Goal: Obtain resource: Download file/media

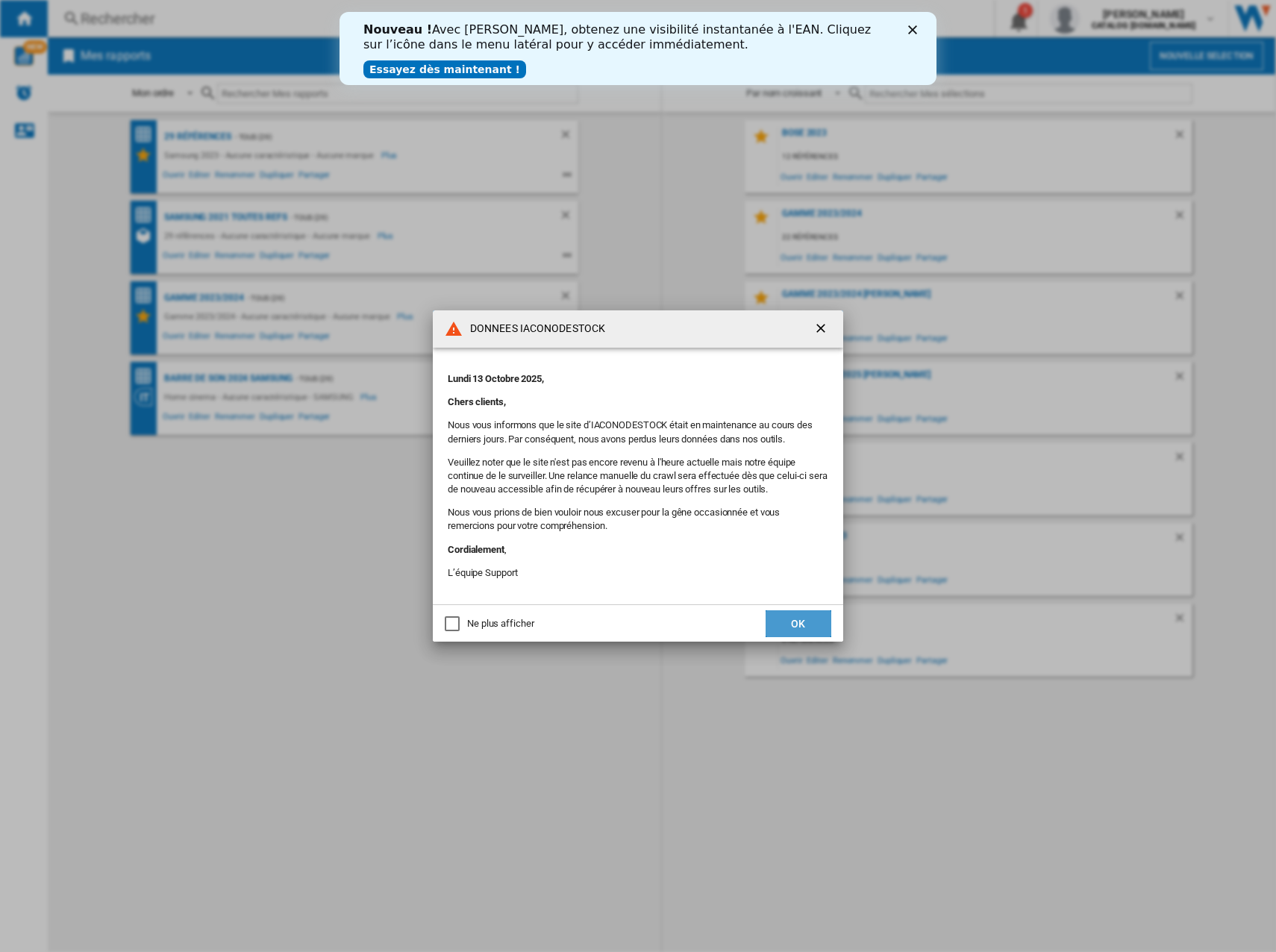
click at [777, 624] on button "OK" at bounding box center [799, 623] width 66 height 27
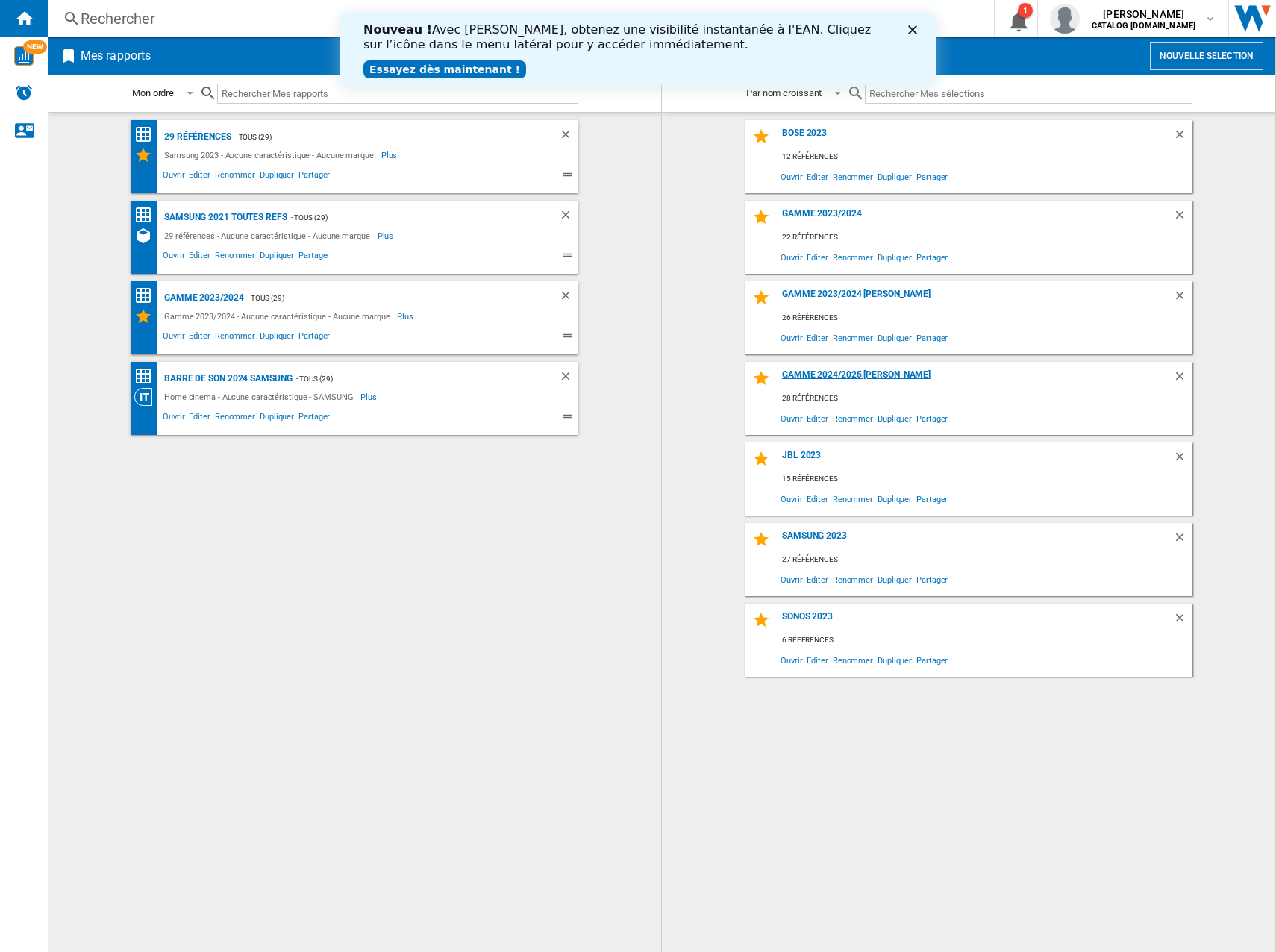
click at [821, 370] on div "Gamme 2024/2025 [PERSON_NAME]" at bounding box center [975, 379] width 395 height 20
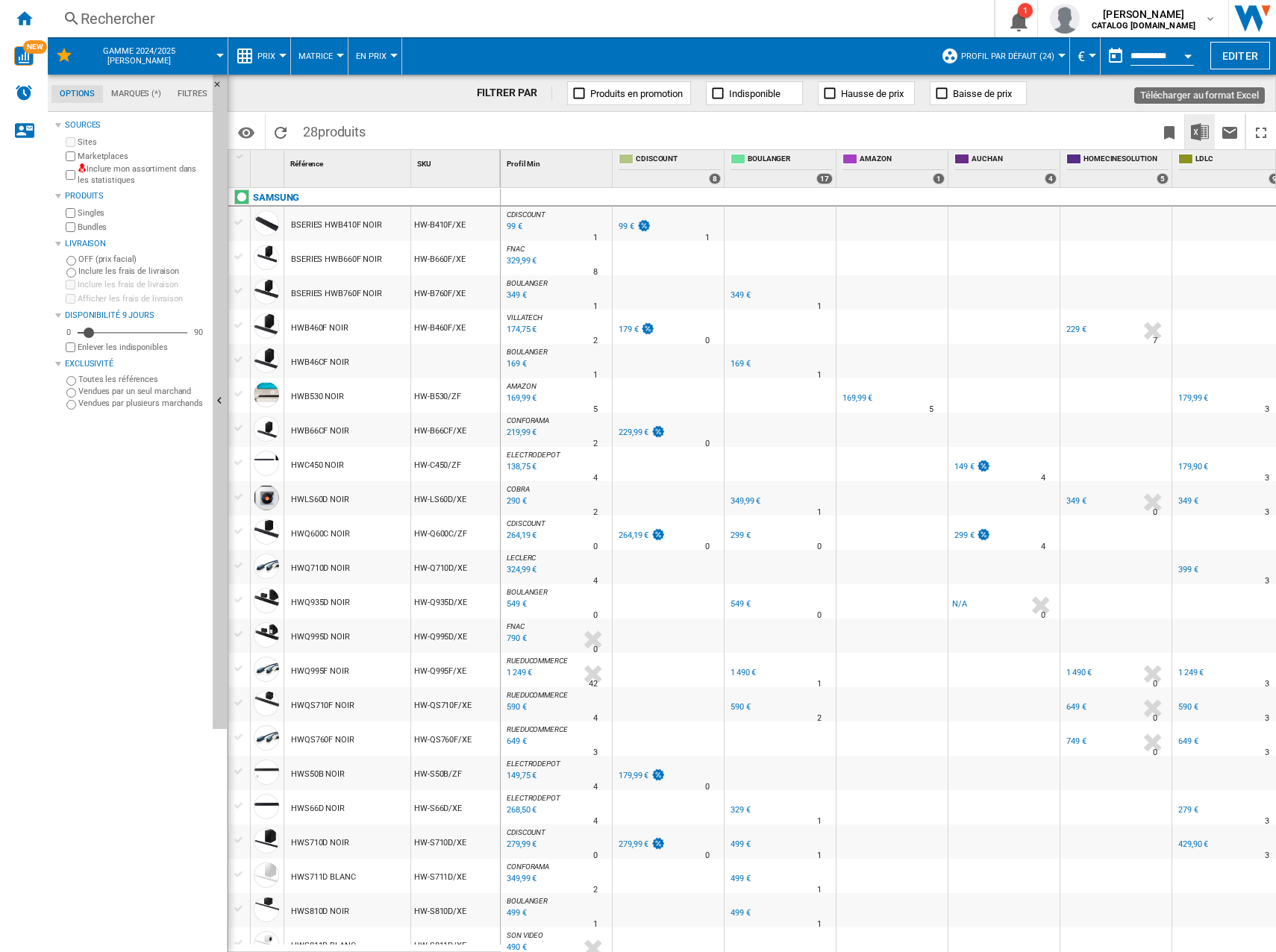
click at [1191, 130] on img "Télécharger au format Excel" at bounding box center [1200, 132] width 18 height 18
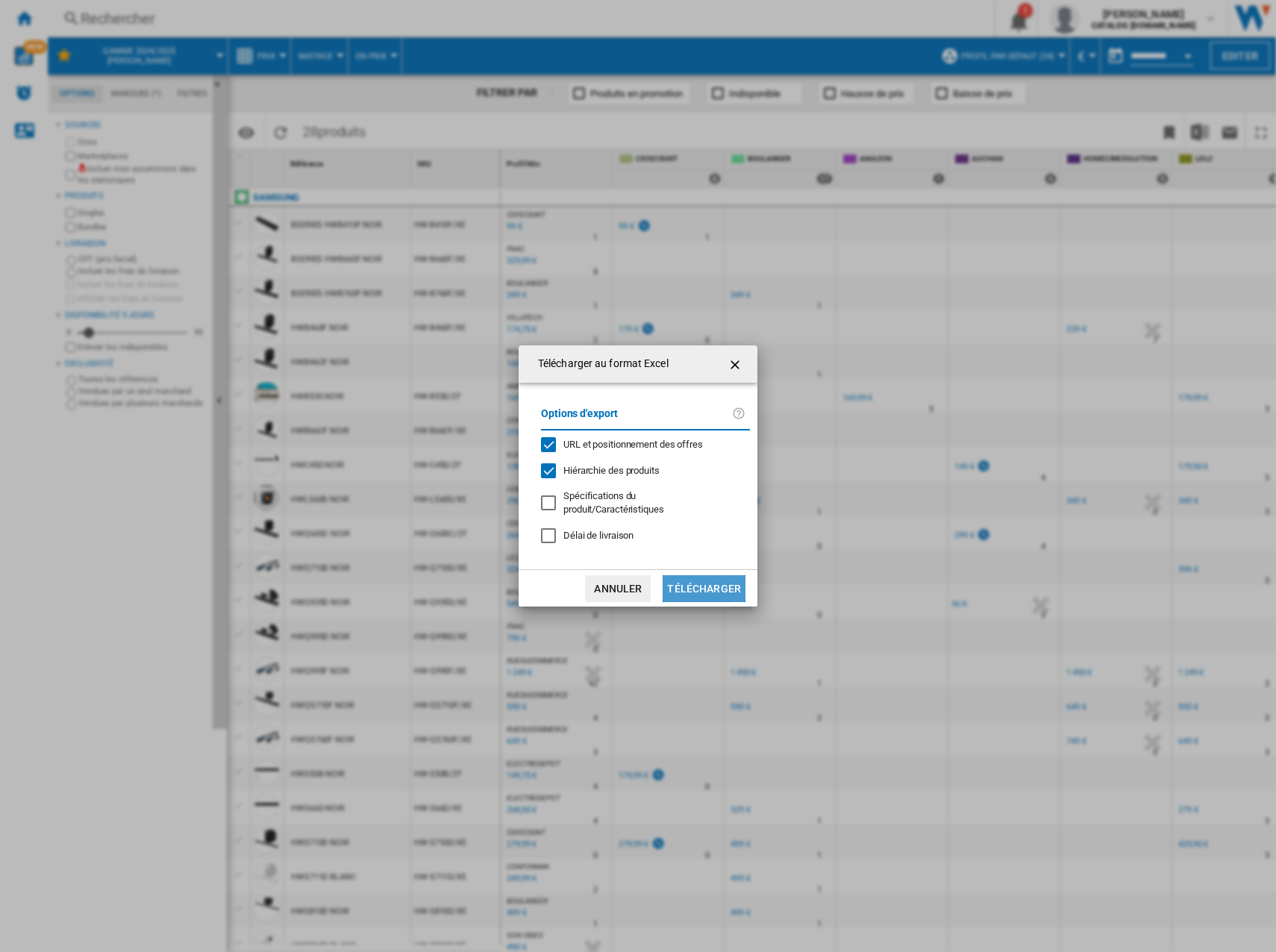
click at [686, 578] on button "Télécharger" at bounding box center [704, 589] width 82 height 27
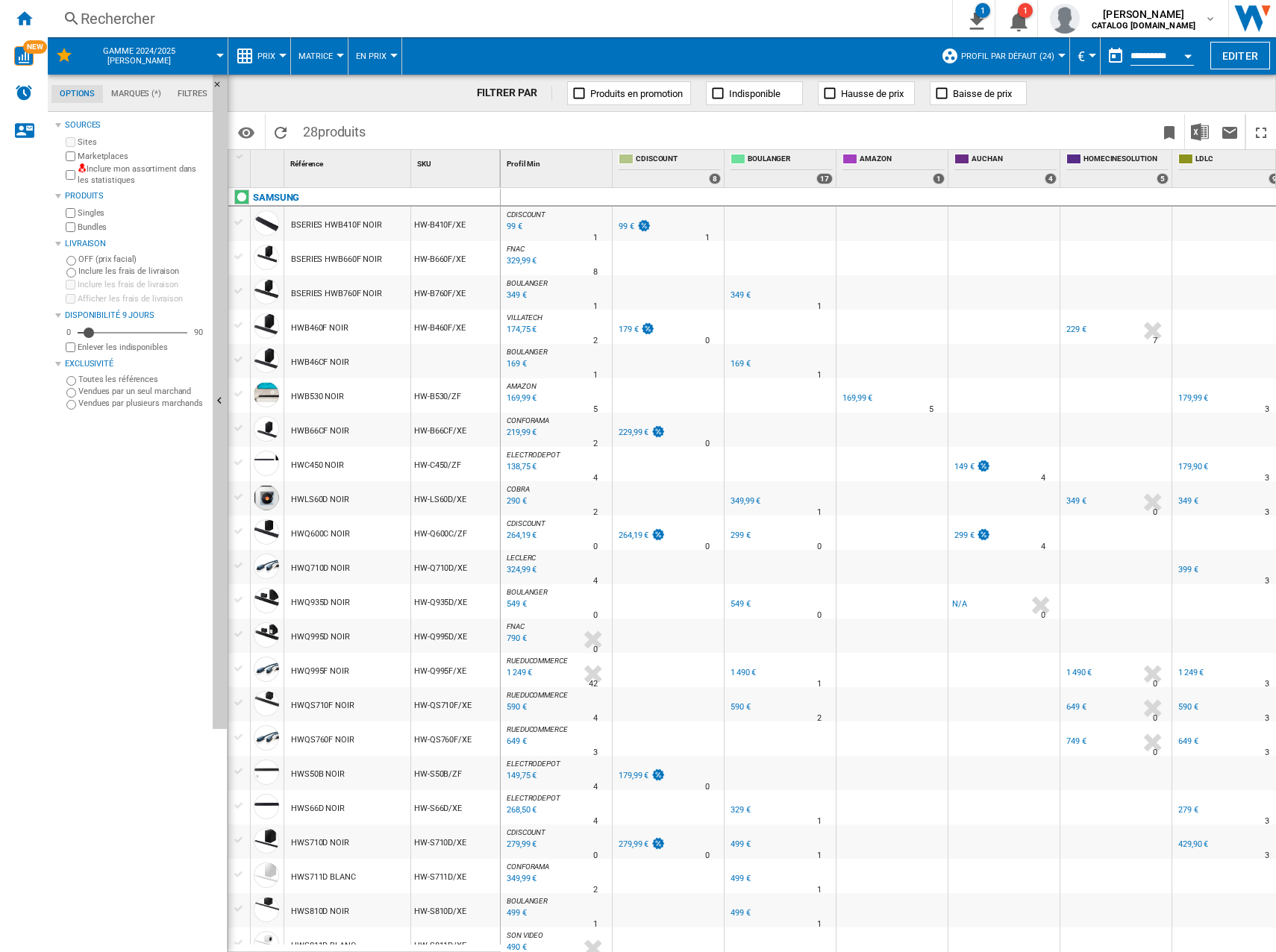
click at [622, 227] on div "99 €" at bounding box center [626, 227] width 16 height 10
click at [625, 327] on div "179 €" at bounding box center [628, 330] width 20 height 10
click at [626, 428] on div "229,99 €" at bounding box center [633, 433] width 30 height 10
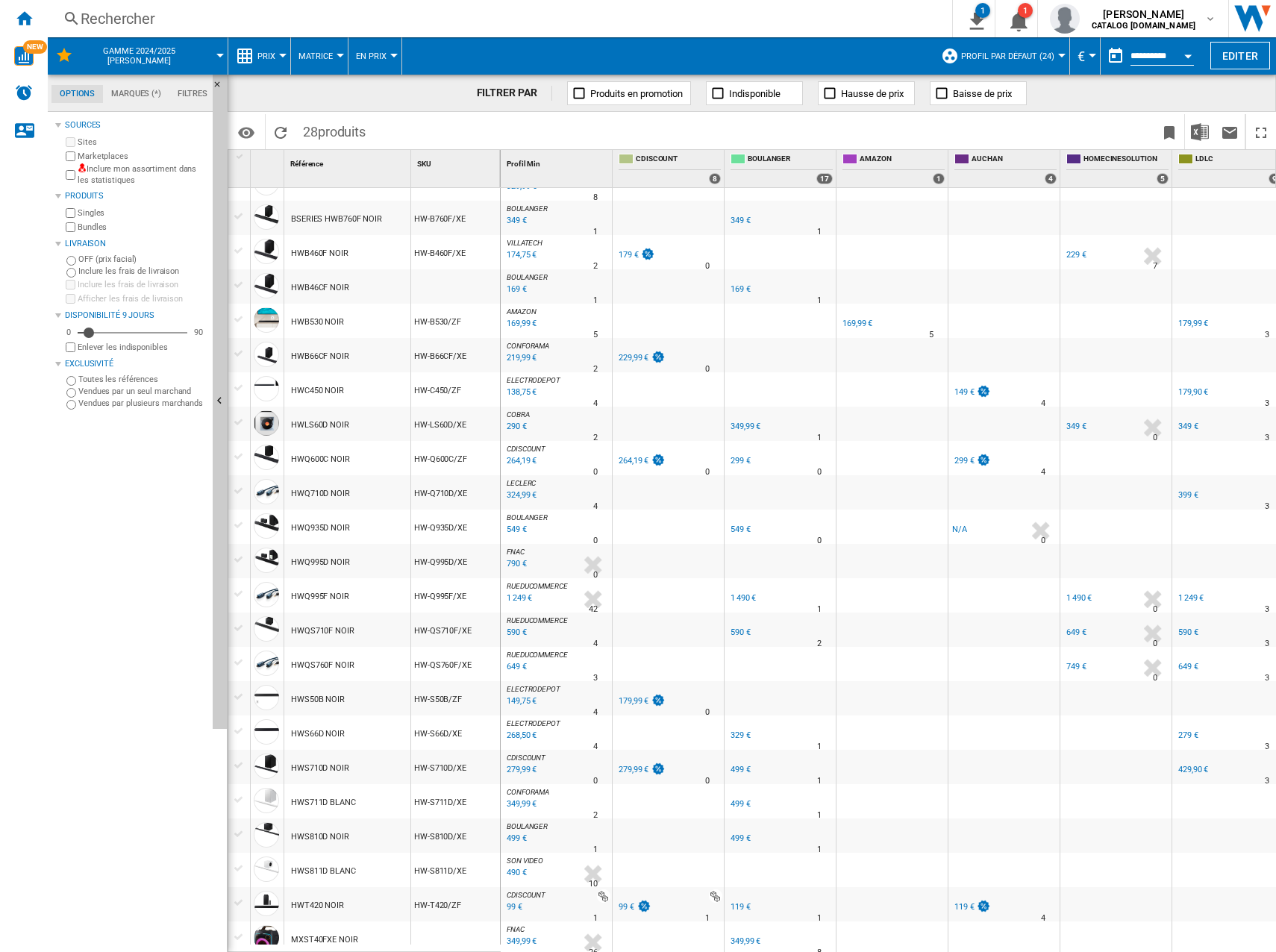
scroll to position [149, 0]
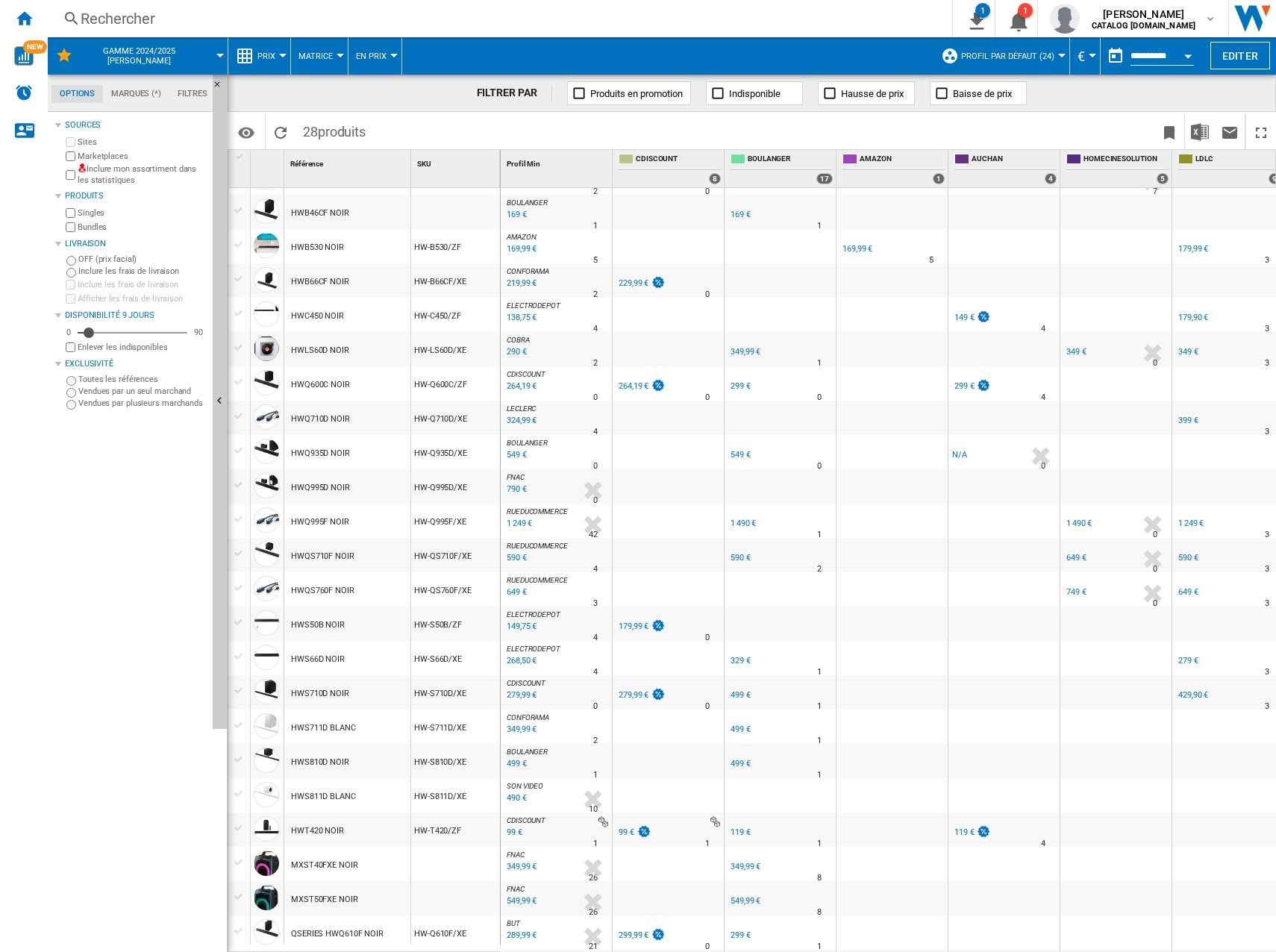
click at [625, 383] on div "264,19 €" at bounding box center [633, 386] width 30 height 10
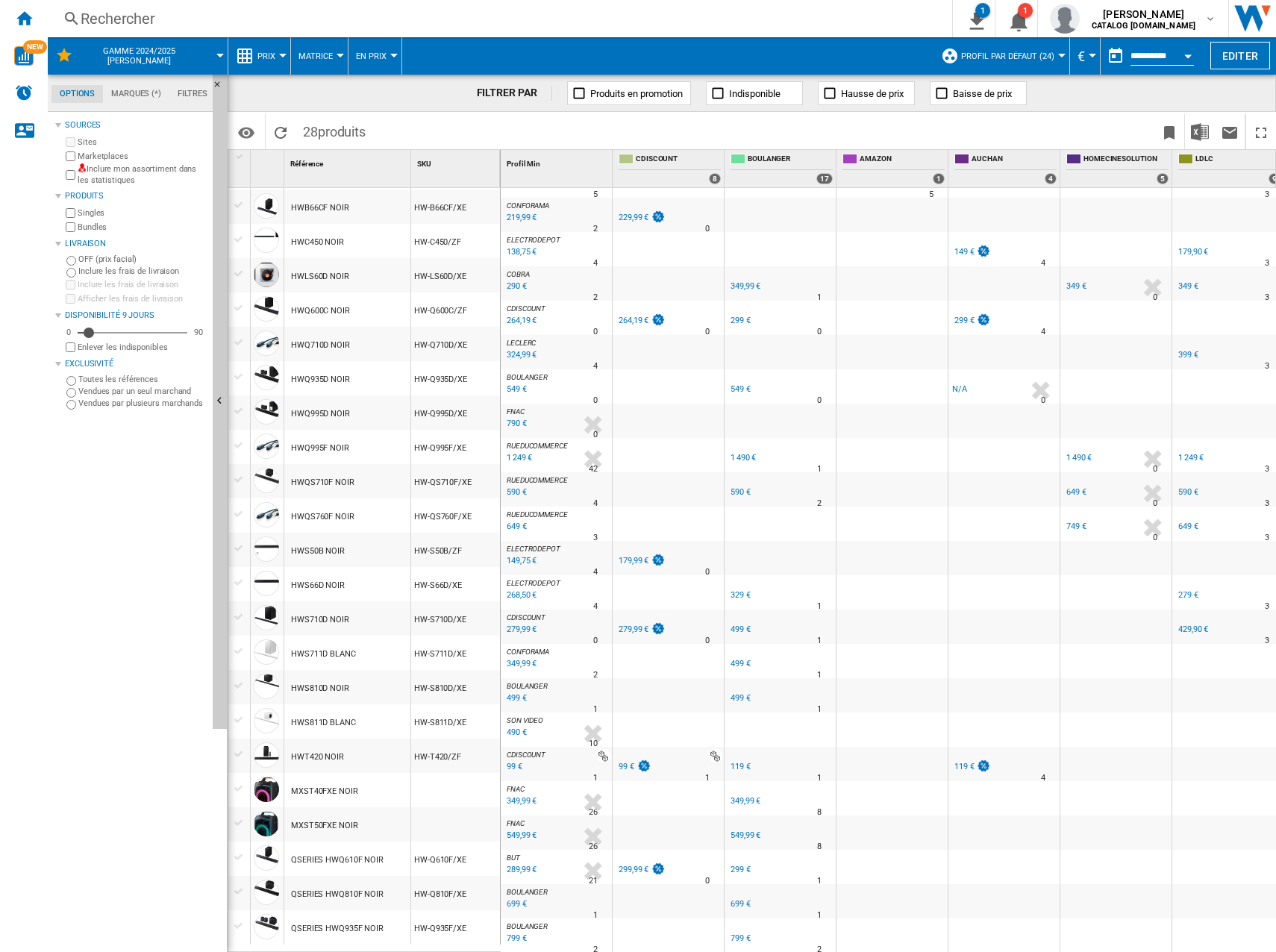
click at [634, 556] on div "179,99 €" at bounding box center [633, 560] width 30 height 10
click at [635, 622] on div "279,99 €" at bounding box center [641, 630] width 49 height 15
click at [617, 759] on div "99 €" at bounding box center [634, 767] width 35 height 15
click at [625, 865] on div "299,99 €" at bounding box center [633, 870] width 30 height 10
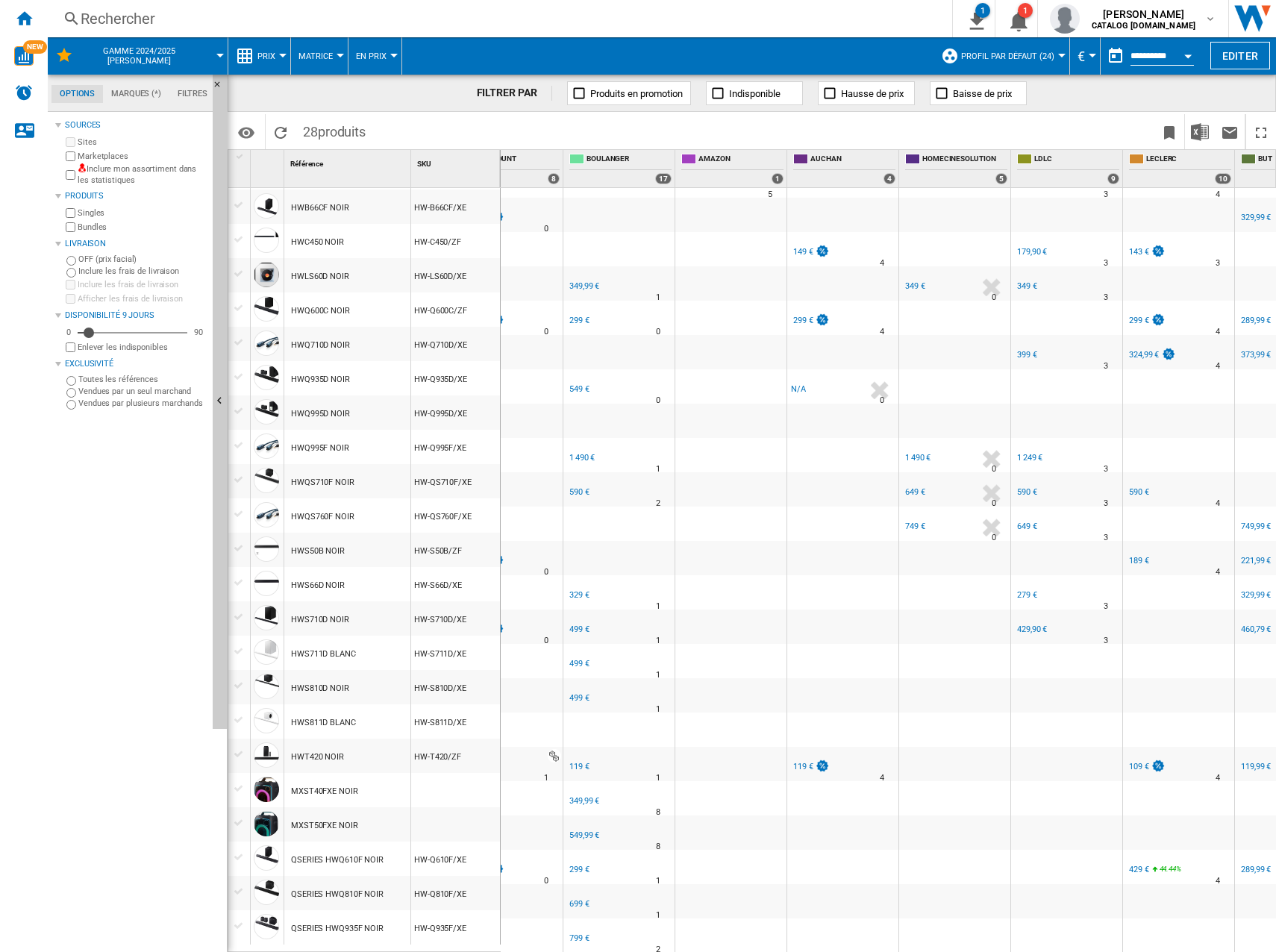
scroll to position [0, 0]
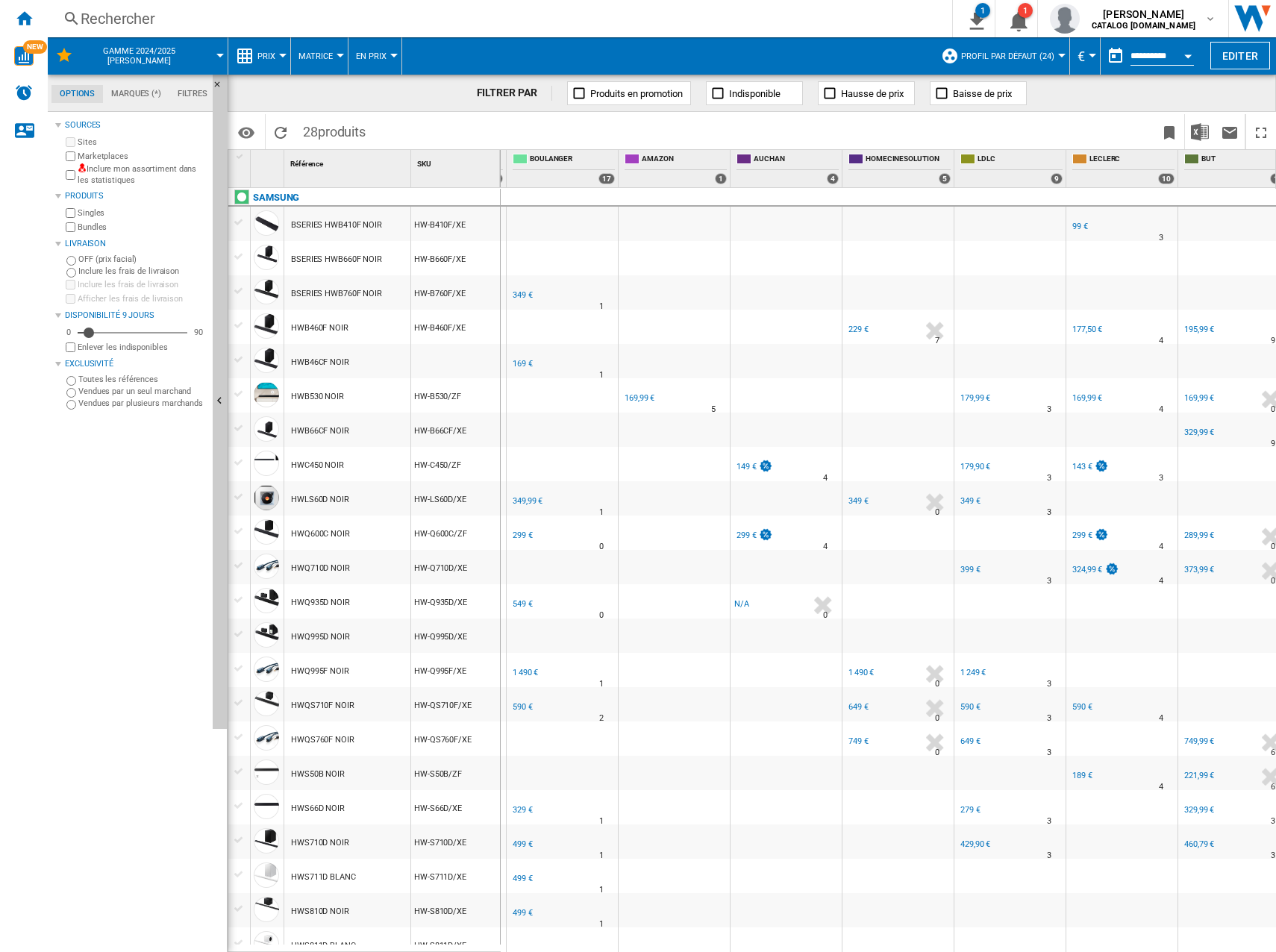
click at [515, 299] on div "349 €" at bounding box center [523, 295] width 20 height 10
click at [523, 369] on div "169 €" at bounding box center [521, 364] width 22 height 15
click at [531, 499] on div "349,99 €" at bounding box center [528, 501] width 30 height 10
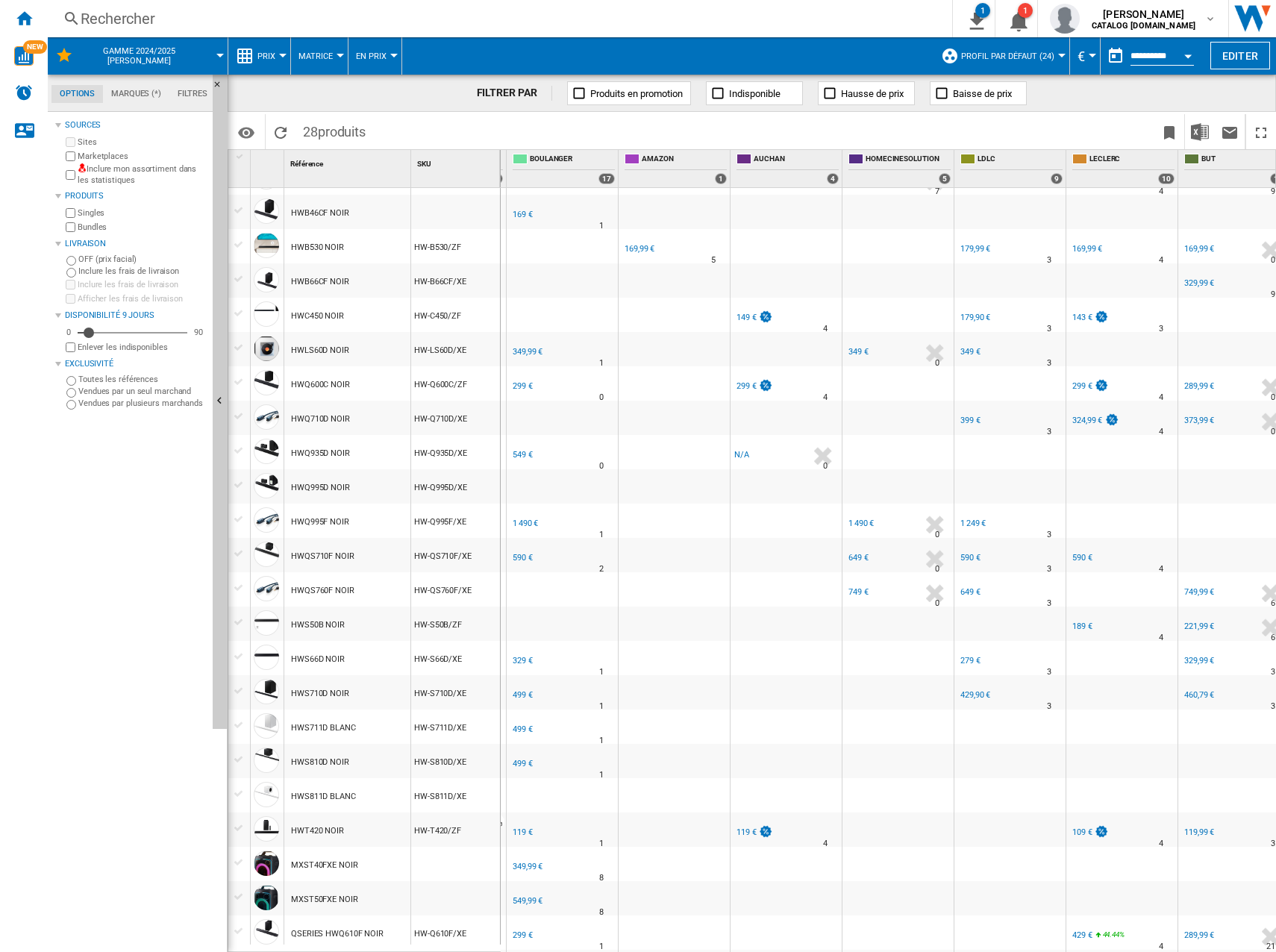
click at [520, 382] on div "299 €" at bounding box center [523, 386] width 20 height 10
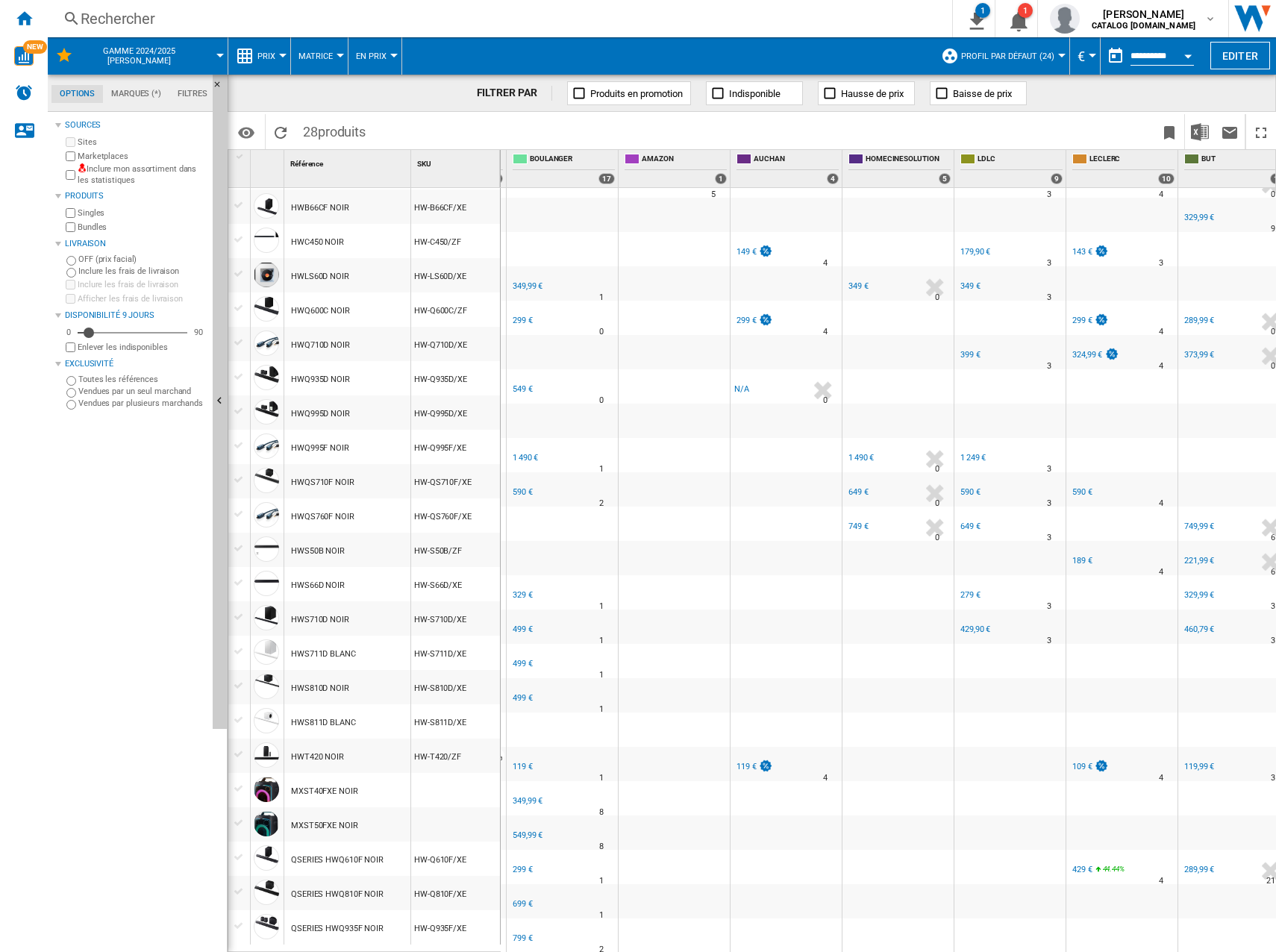
click at [519, 384] on div "549 €" at bounding box center [523, 389] width 20 height 10
click at [521, 453] on div "1 490 €" at bounding box center [525, 457] width 26 height 10
click at [517, 487] on div "590 €" at bounding box center [523, 492] width 20 height 10
click at [524, 590] on div "329 €" at bounding box center [523, 595] width 20 height 10
click at [528, 625] on div "499 €" at bounding box center [523, 630] width 20 height 10
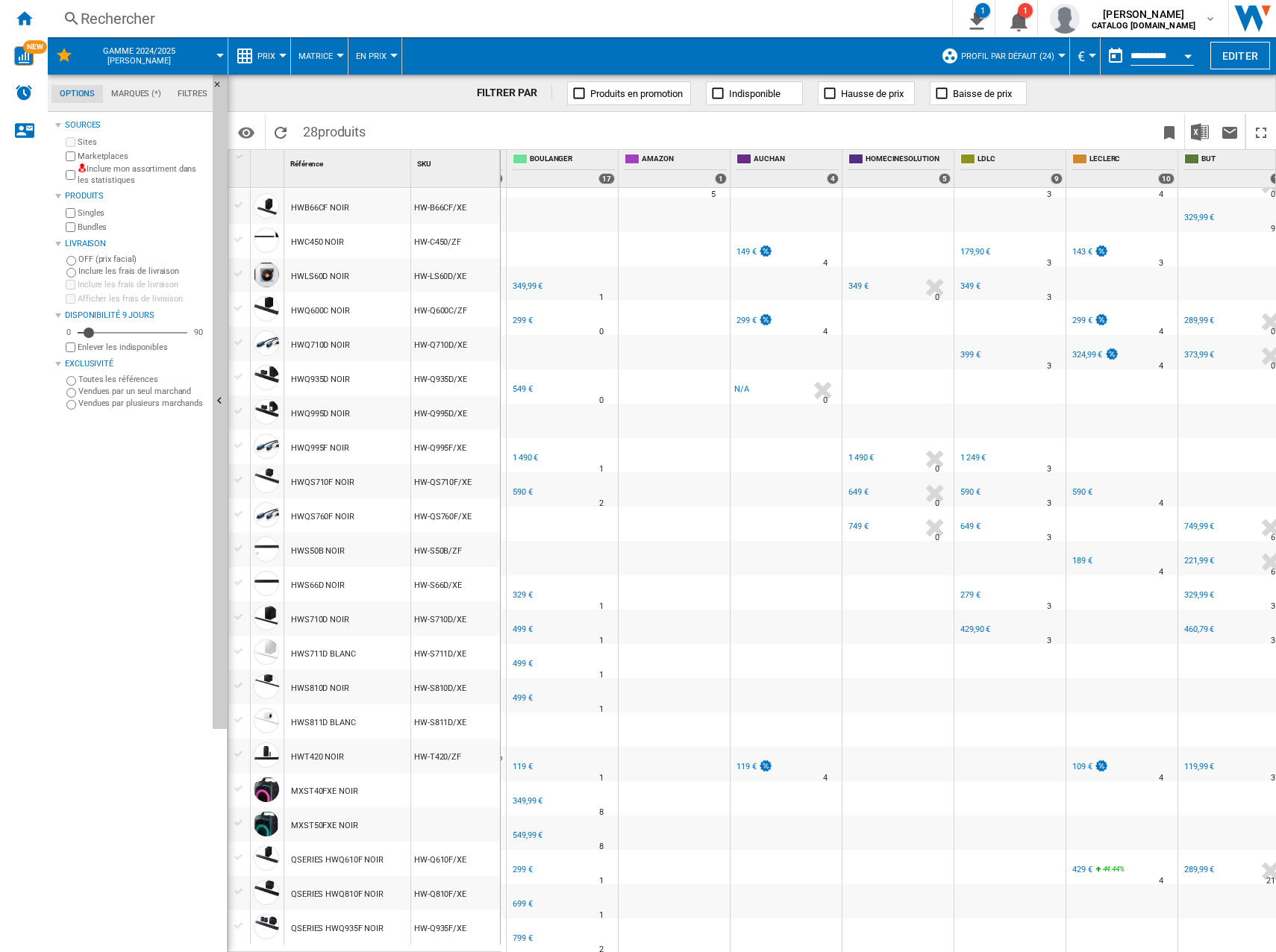
click at [515, 659] on div "499 €" at bounding box center [523, 664] width 20 height 10
click at [520, 693] on div "499 €" at bounding box center [523, 698] width 20 height 10
click at [525, 762] on div "119 €" at bounding box center [523, 767] width 20 height 10
click at [520, 796] on div "349,99 €" at bounding box center [528, 801] width 30 height 10
click at [531, 830] on div "549,99 €" at bounding box center [528, 835] width 30 height 10
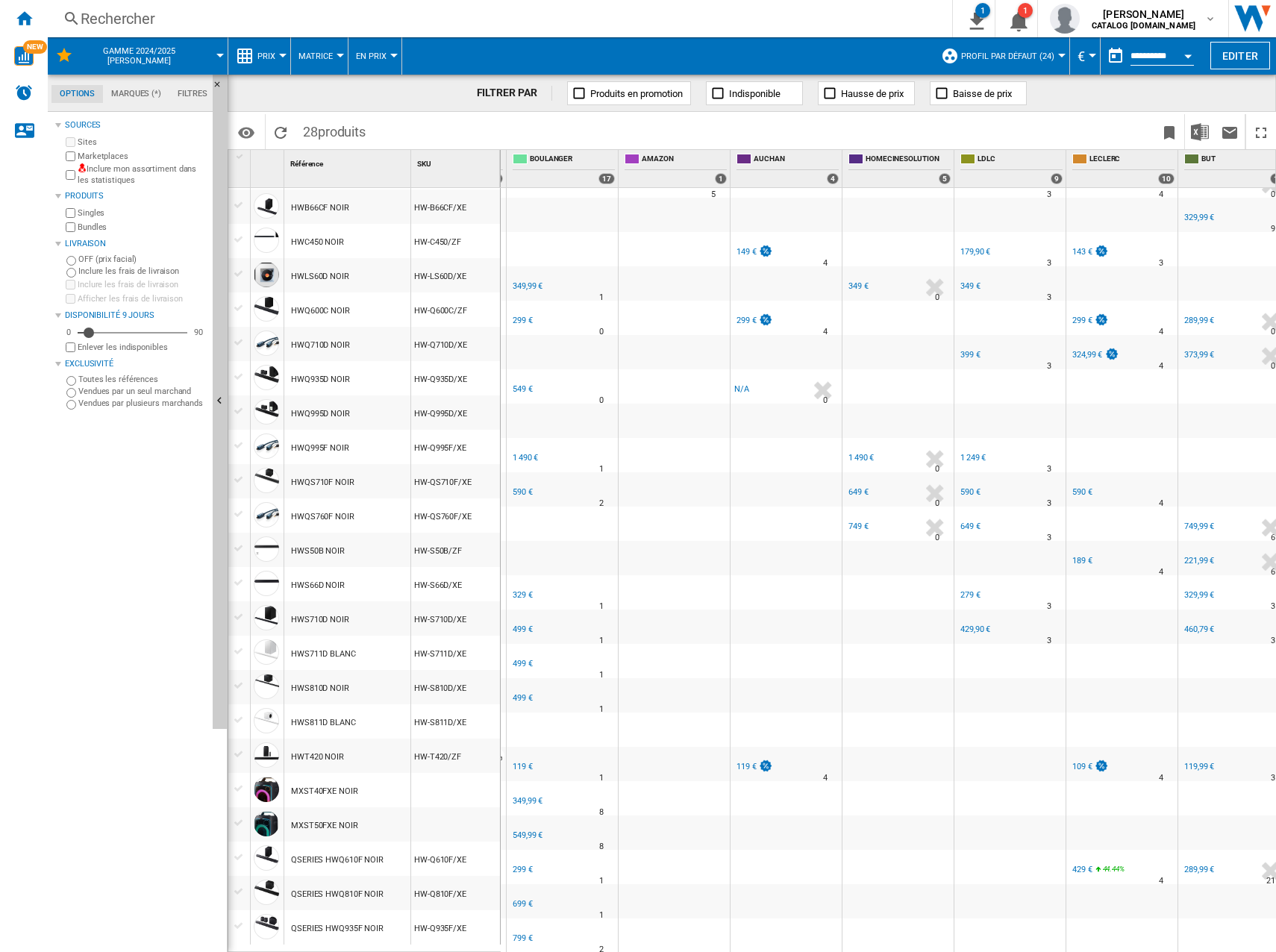
click at [517, 865] on div "299 €" at bounding box center [523, 870] width 20 height 10
click at [513, 899] on div "699 €" at bounding box center [523, 904] width 20 height 10
click at [527, 933] on div "799 €" at bounding box center [523, 938] width 20 height 10
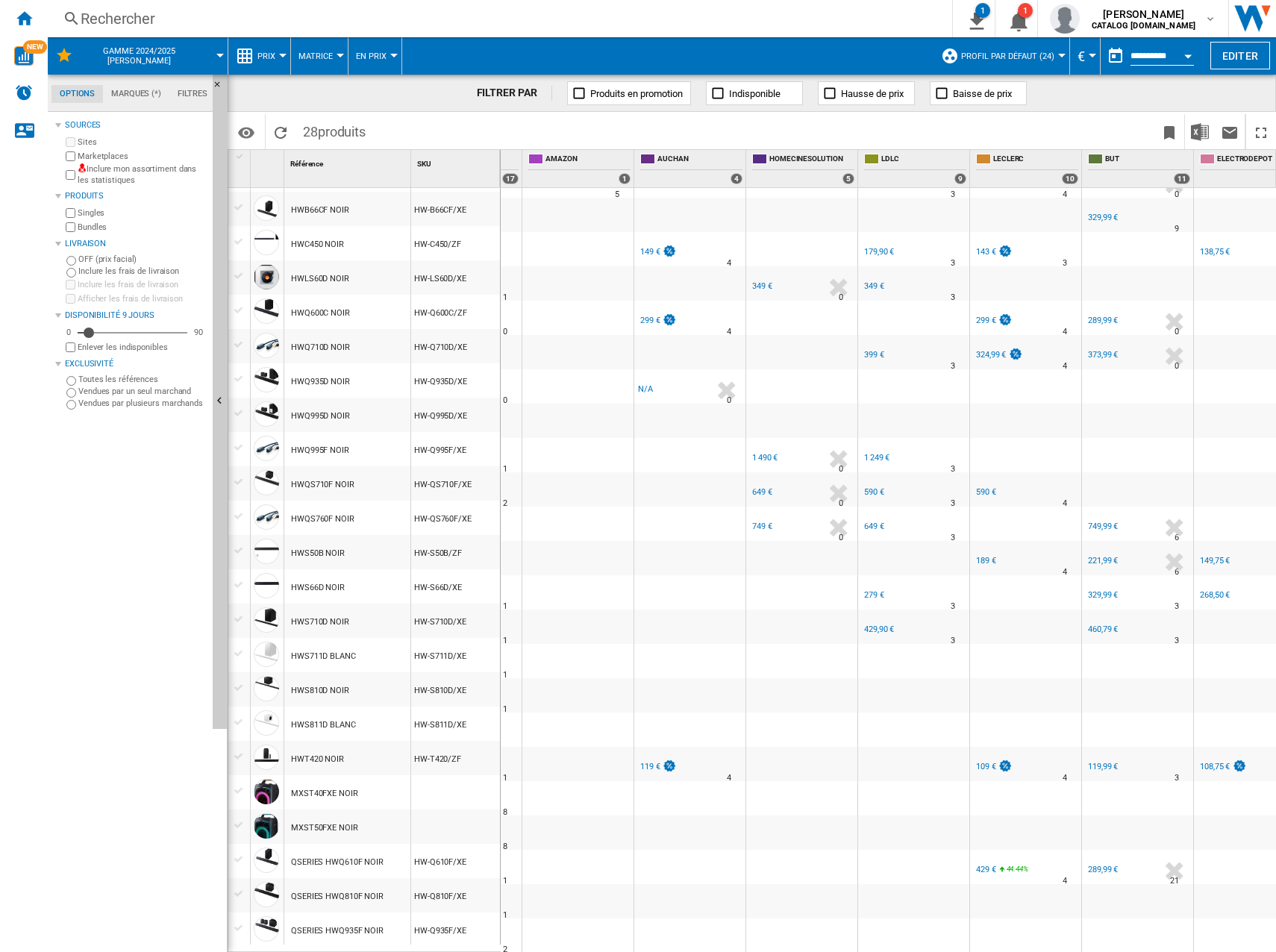
scroll to position [218, 317]
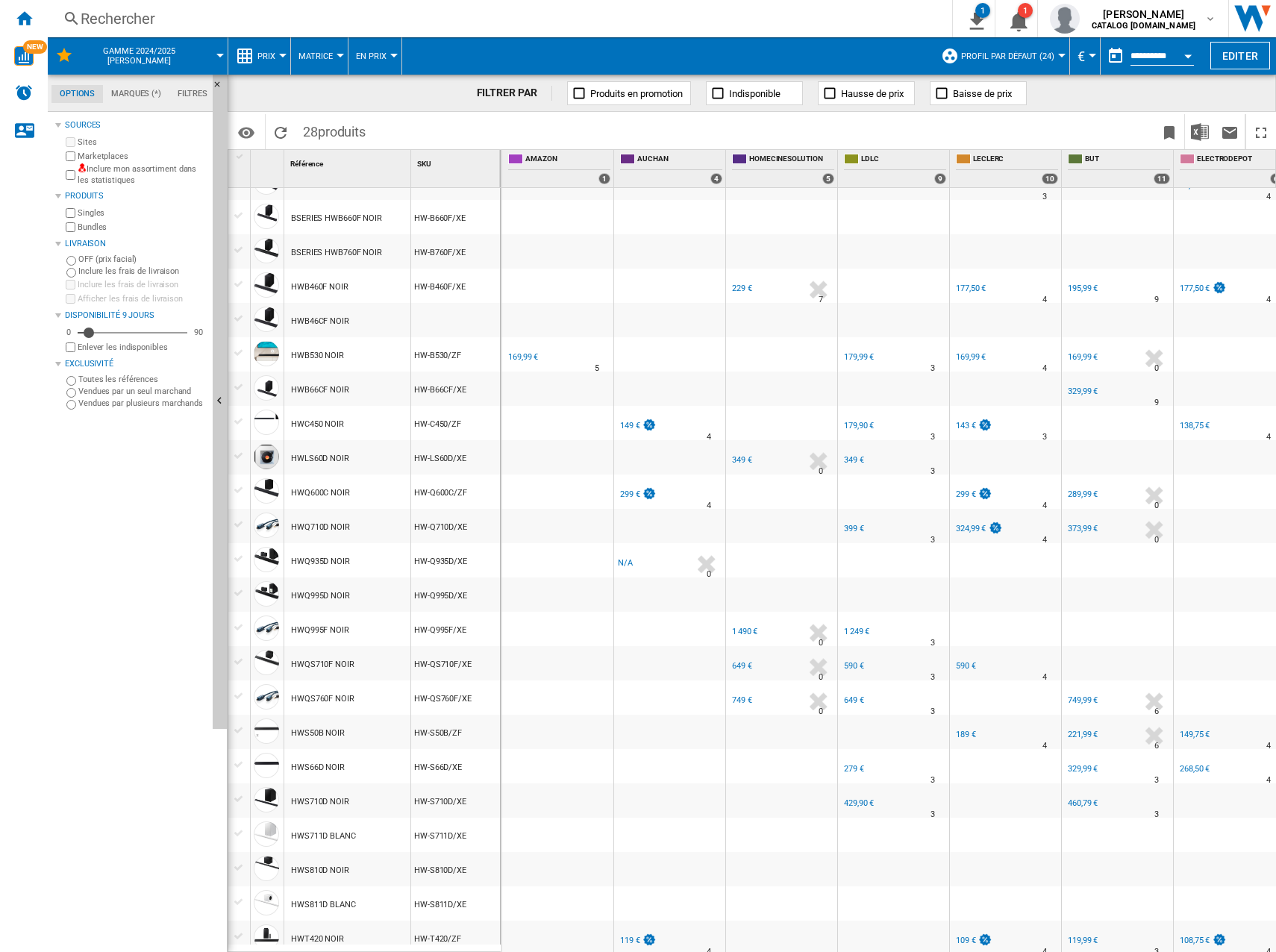
click at [514, 352] on div "169,99 €" at bounding box center [523, 357] width 30 height 10
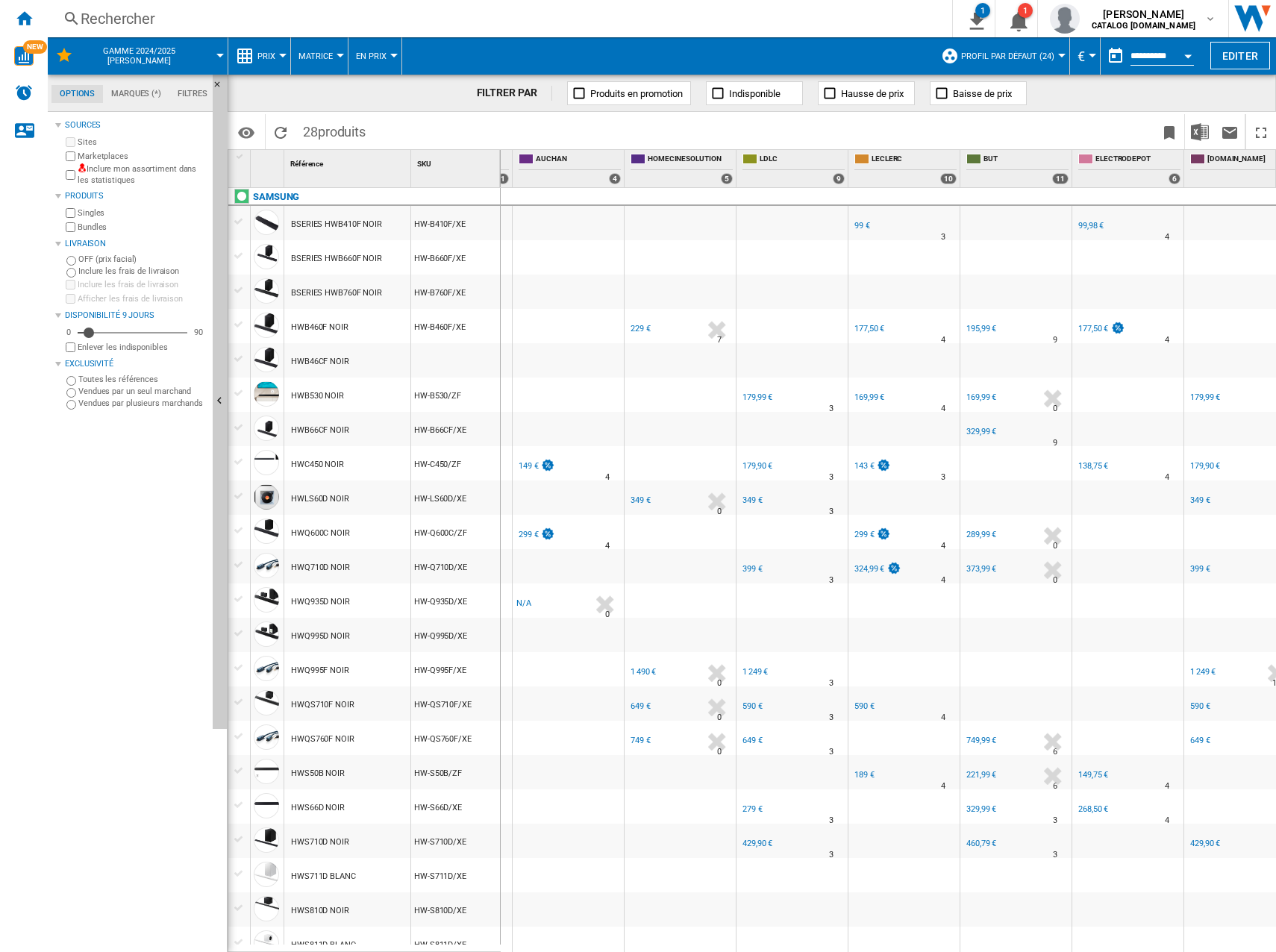
click at [535, 465] on div "149 €" at bounding box center [528, 466] width 20 height 10
click at [525, 538] on div "299 €" at bounding box center [528, 535] width 20 height 10
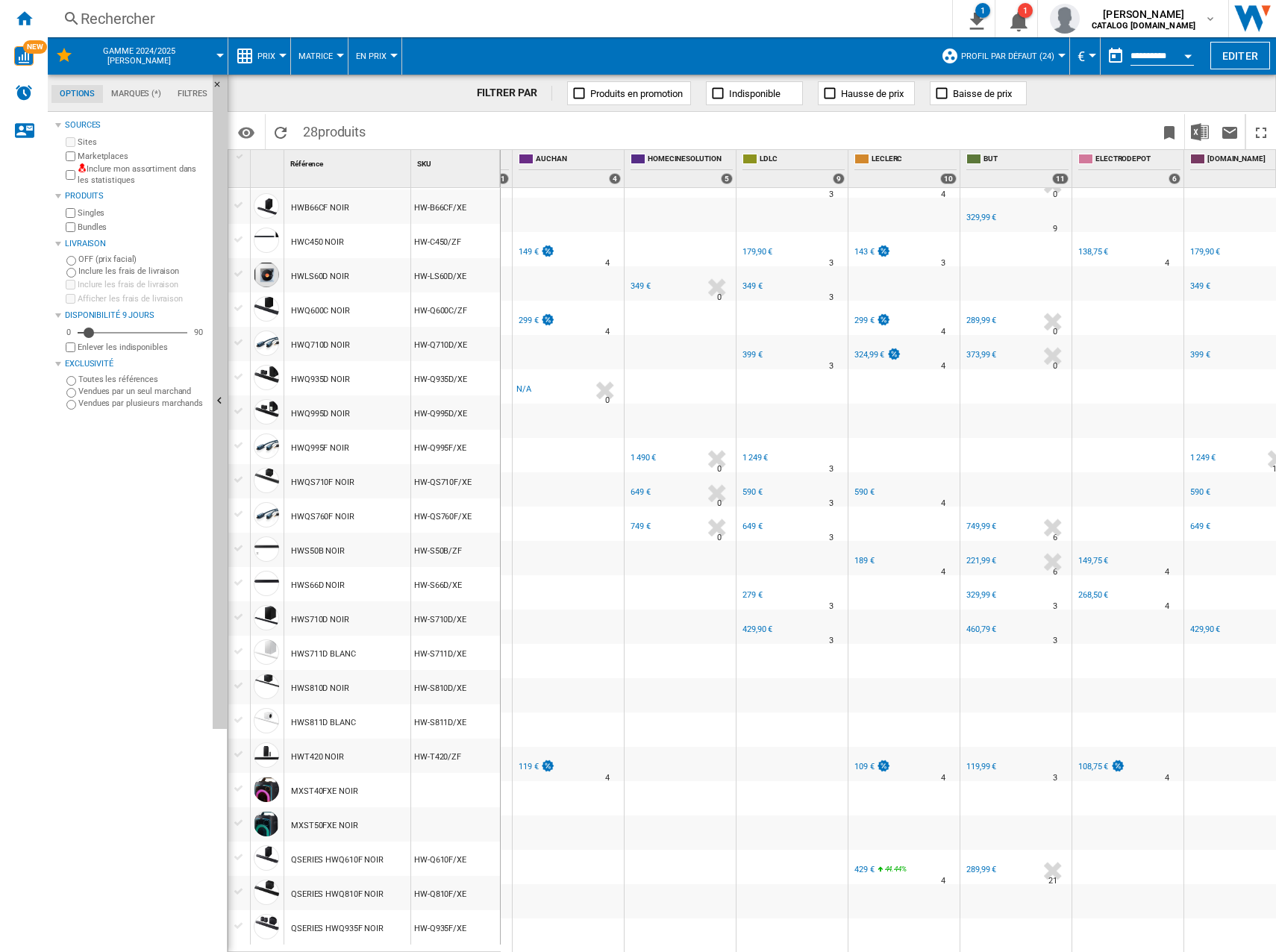
click at [529, 762] on div "119 €" at bounding box center [528, 767] width 20 height 10
click at [519, 382] on div "N/A" at bounding box center [523, 389] width 15 height 15
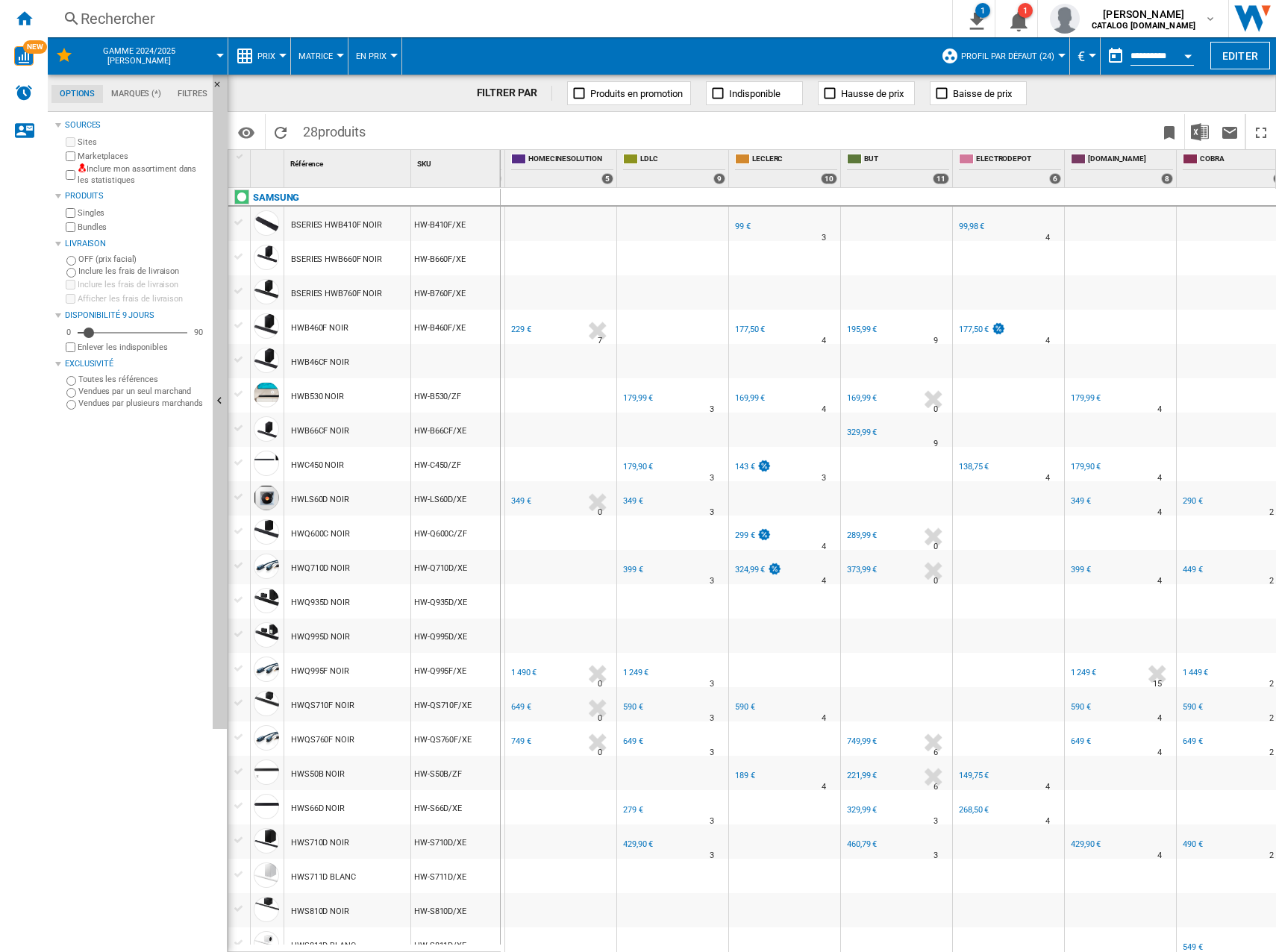
click at [522, 331] on div "229 €" at bounding box center [521, 330] width 20 height 10
click at [524, 497] on div "349 €" at bounding box center [521, 501] width 20 height 10
click at [527, 669] on div "1 490 €" at bounding box center [523, 673] width 26 height 10
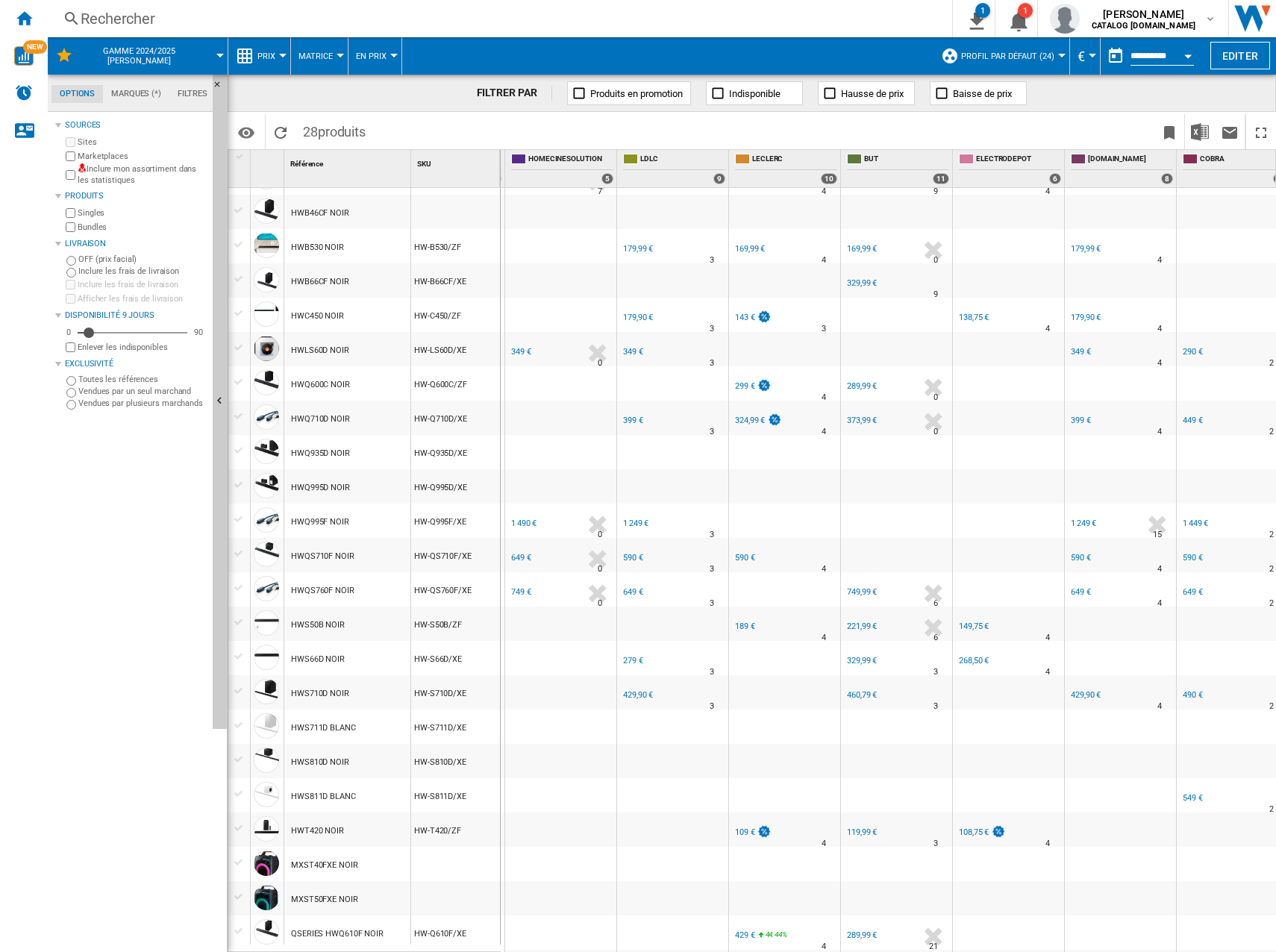
click at [528, 556] on div "649 €" at bounding box center [521, 558] width 20 height 10
click at [520, 589] on div "749 €" at bounding box center [521, 592] width 20 height 10
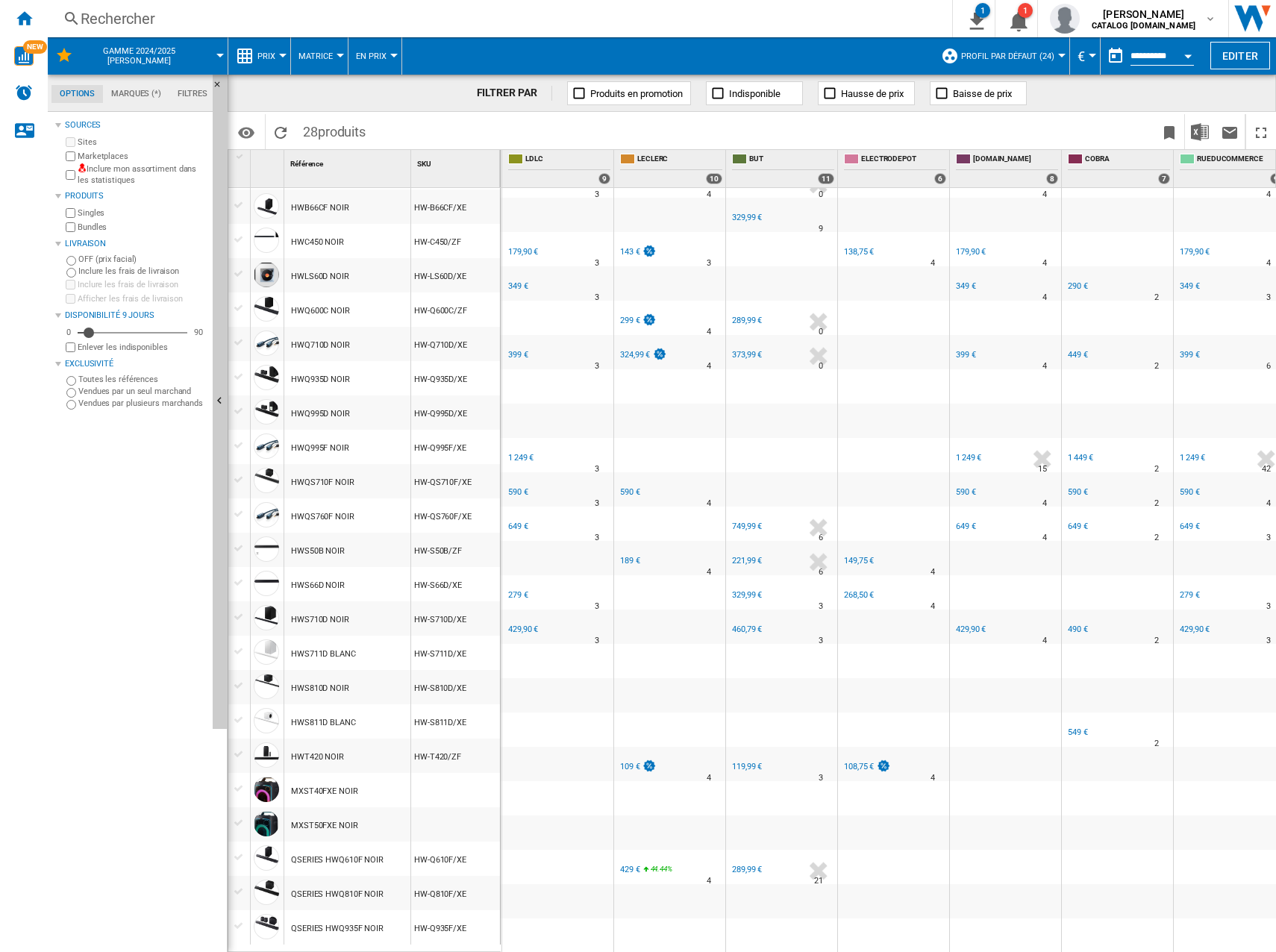
click at [523, 625] on div "429,90 €" at bounding box center [523, 630] width 30 height 10
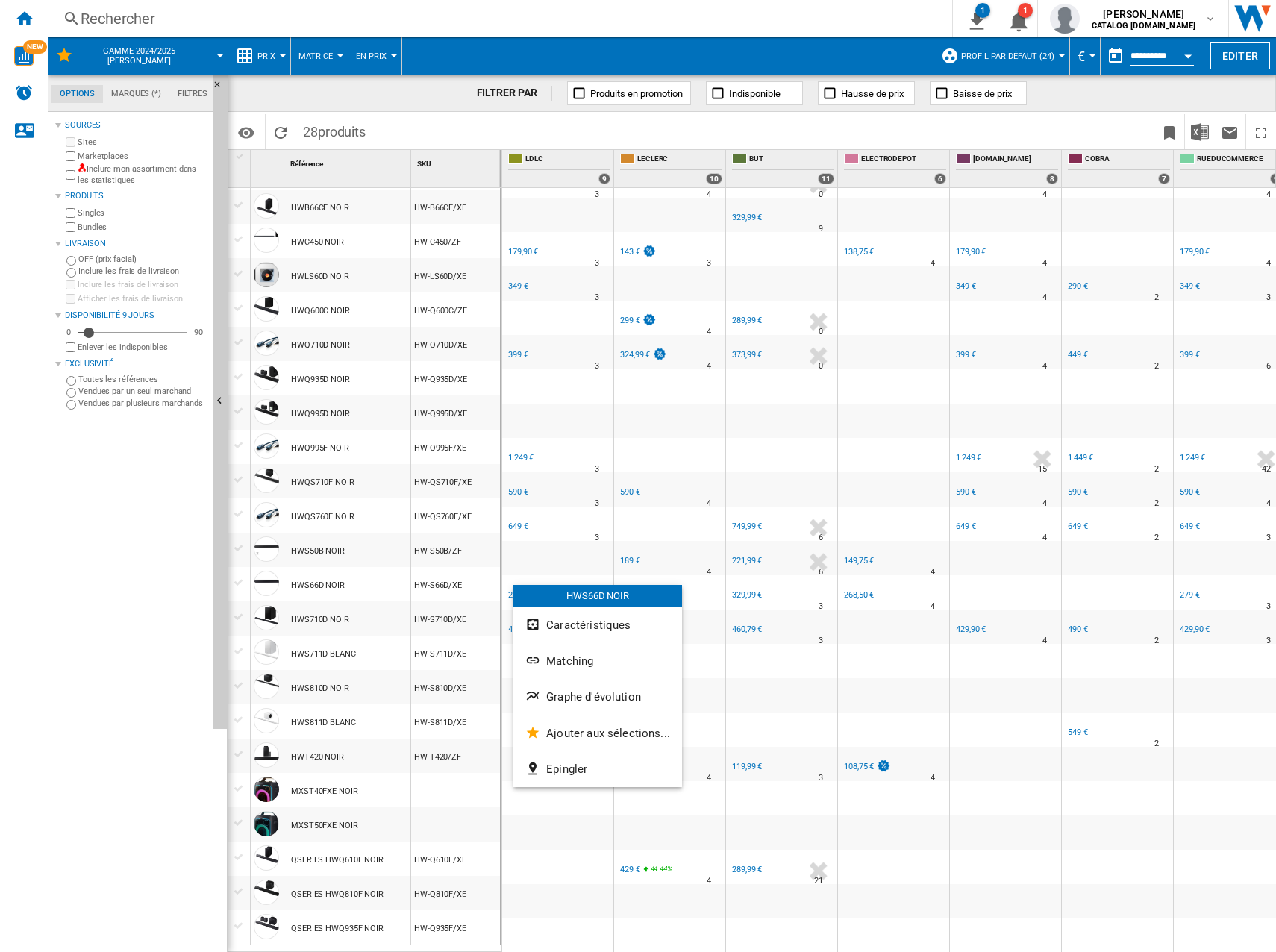
click at [514, 584] on div at bounding box center [638, 476] width 1276 height 952
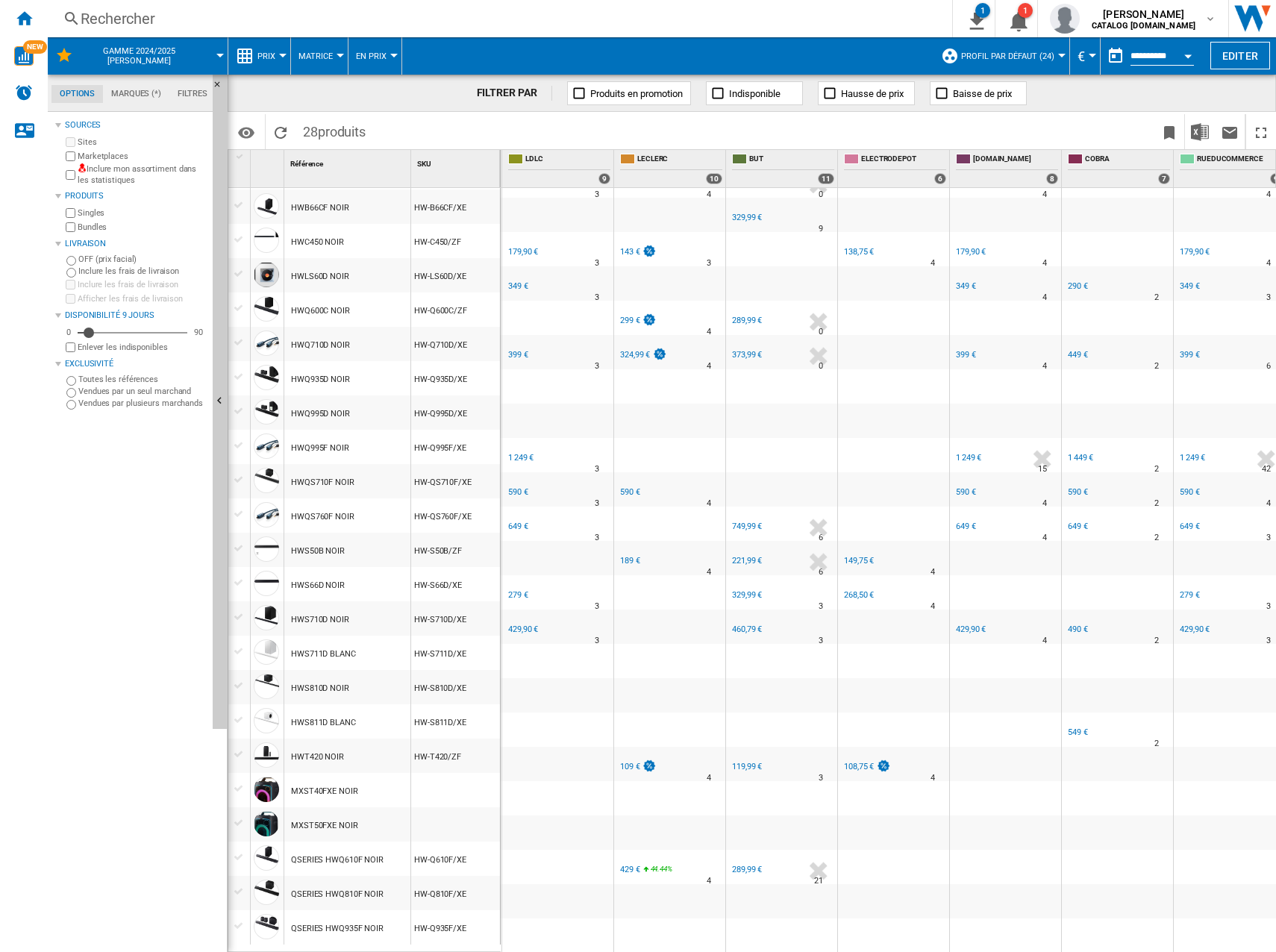
click at [514, 590] on div "279 €" at bounding box center [518, 595] width 20 height 10
click at [520, 510] on div "FR LDLC" at bounding box center [558, 514] width 106 height 9
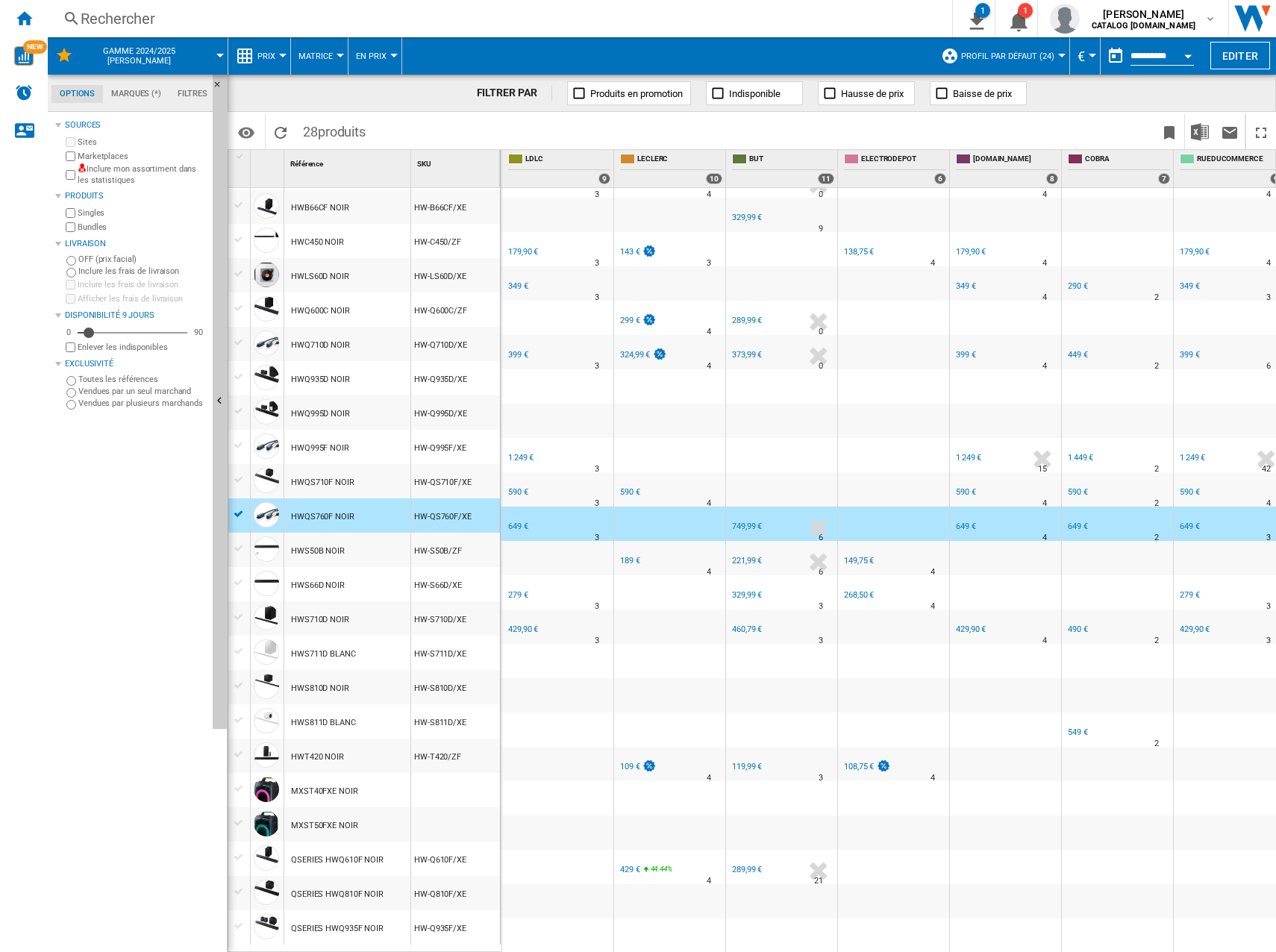
click at [520, 522] on div "649 €" at bounding box center [518, 527] width 20 height 10
click at [545, 515] on div "FR LDLC -1.0 % 649 € % N/A 3 FR LDLC" at bounding box center [558, 528] width 106 height 35
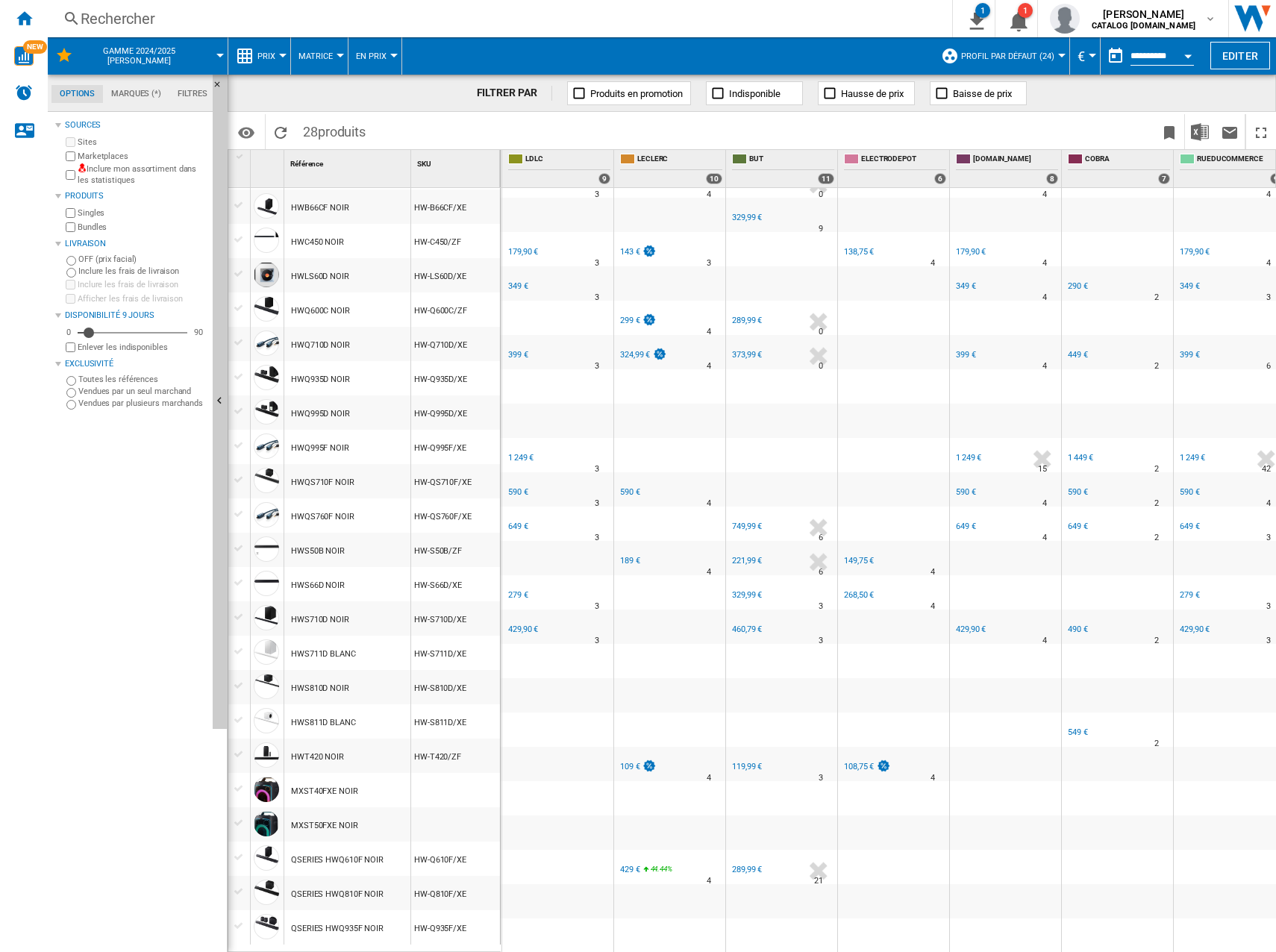
click at [515, 487] on div "590 €" at bounding box center [518, 492] width 20 height 10
click at [516, 453] on div "1 249 €" at bounding box center [520, 457] width 26 height 10
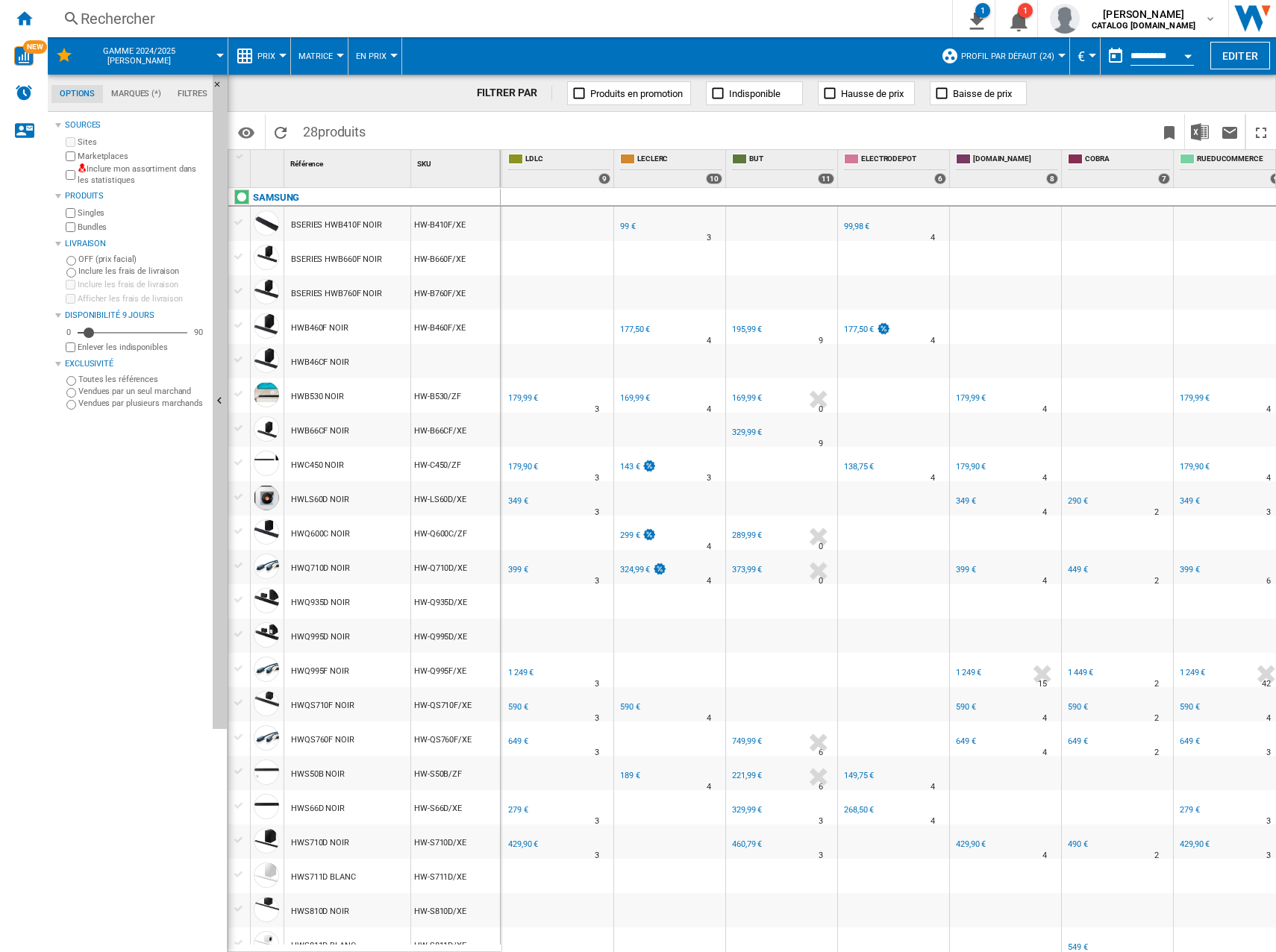
click at [520, 564] on div "399 €" at bounding box center [517, 570] width 22 height 15
click at [518, 494] on div "349 €" at bounding box center [517, 501] width 22 height 15
click at [519, 467] on div "179,90 €" at bounding box center [523, 467] width 30 height 10
click at [523, 391] on div "179,99 €" at bounding box center [522, 398] width 32 height 15
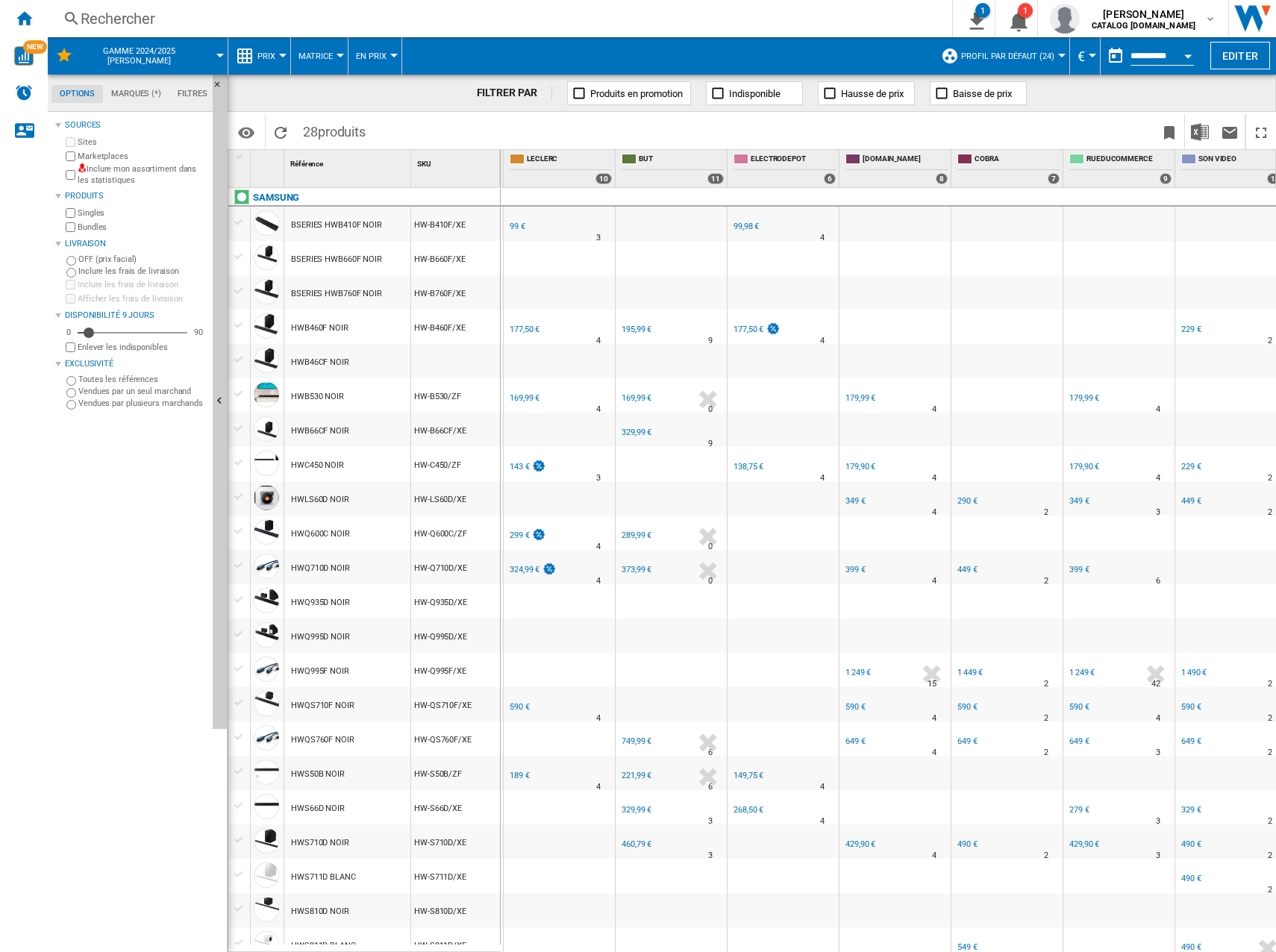
click at [517, 224] on div "99 €" at bounding box center [517, 227] width 16 height 10
click at [536, 327] on div "177,50 €" at bounding box center [524, 330] width 30 height 10
click at [521, 404] on div "169,99 €" at bounding box center [523, 398] width 32 height 15
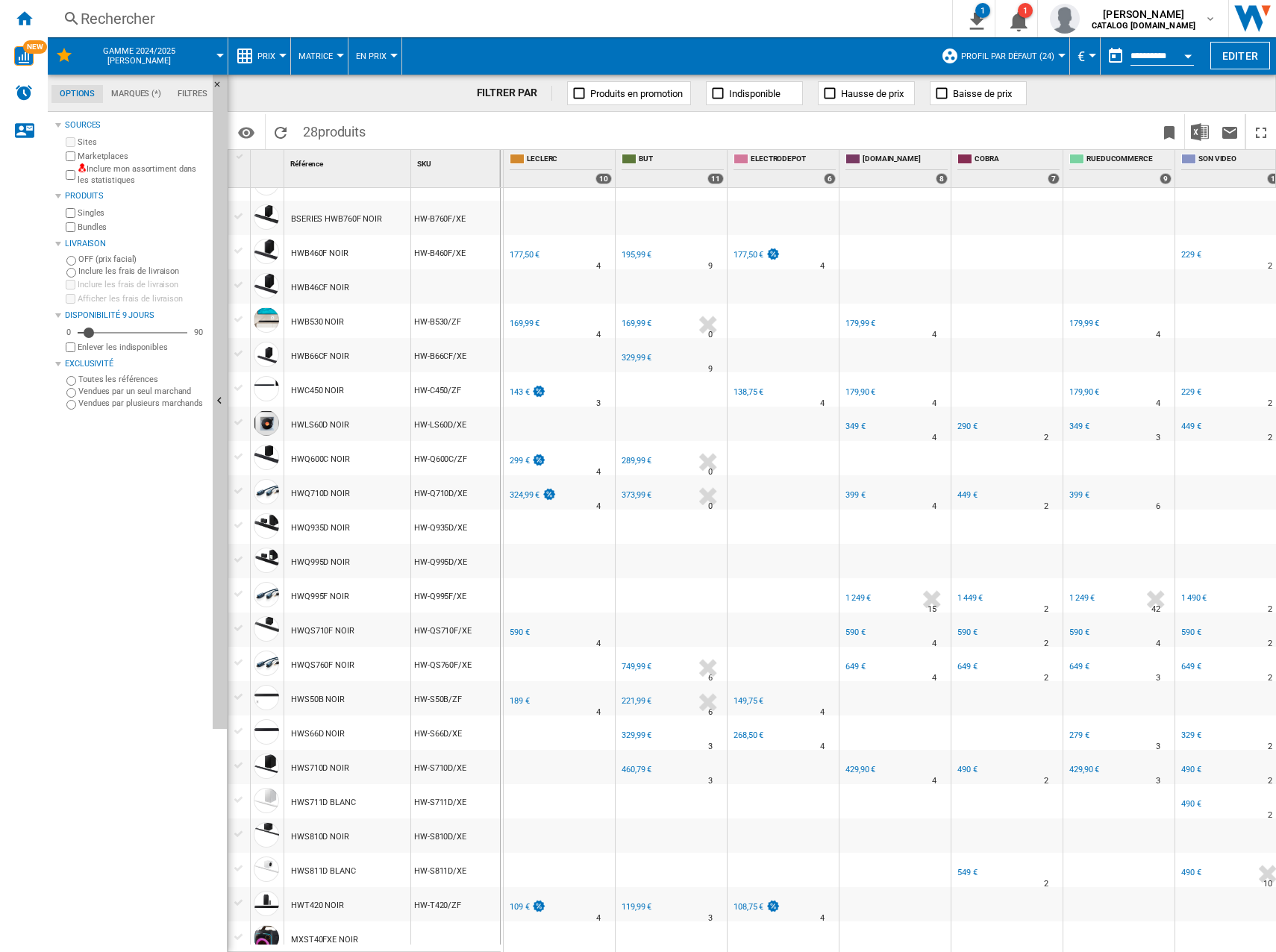
click at [523, 396] on div "143 €" at bounding box center [519, 392] width 20 height 10
click at [518, 459] on div "299 €" at bounding box center [519, 461] width 20 height 10
click at [528, 498] on div "324,99 €" at bounding box center [524, 495] width 30 height 10
click at [517, 631] on div "590 €" at bounding box center [519, 632] width 20 height 10
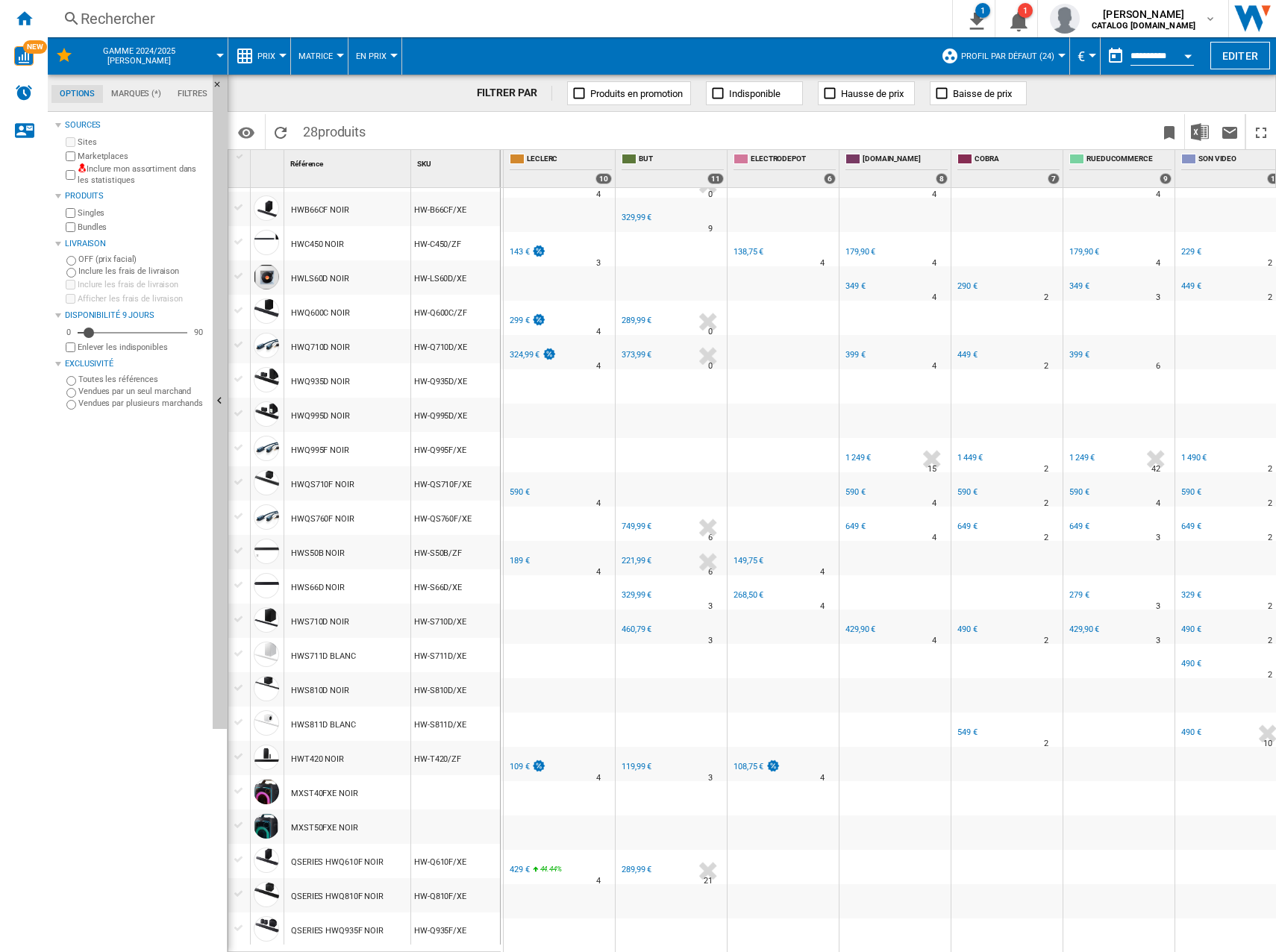
scroll to position [223, 0]
click at [512, 556] on div "189 €" at bounding box center [519, 560] width 20 height 10
click at [527, 762] on div "109 €" at bounding box center [519, 767] width 20 height 10
click at [522, 865] on div "429 €" at bounding box center [519, 870] width 20 height 10
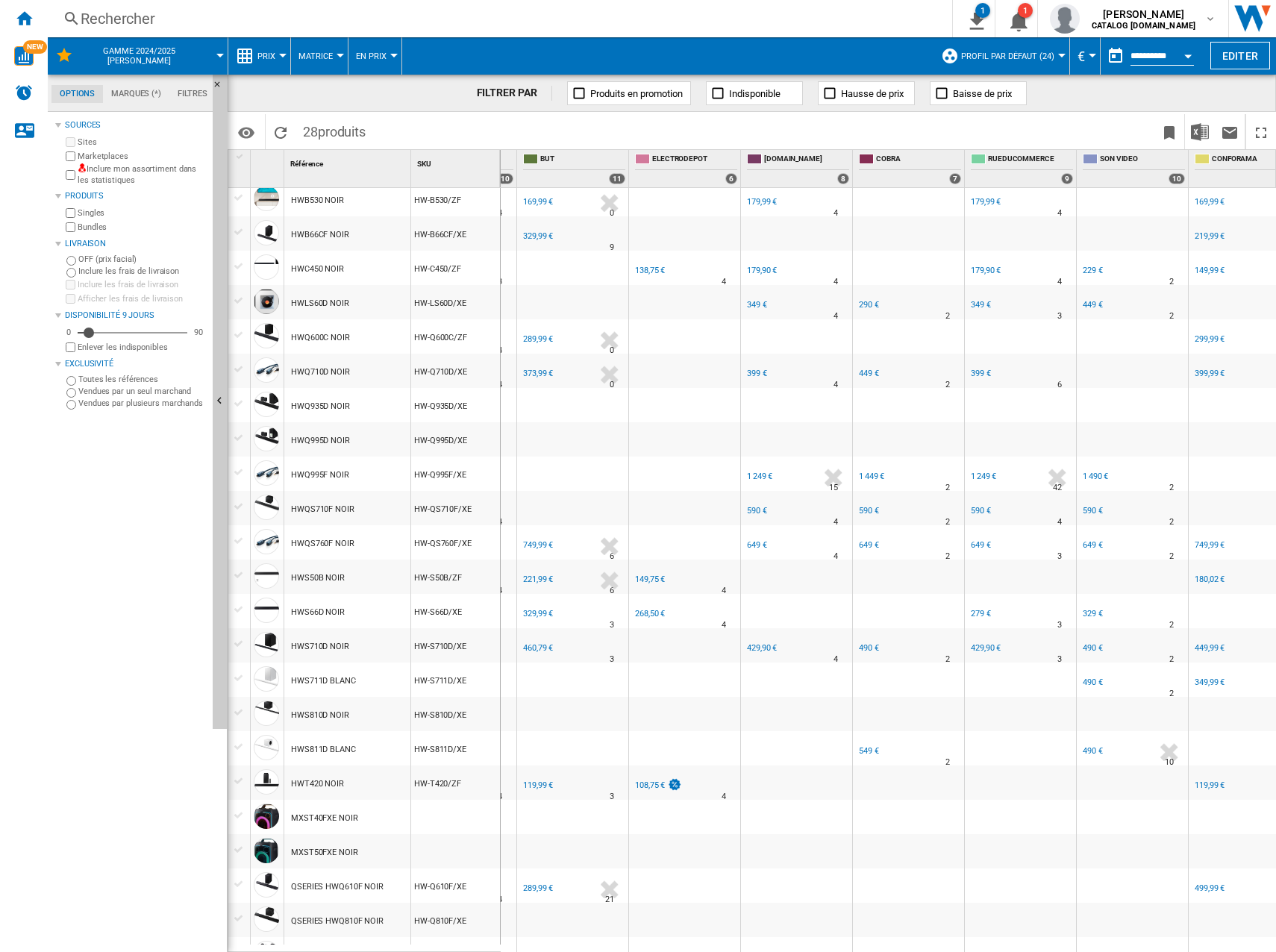
scroll to position [196, 898]
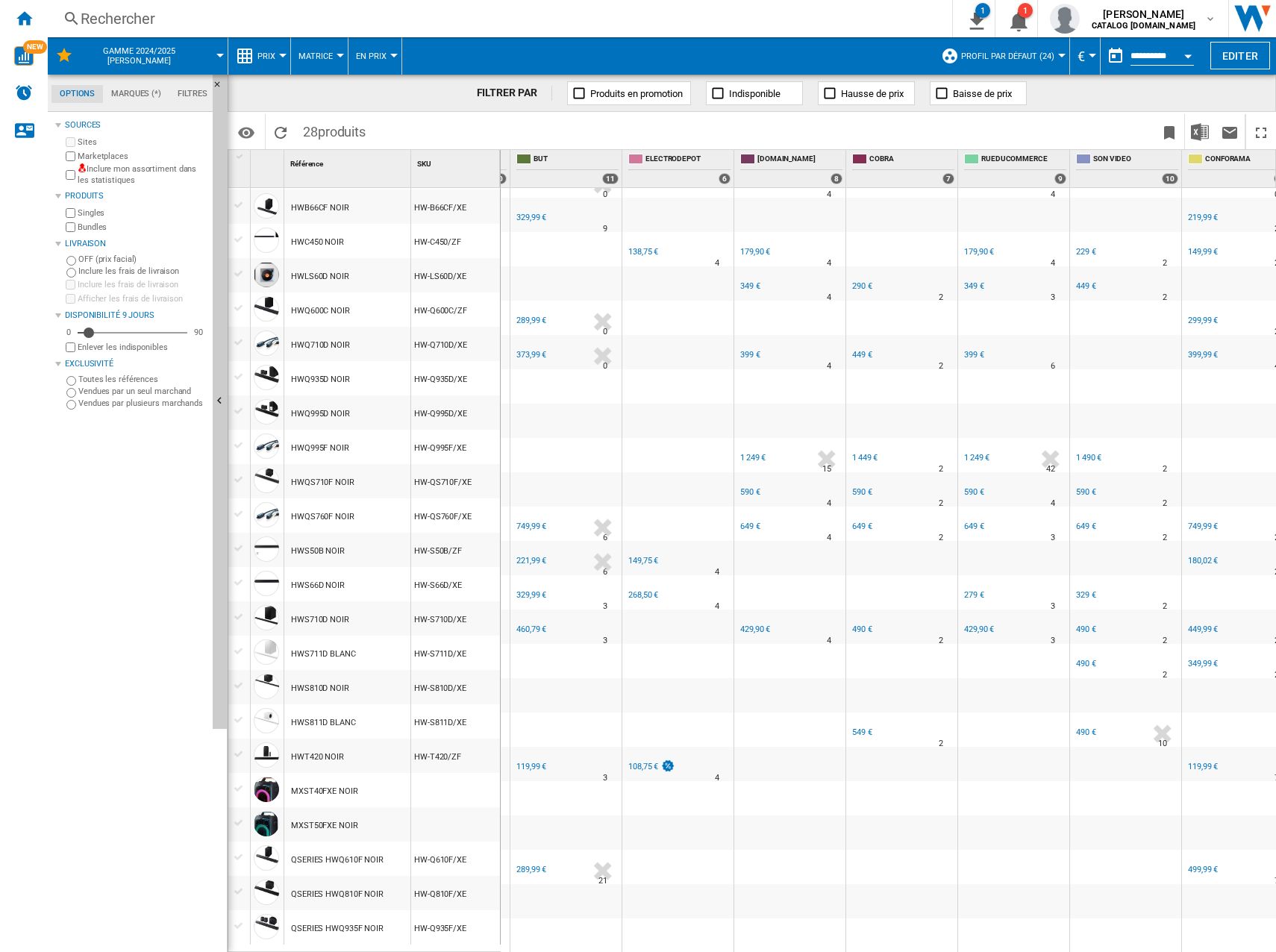
click at [537, 865] on div "289,99 €" at bounding box center [531, 870] width 30 height 10
click at [530, 762] on div "119,99 €" at bounding box center [531, 767] width 30 height 10
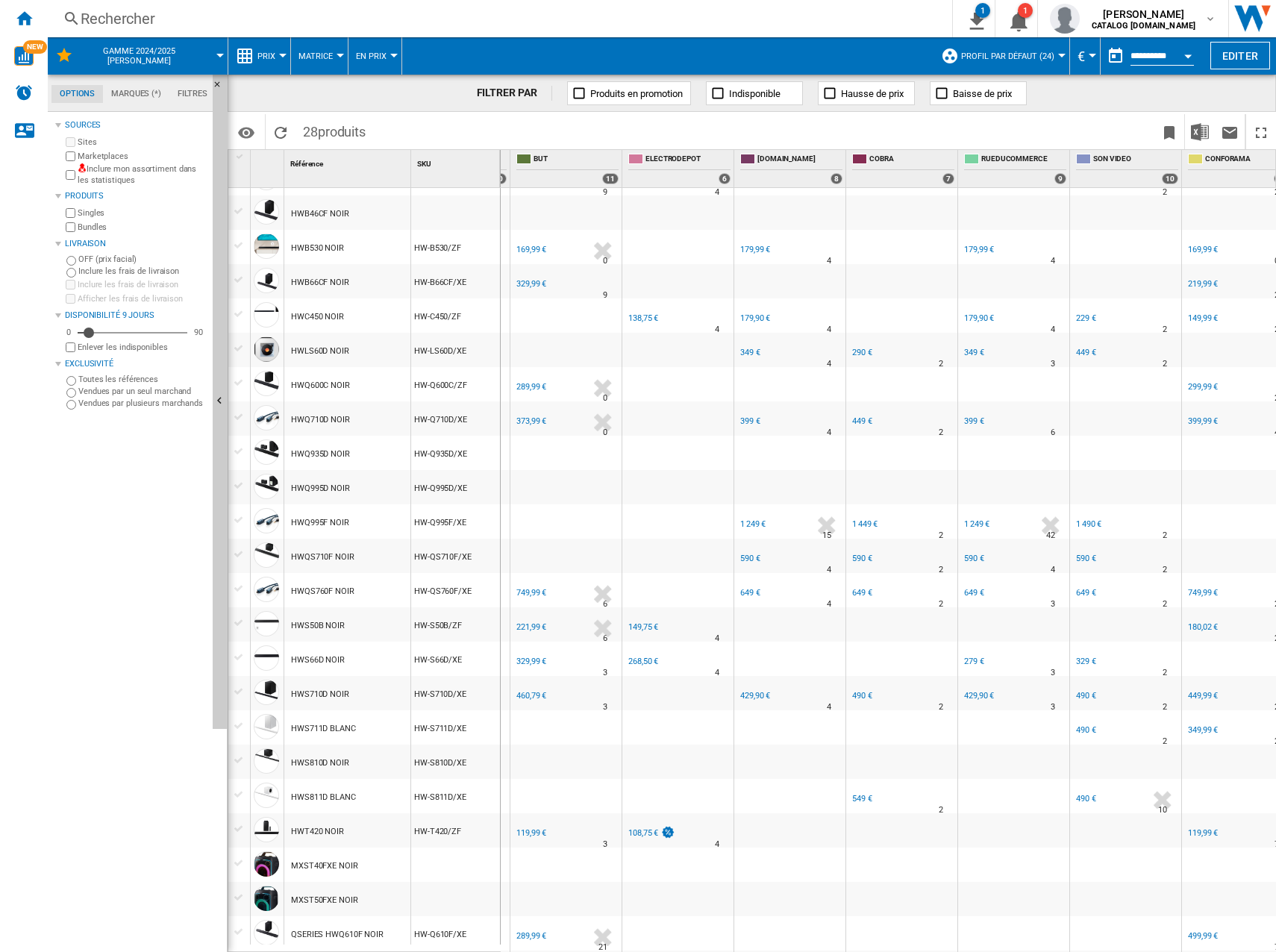
click at [530, 693] on div "460,79 €" at bounding box center [531, 696] width 30 height 10
click at [528, 658] on div "329,99 €" at bounding box center [531, 661] width 30 height 10
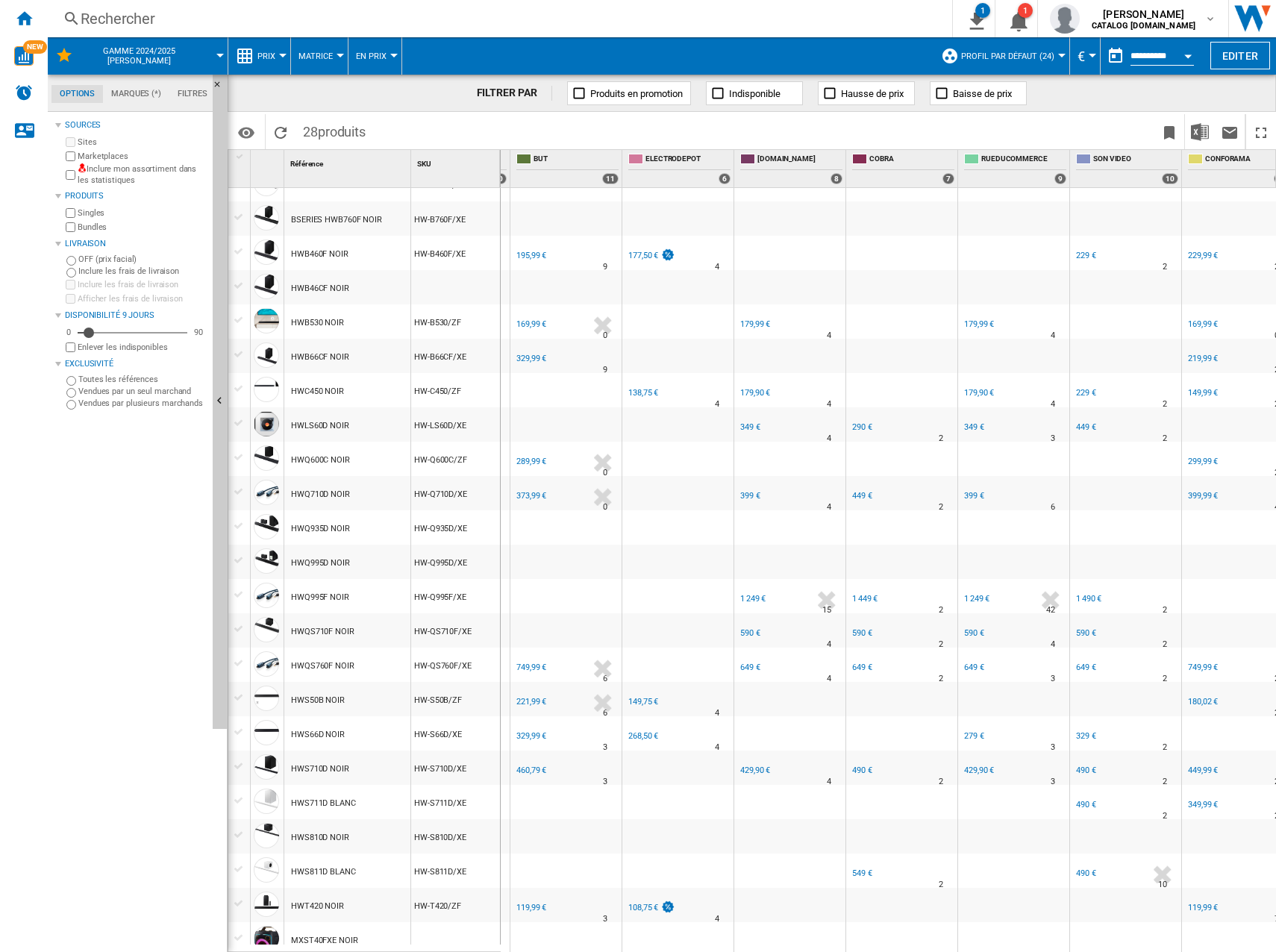
click at [533, 701] on div "221,99 €" at bounding box center [531, 701] width 30 height 10
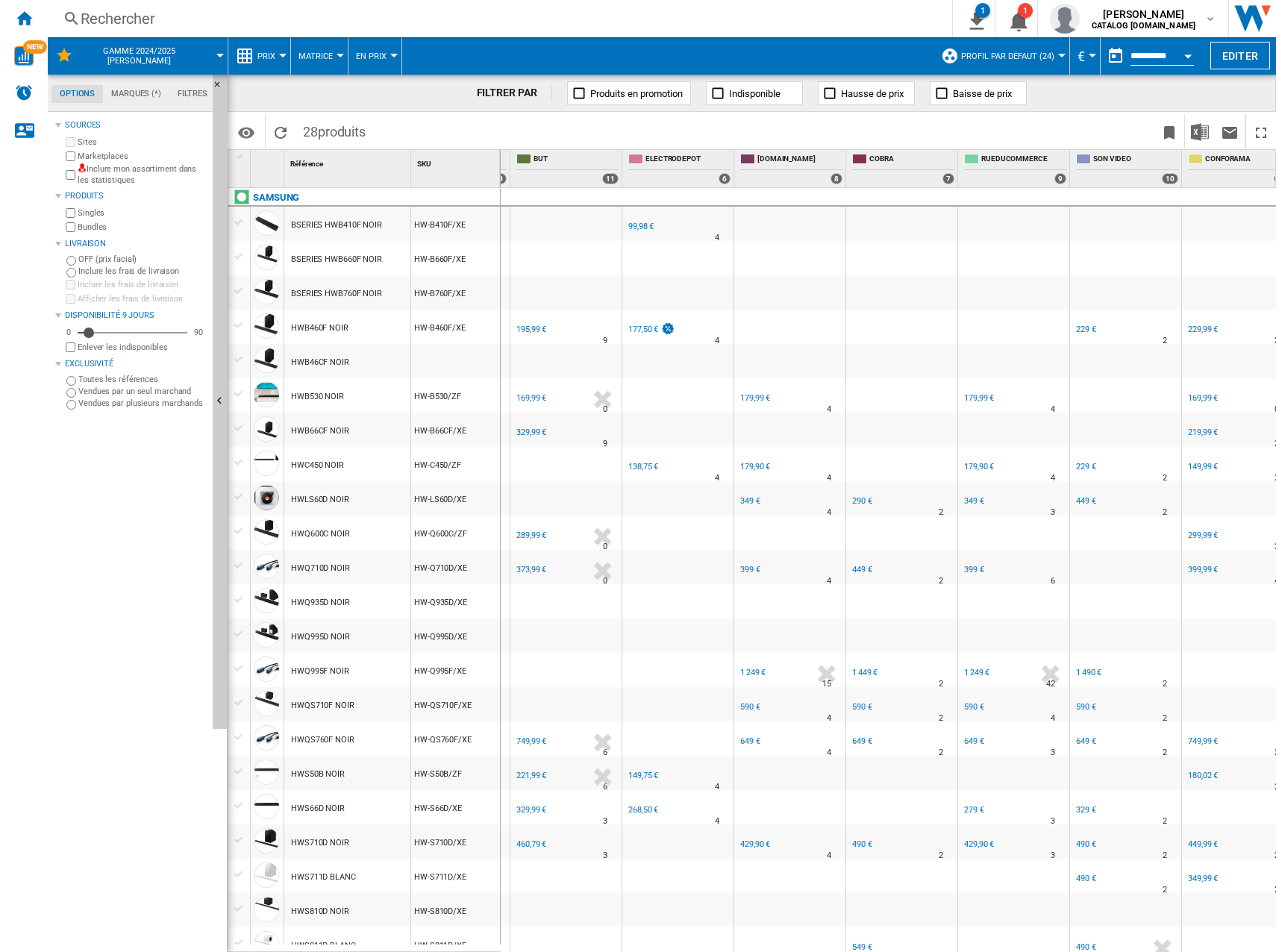
click at [529, 743] on div "749,99 €" at bounding box center [531, 741] width 30 height 10
click at [542, 572] on div "373,99 €" at bounding box center [531, 570] width 30 height 10
click at [534, 537] on div "289,99 €" at bounding box center [531, 536] width 30 height 10
click at [537, 423] on div "FR BUT" at bounding box center [566, 420] width 106 height 9
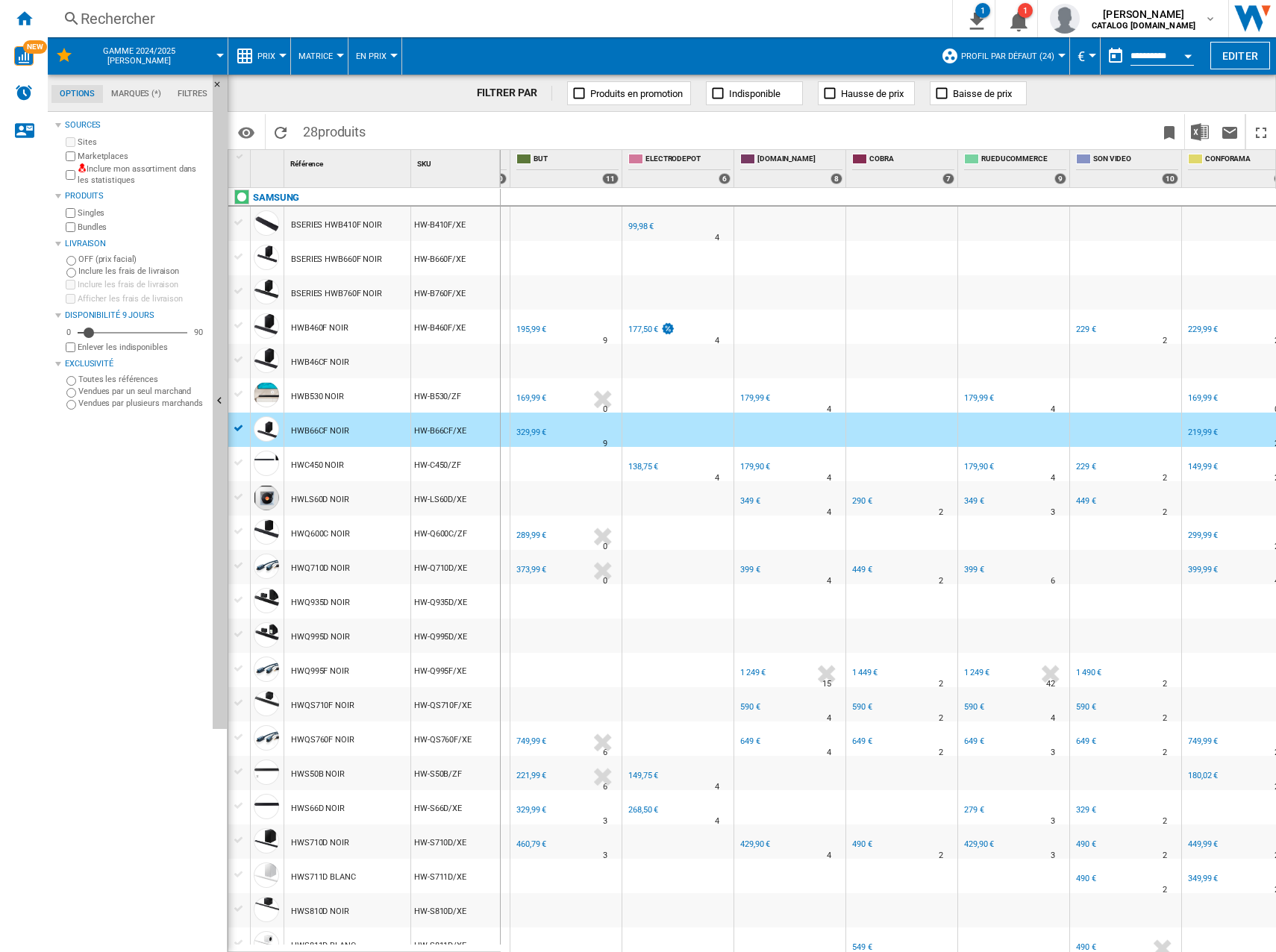
click at [535, 436] on div "329,99 €" at bounding box center [531, 433] width 30 height 10
click at [575, 434] on div "FR BUT -1.0 % 329,99 € % N/A 9 FR BUT" at bounding box center [566, 434] width 106 height 35
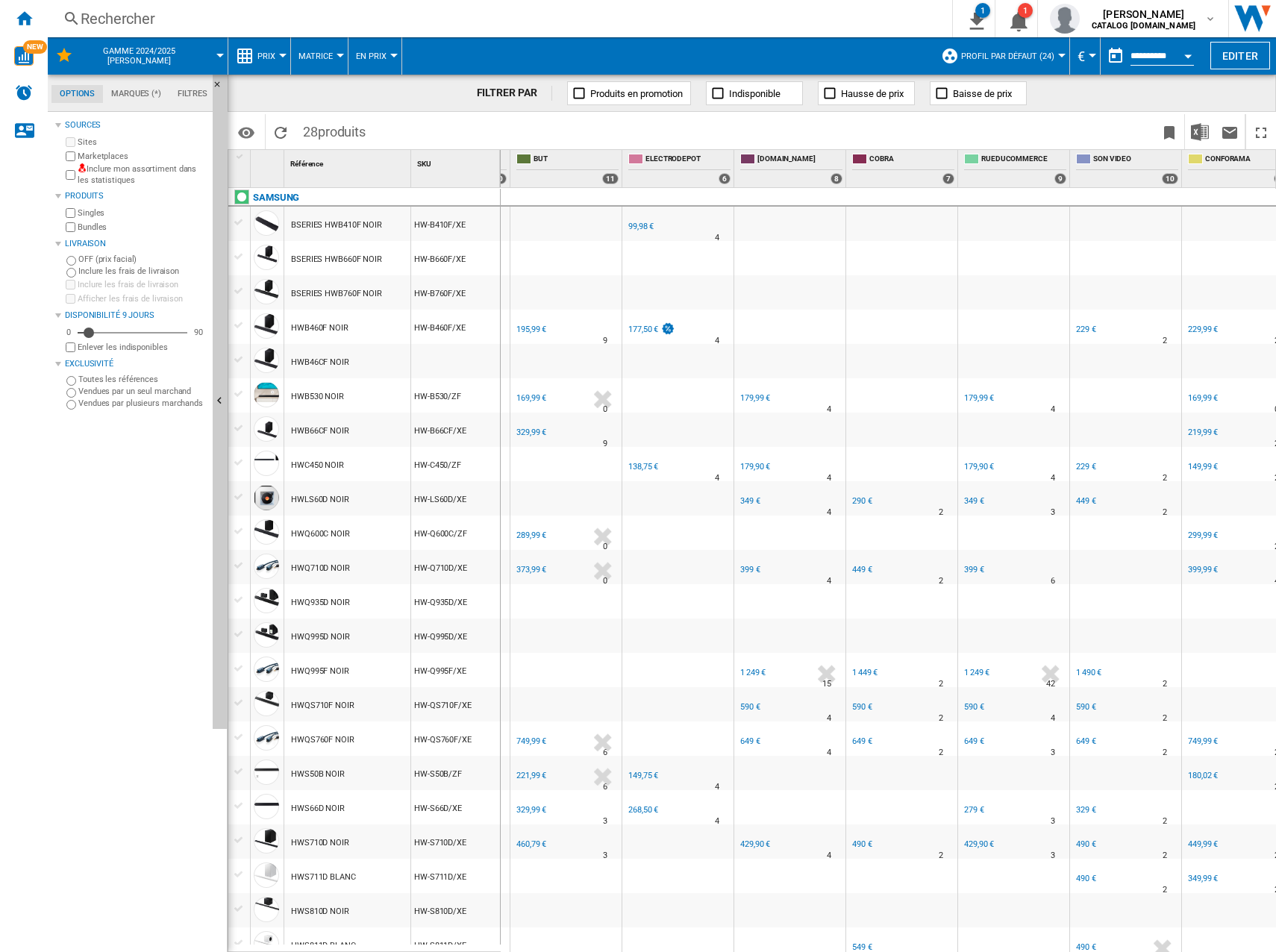
click at [523, 392] on div "169,99 €" at bounding box center [530, 398] width 32 height 15
click at [531, 321] on div "FR BUT" at bounding box center [566, 317] width 106 height 9
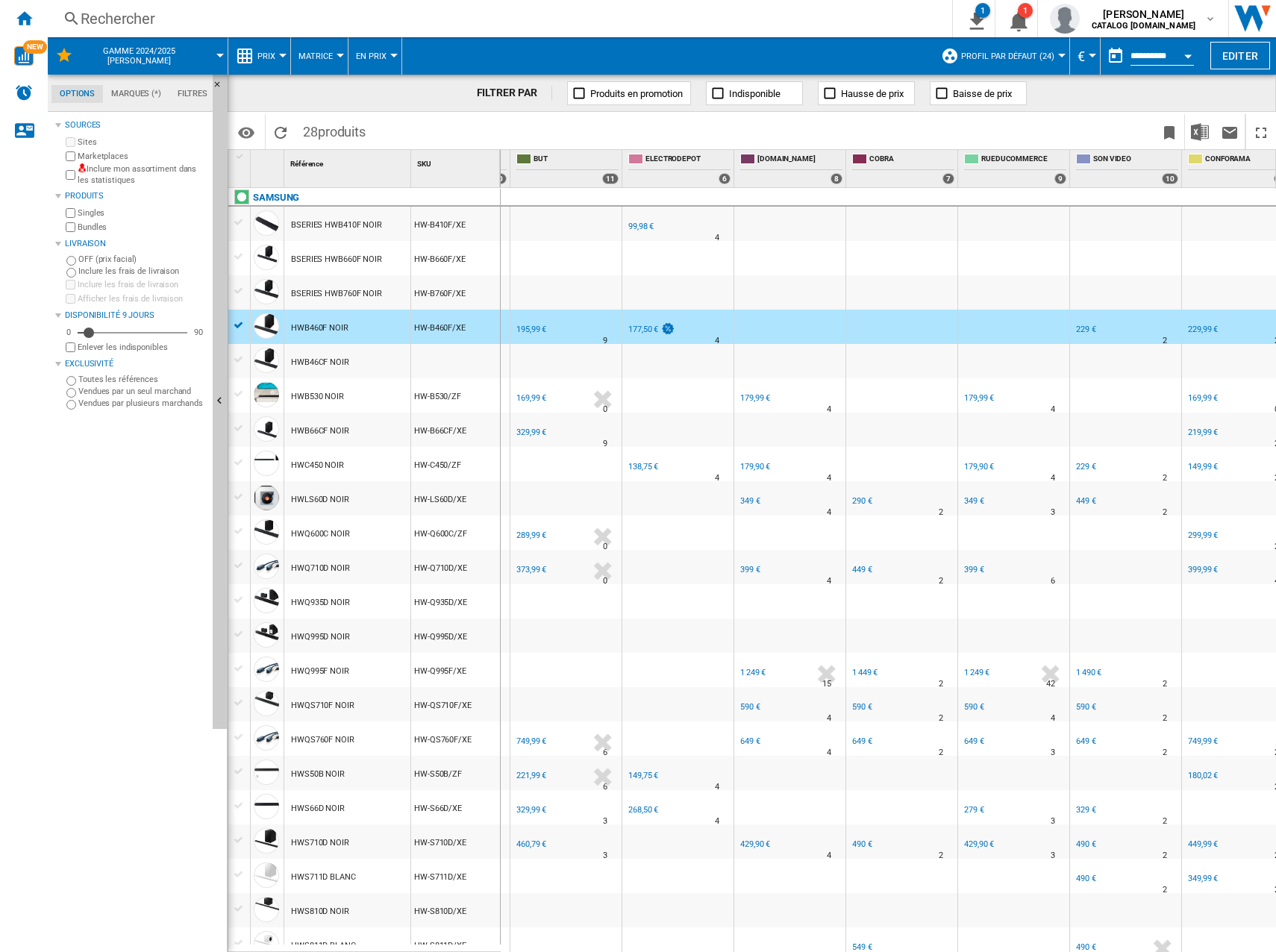
click at [547, 320] on div "FR BUT" at bounding box center [566, 317] width 106 height 9
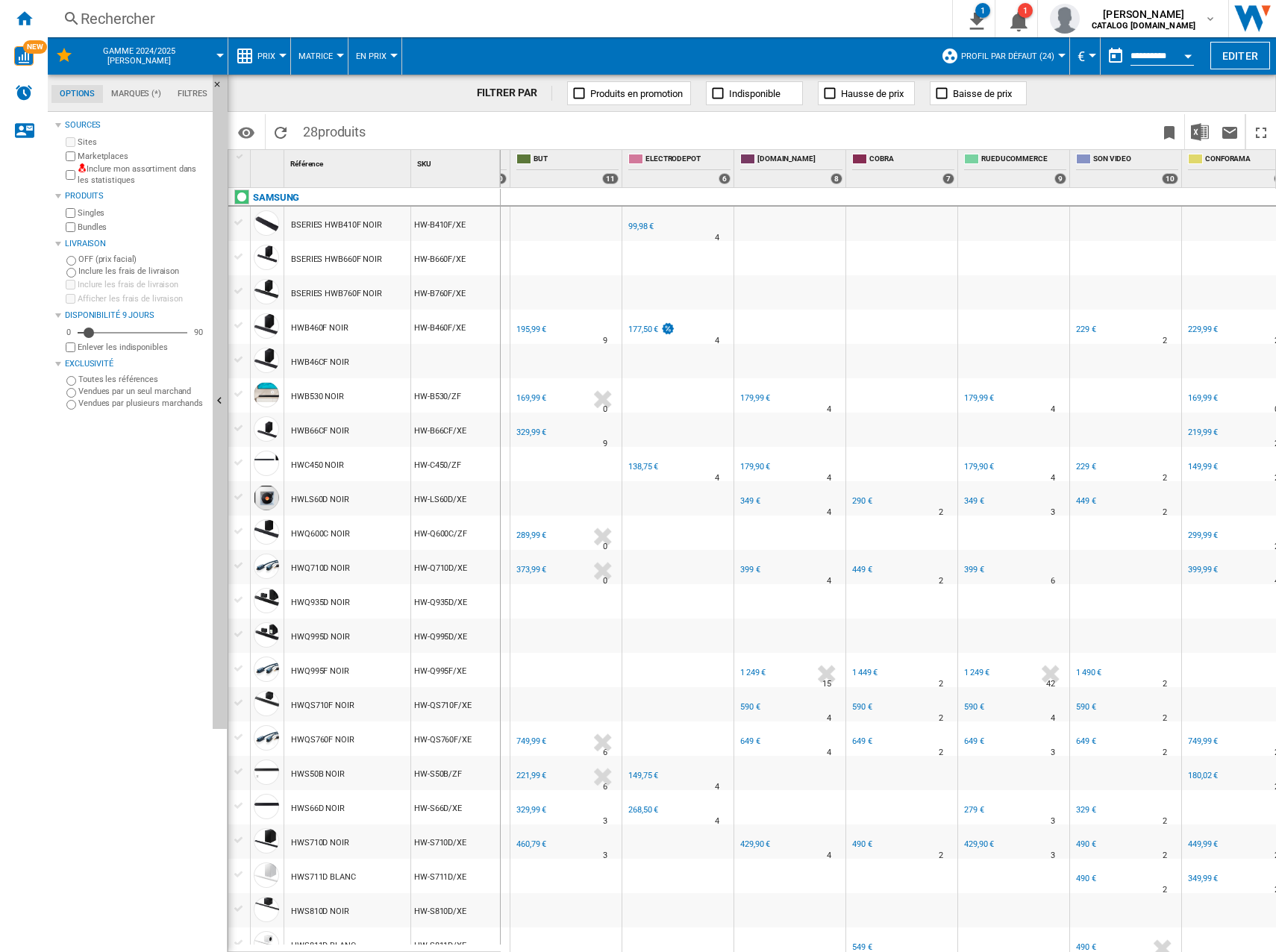
click at [531, 328] on div "195,99 €" at bounding box center [531, 330] width 30 height 10
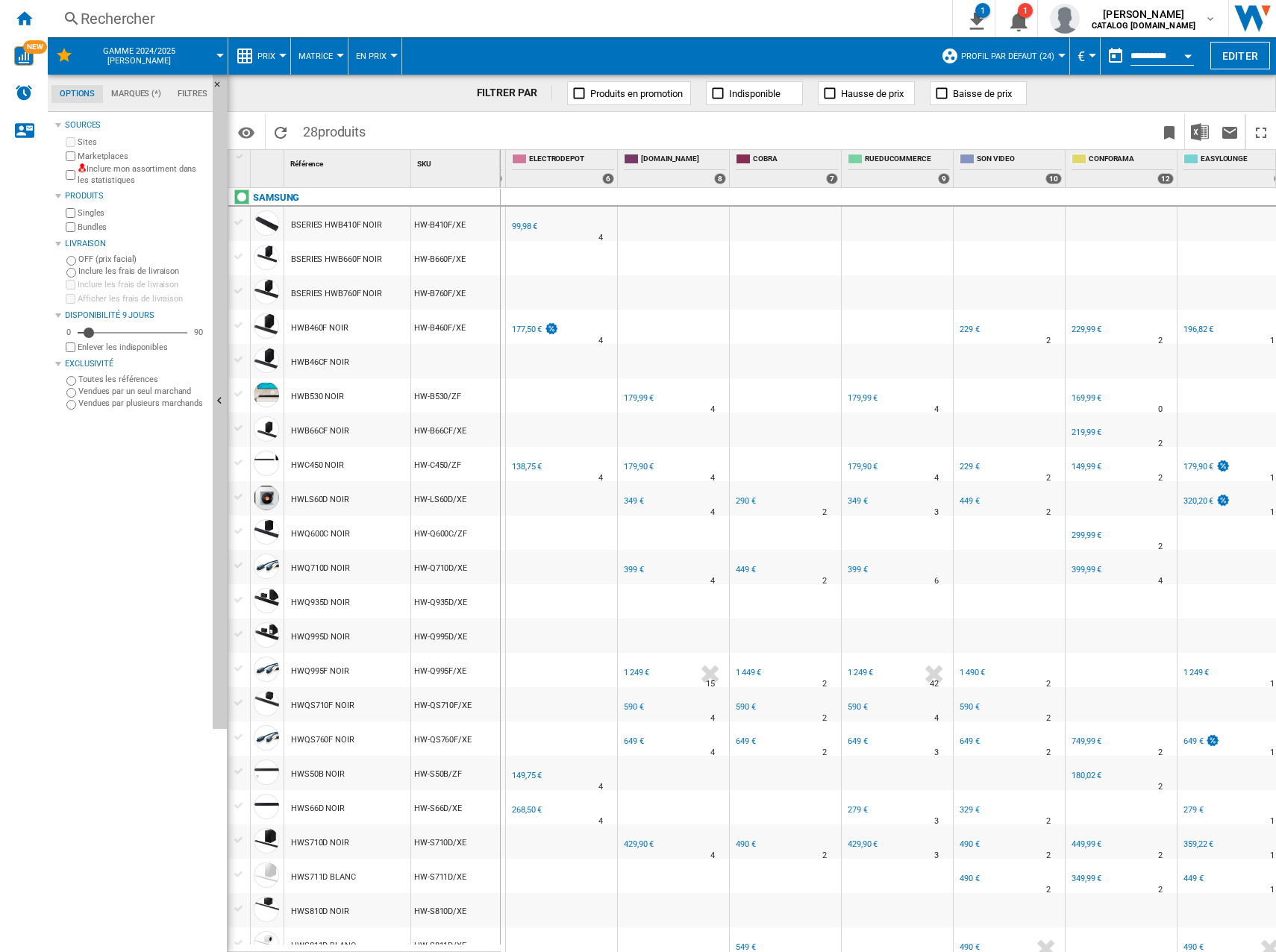
click at [519, 221] on div "99,98 €" at bounding box center [523, 227] width 27 height 15
click at [531, 326] on div "177,50 €" at bounding box center [527, 330] width 30 height 10
click at [528, 464] on div "138,75 €" at bounding box center [527, 467] width 30 height 10
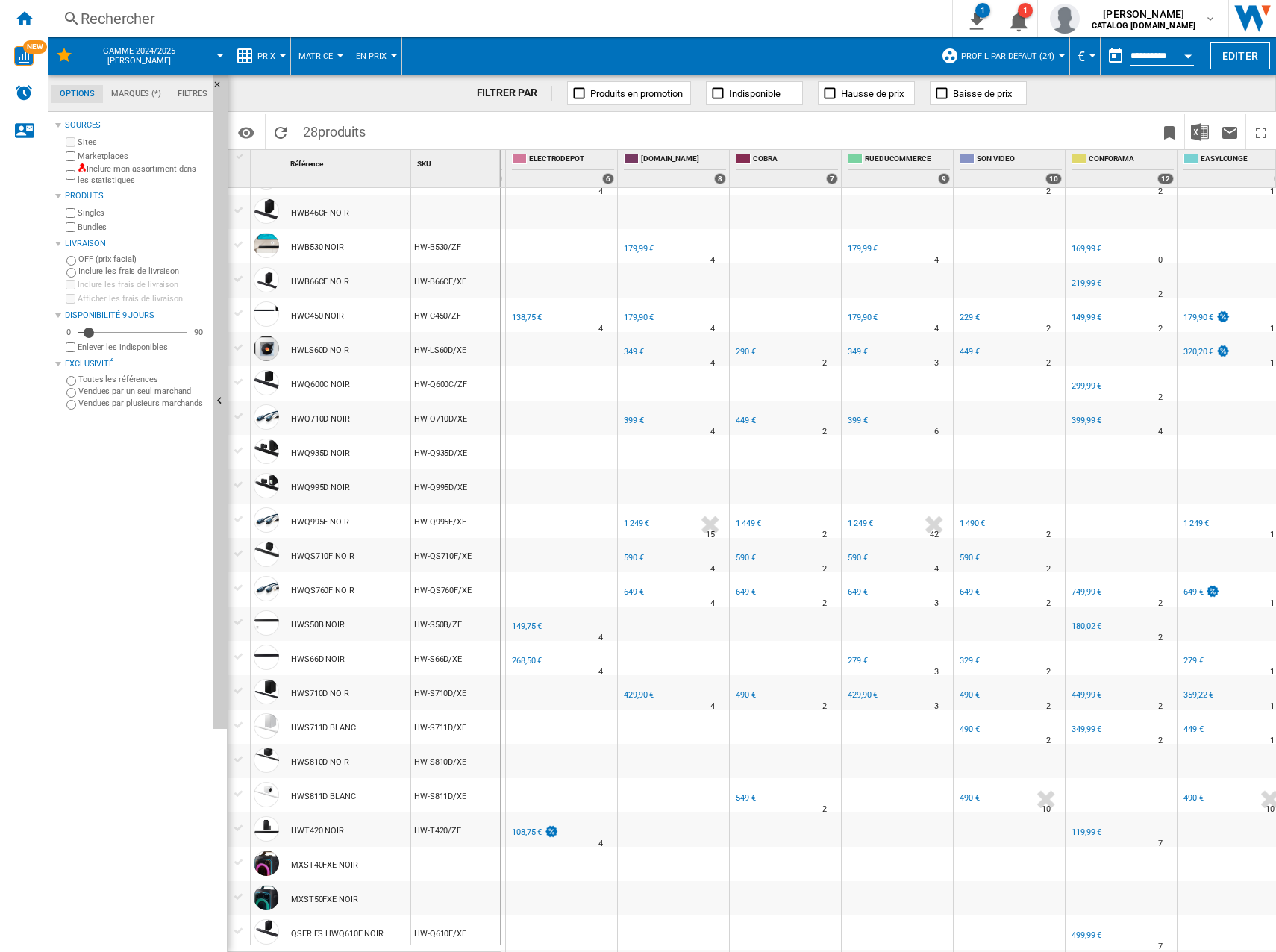
scroll to position [223, 0]
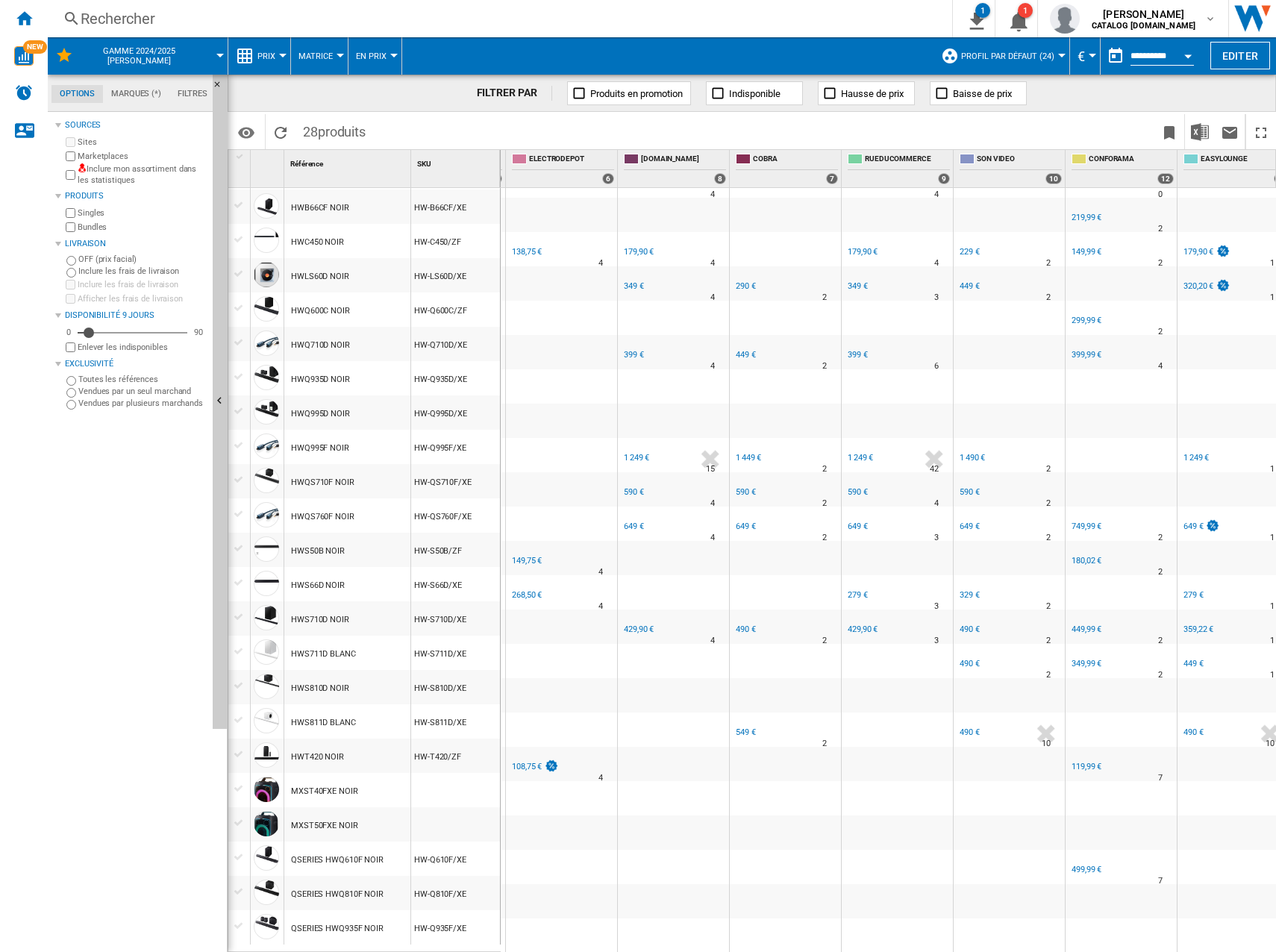
click at [527, 556] on div "149,75 €" at bounding box center [527, 560] width 30 height 10
click at [530, 590] on div "268,50 €" at bounding box center [527, 595] width 30 height 10
click at [527, 762] on div "108,75 €" at bounding box center [527, 767] width 30 height 10
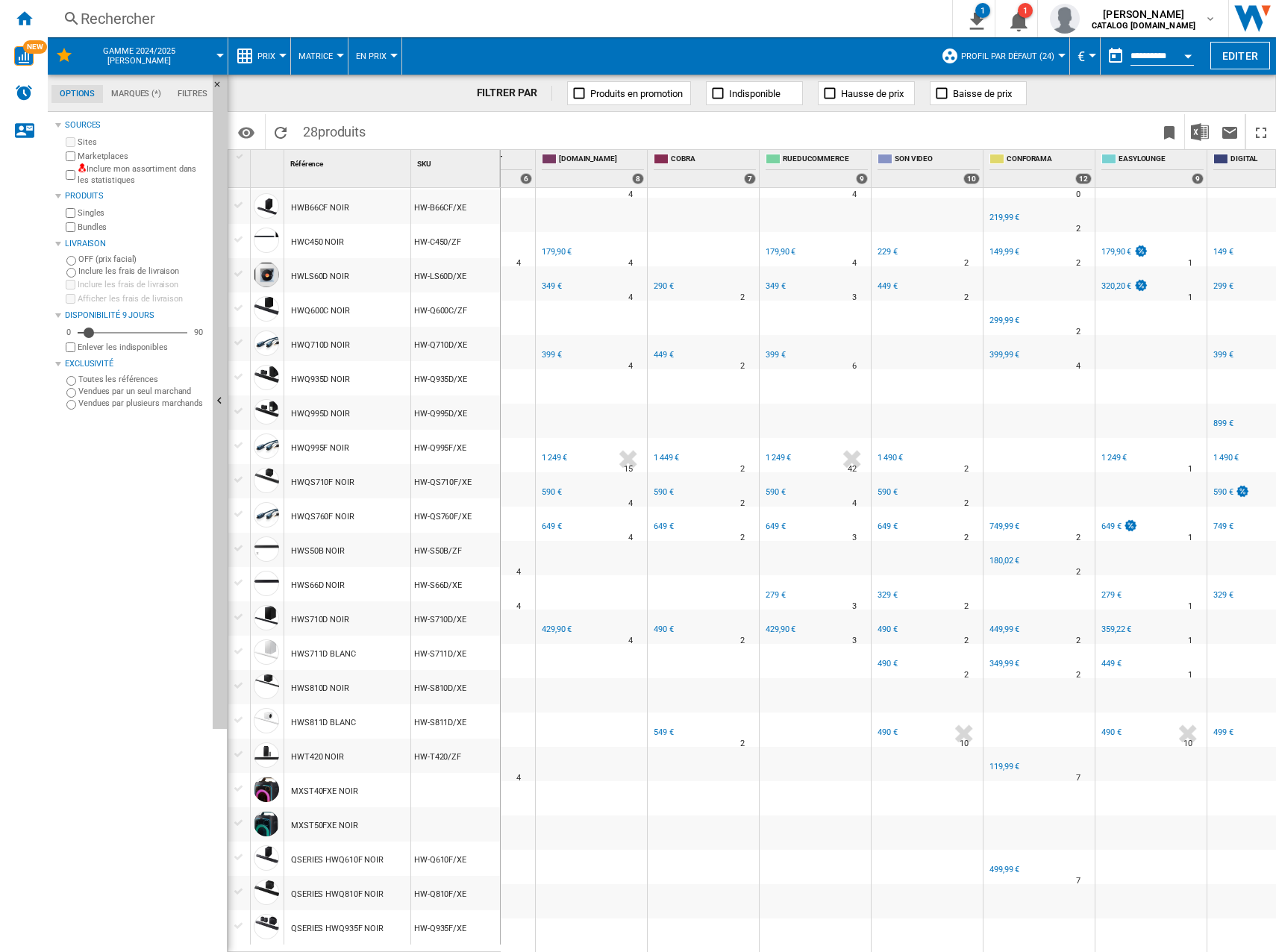
scroll to position [0, 1100]
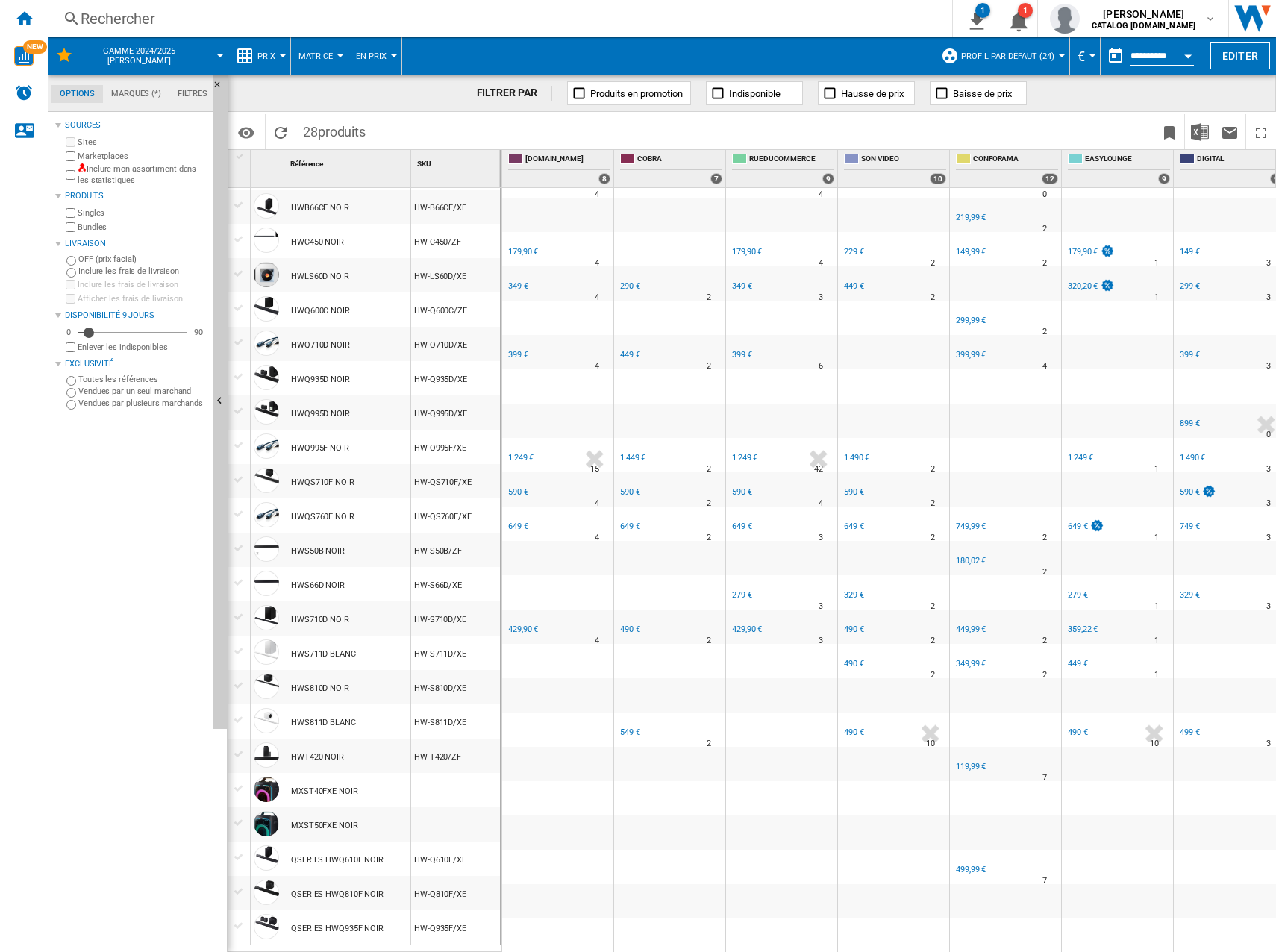
click at [510, 625] on div "429,90 €" at bounding box center [523, 630] width 30 height 10
click at [525, 522] on div "649 €" at bounding box center [518, 527] width 20 height 10
click at [521, 487] on div "590 €" at bounding box center [518, 492] width 20 height 10
click at [520, 453] on div "1 249 €" at bounding box center [520, 457] width 26 height 10
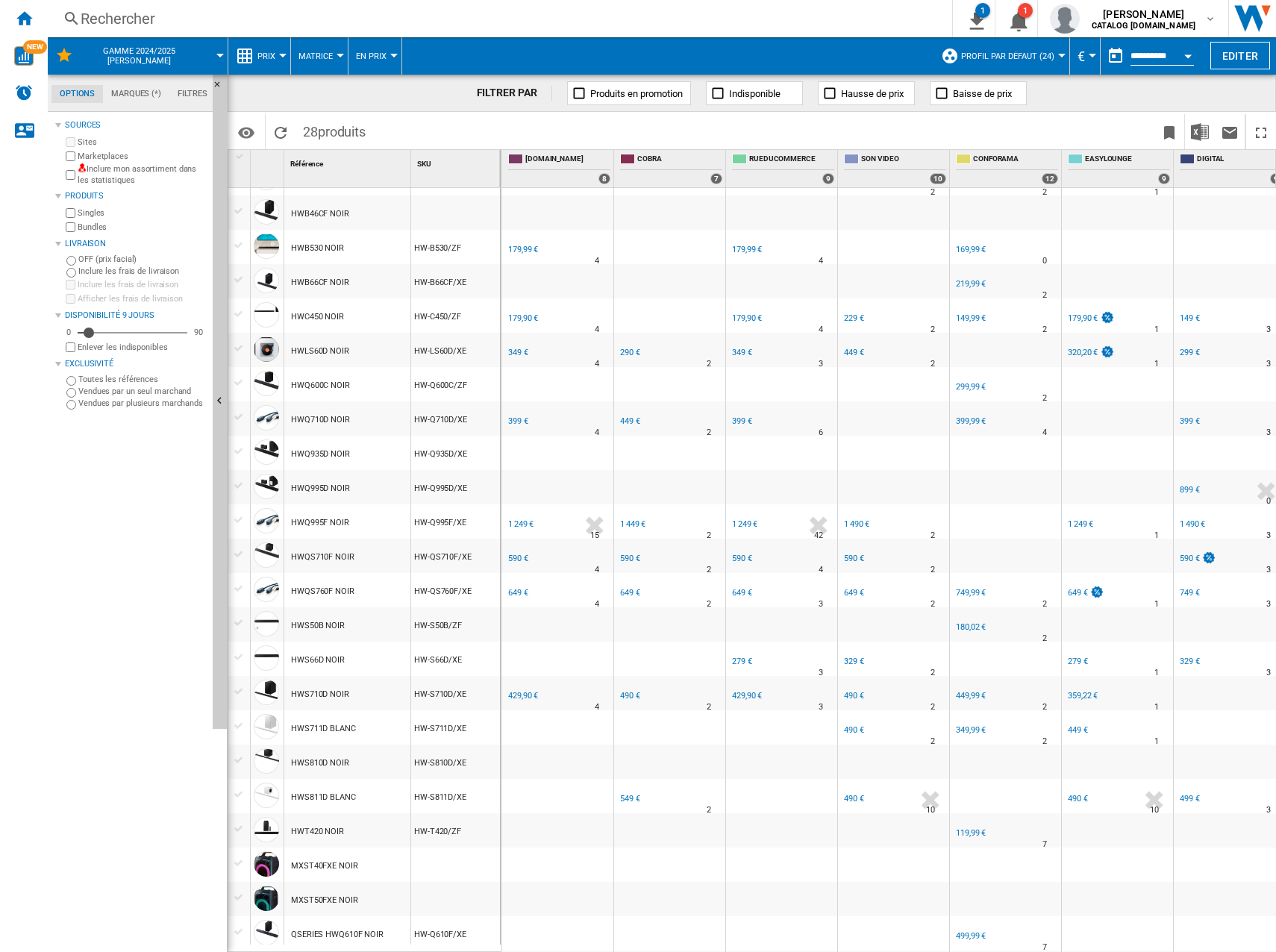
click at [519, 425] on div "399 €" at bounding box center [518, 421] width 20 height 10
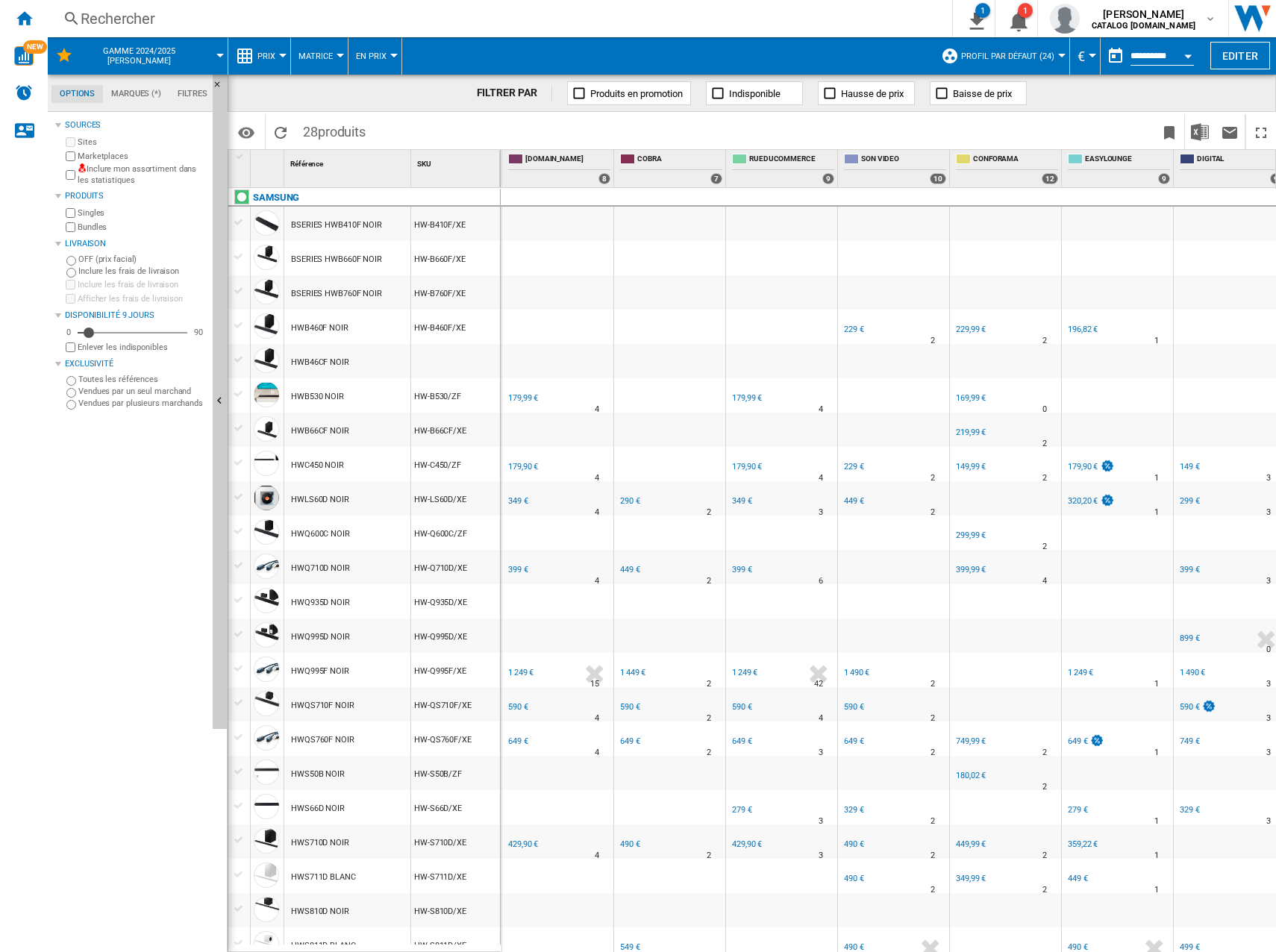
click at [523, 499] on div "349 €" at bounding box center [518, 501] width 20 height 10
click at [523, 467] on div "179,90 €" at bounding box center [523, 467] width 30 height 10
click at [515, 401] on div "179,99 €" at bounding box center [523, 398] width 30 height 10
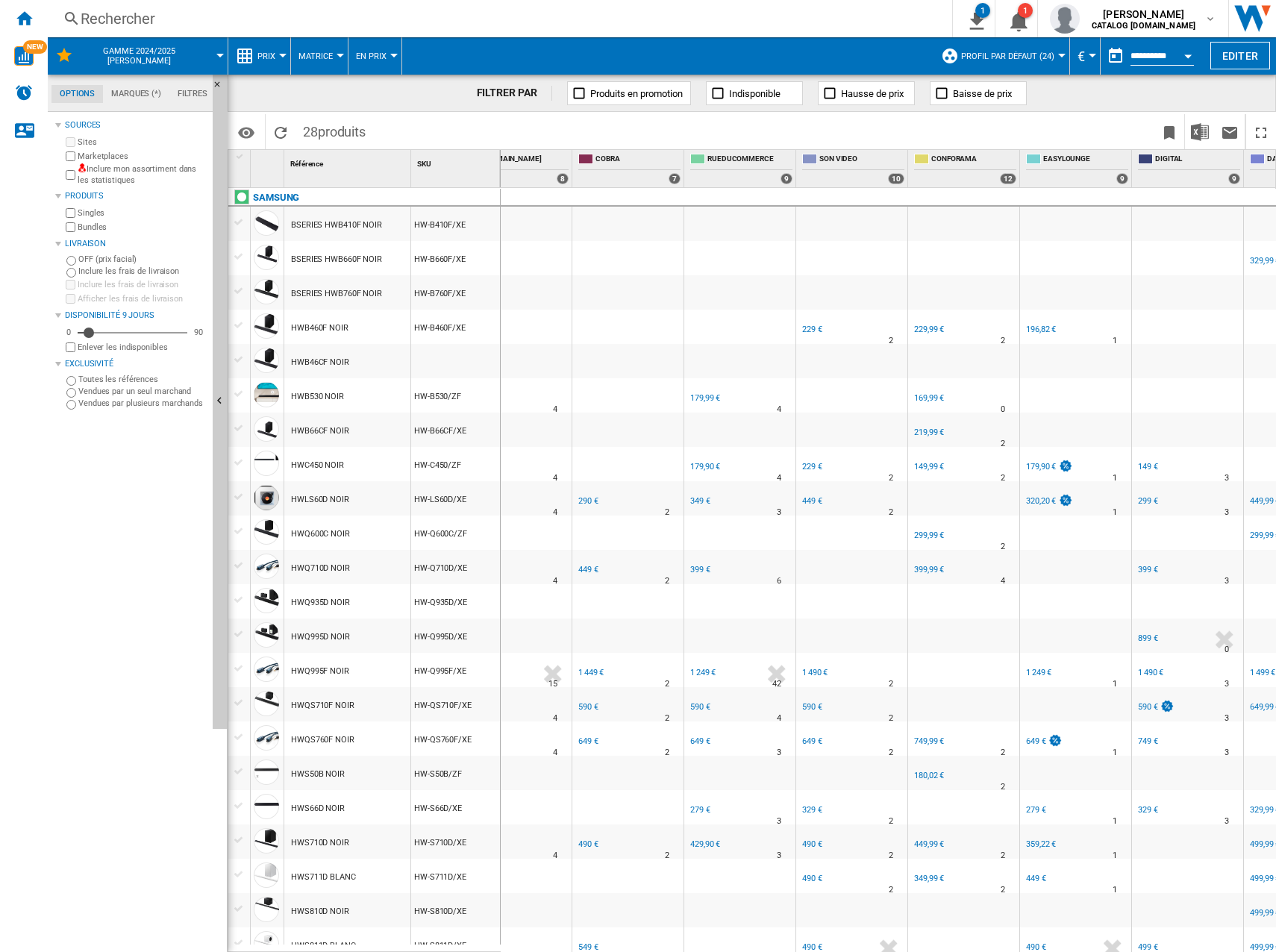
scroll to position [0, 1192]
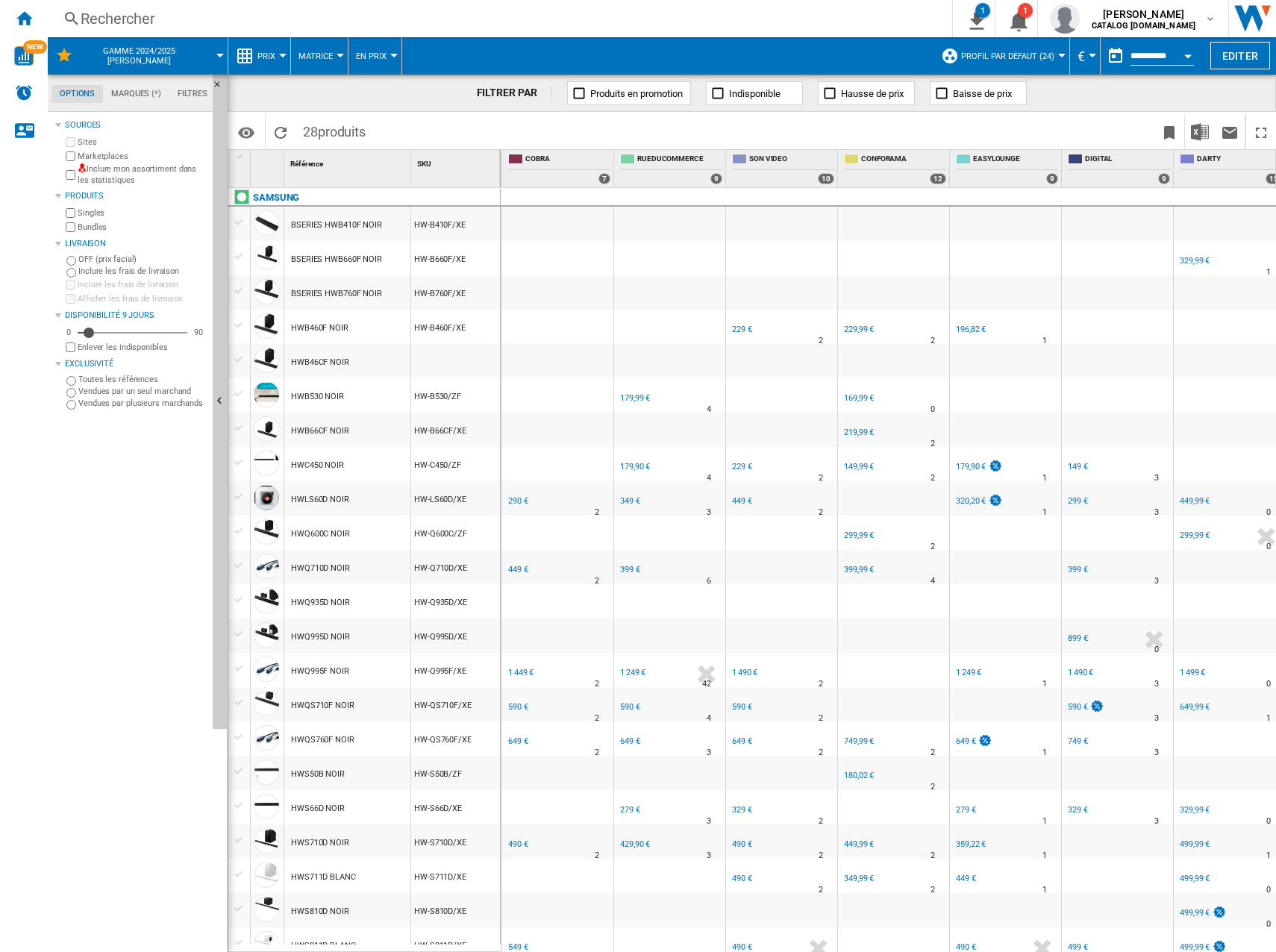
click at [515, 495] on div "290 €" at bounding box center [517, 501] width 22 height 15
click at [517, 564] on div "449 €" at bounding box center [517, 570] width 22 height 15
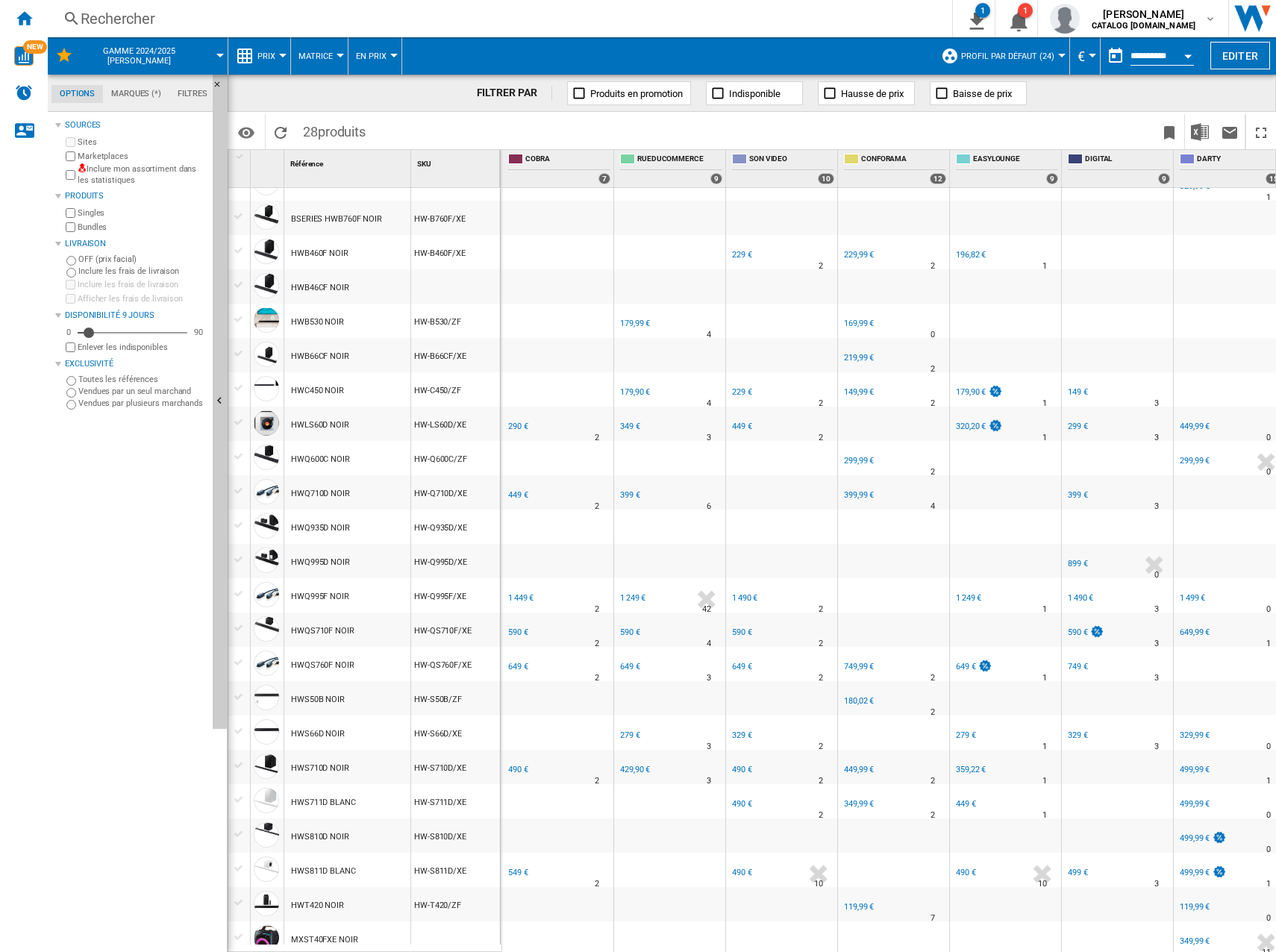
click at [518, 597] on div "1 449 €" at bounding box center [520, 598] width 26 height 10
click at [509, 498] on div "449 €" at bounding box center [518, 495] width 20 height 10
click at [523, 593] on div "1 449 €" at bounding box center [519, 598] width 27 height 15
click at [512, 629] on div "590 €" at bounding box center [518, 632] width 20 height 10
click at [520, 669] on div "649 €" at bounding box center [518, 667] width 20 height 10
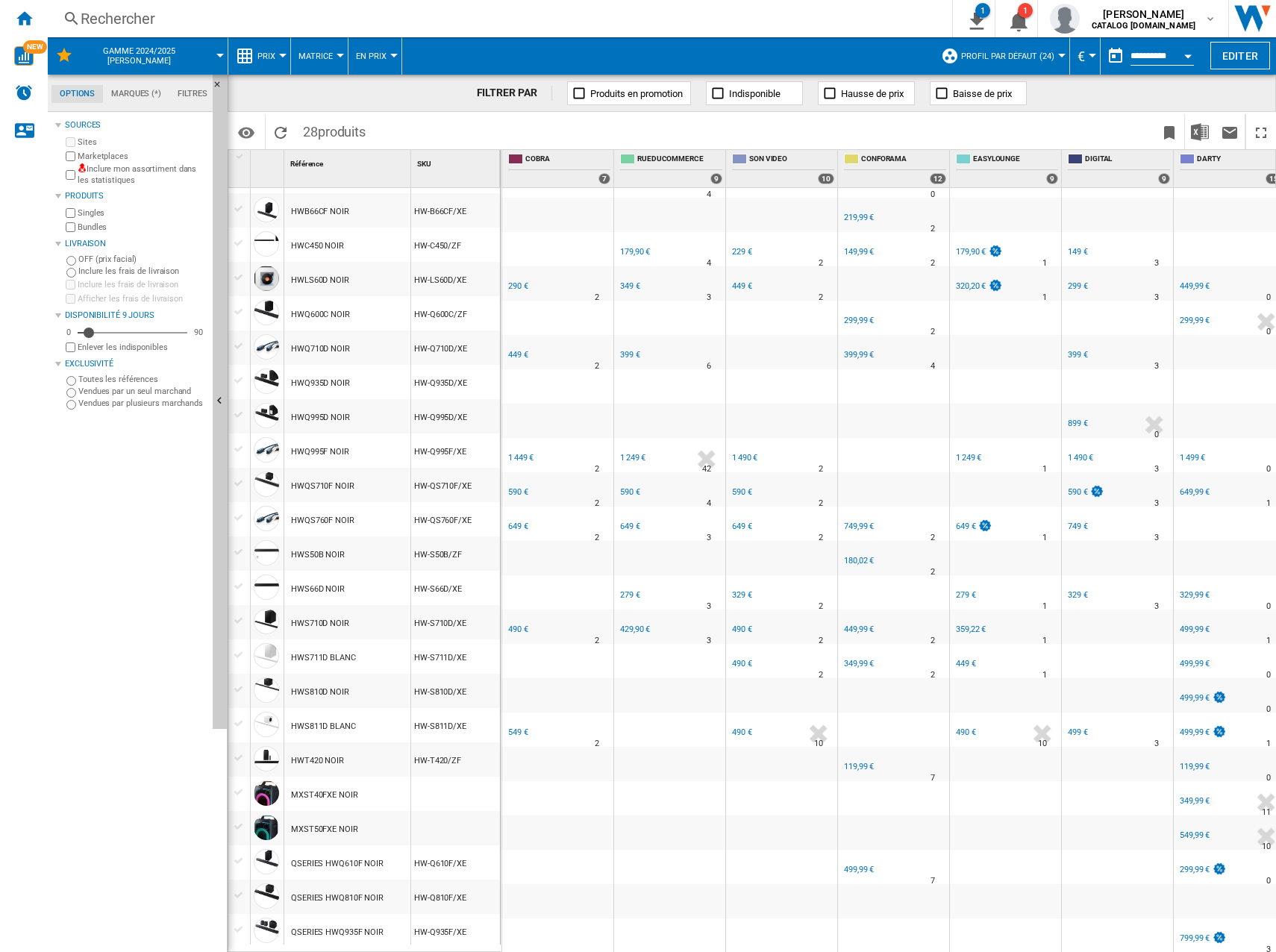
scroll to position [223, 0]
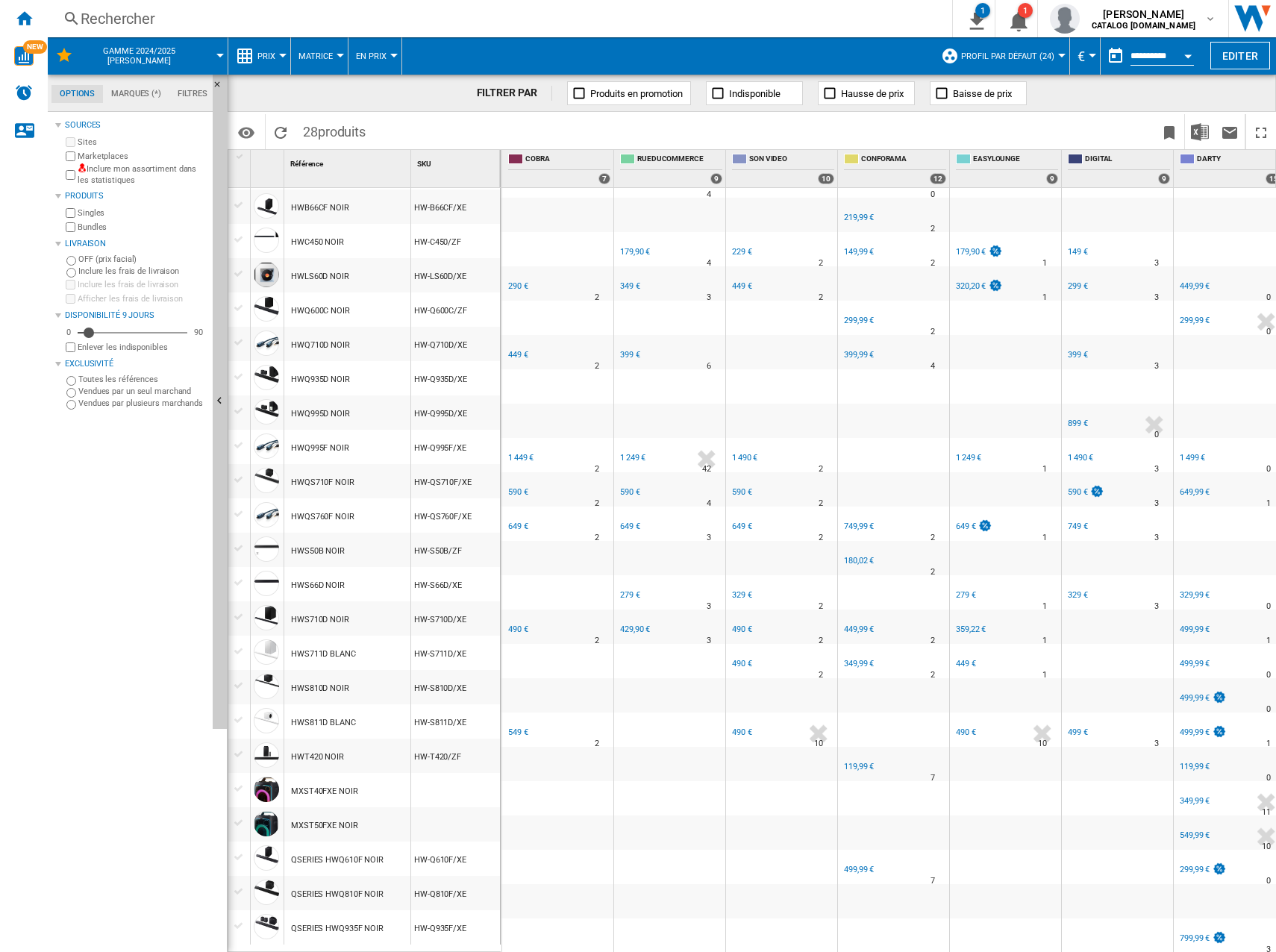
click at [513, 625] on div "490 €" at bounding box center [518, 630] width 20 height 10
click at [518, 727] on div "549 €" at bounding box center [518, 732] width 20 height 10
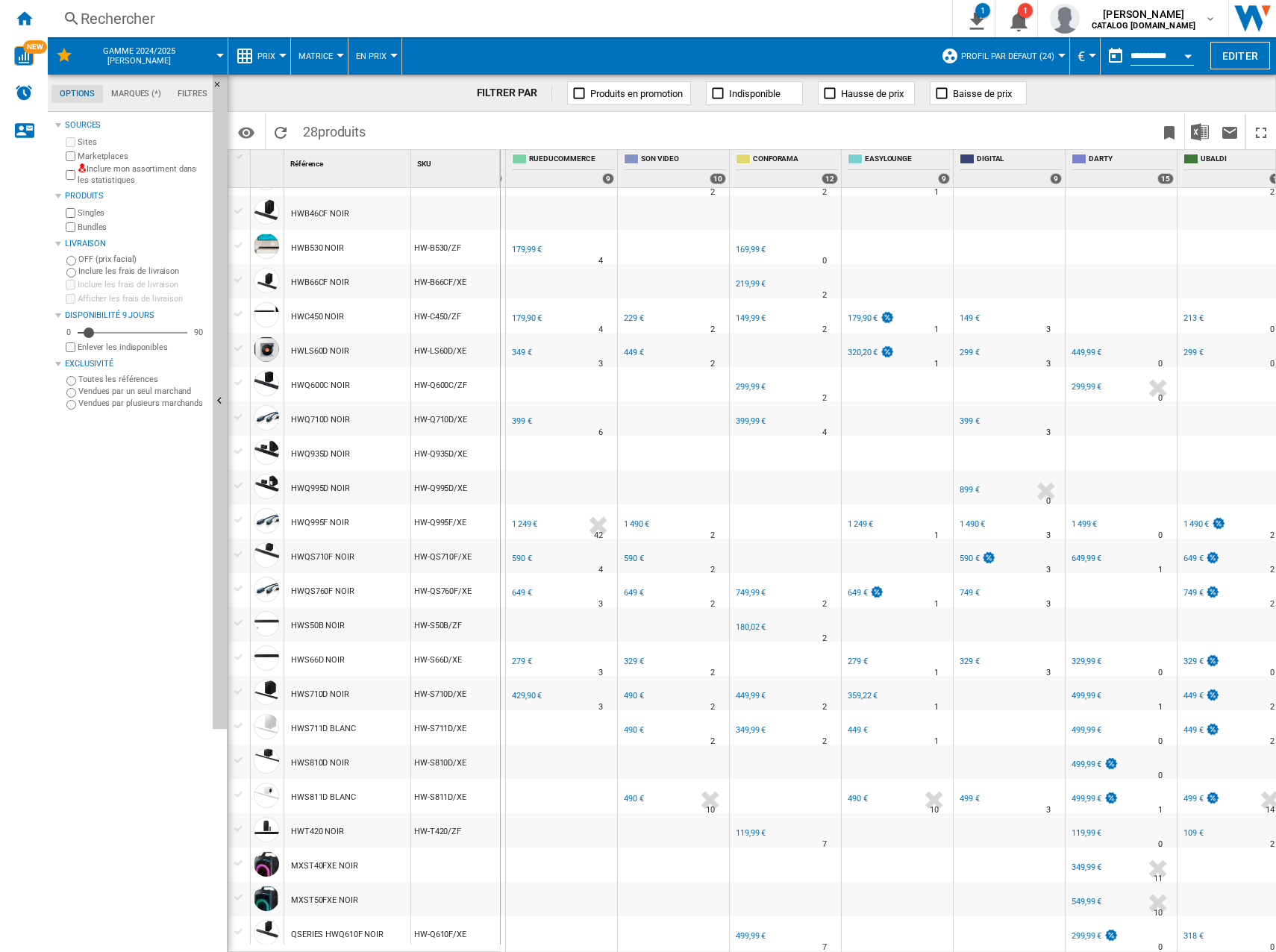
scroll to position [0, 0]
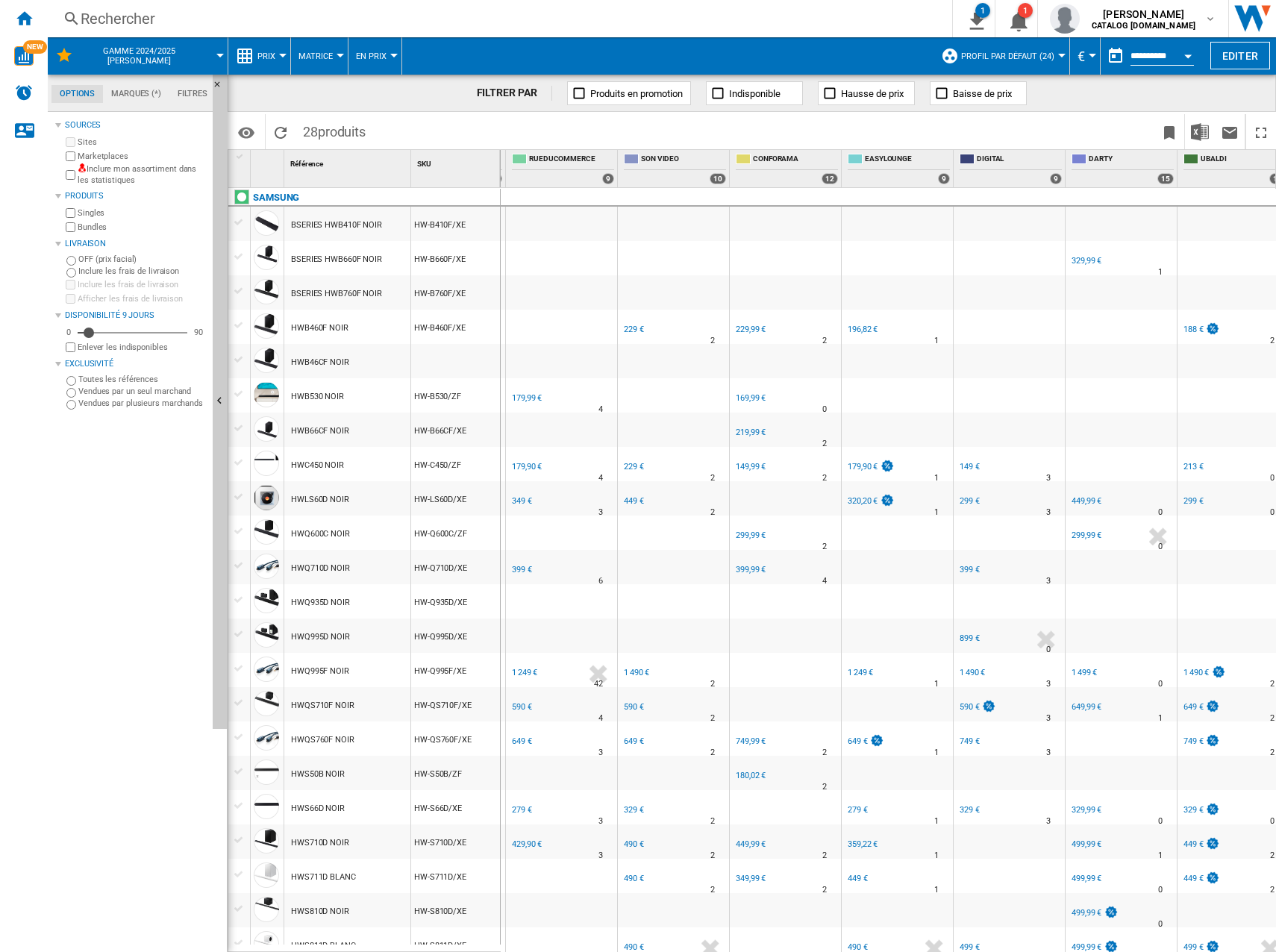
click at [523, 324] on div at bounding box center [561, 327] width 111 height 35
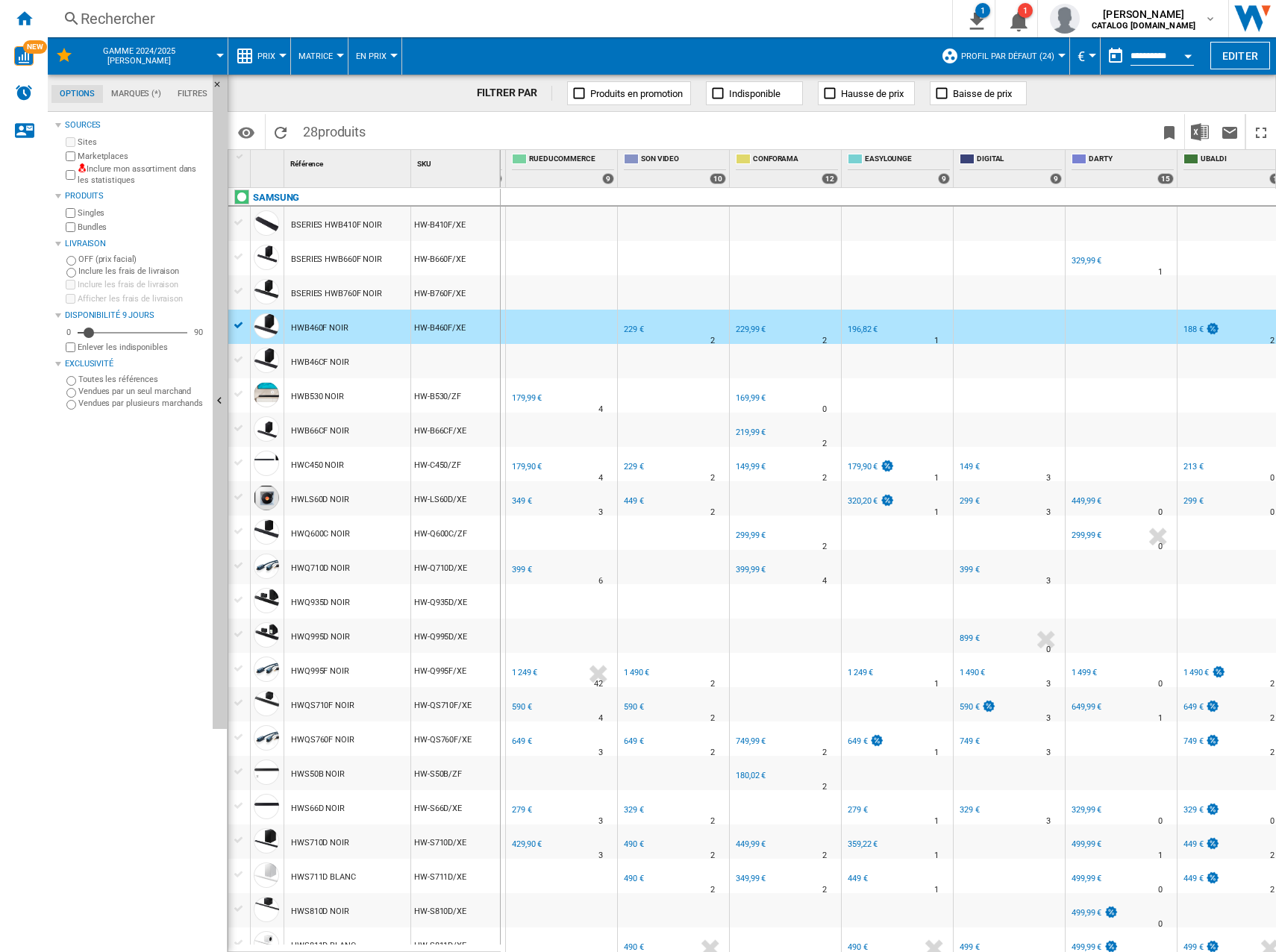
click at [523, 324] on div at bounding box center [561, 327] width 111 height 35
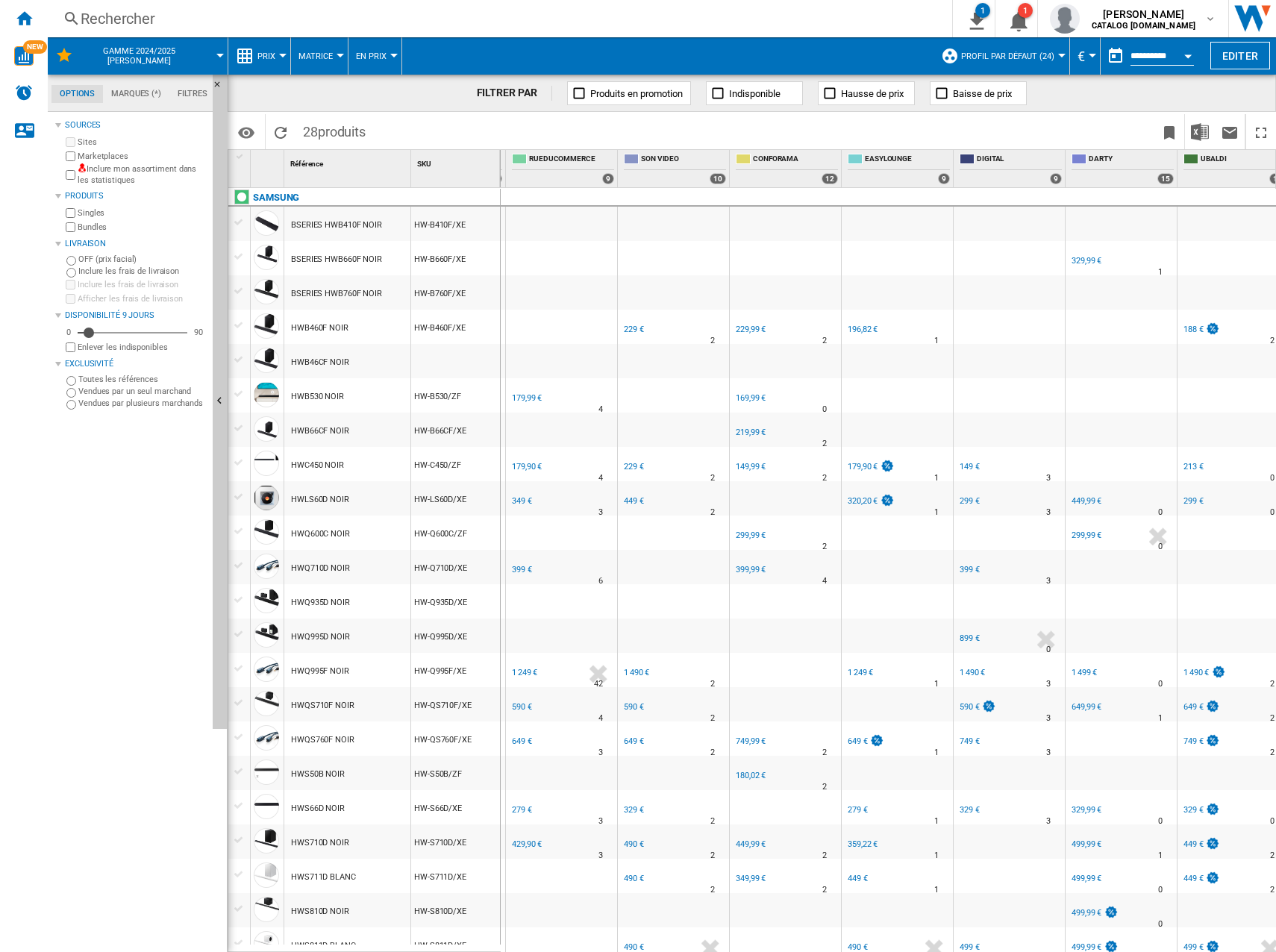
click at [530, 405] on div "179,99 €" at bounding box center [525, 398] width 32 height 15
click at [527, 469] on div "179,90 €" at bounding box center [527, 467] width 30 height 10
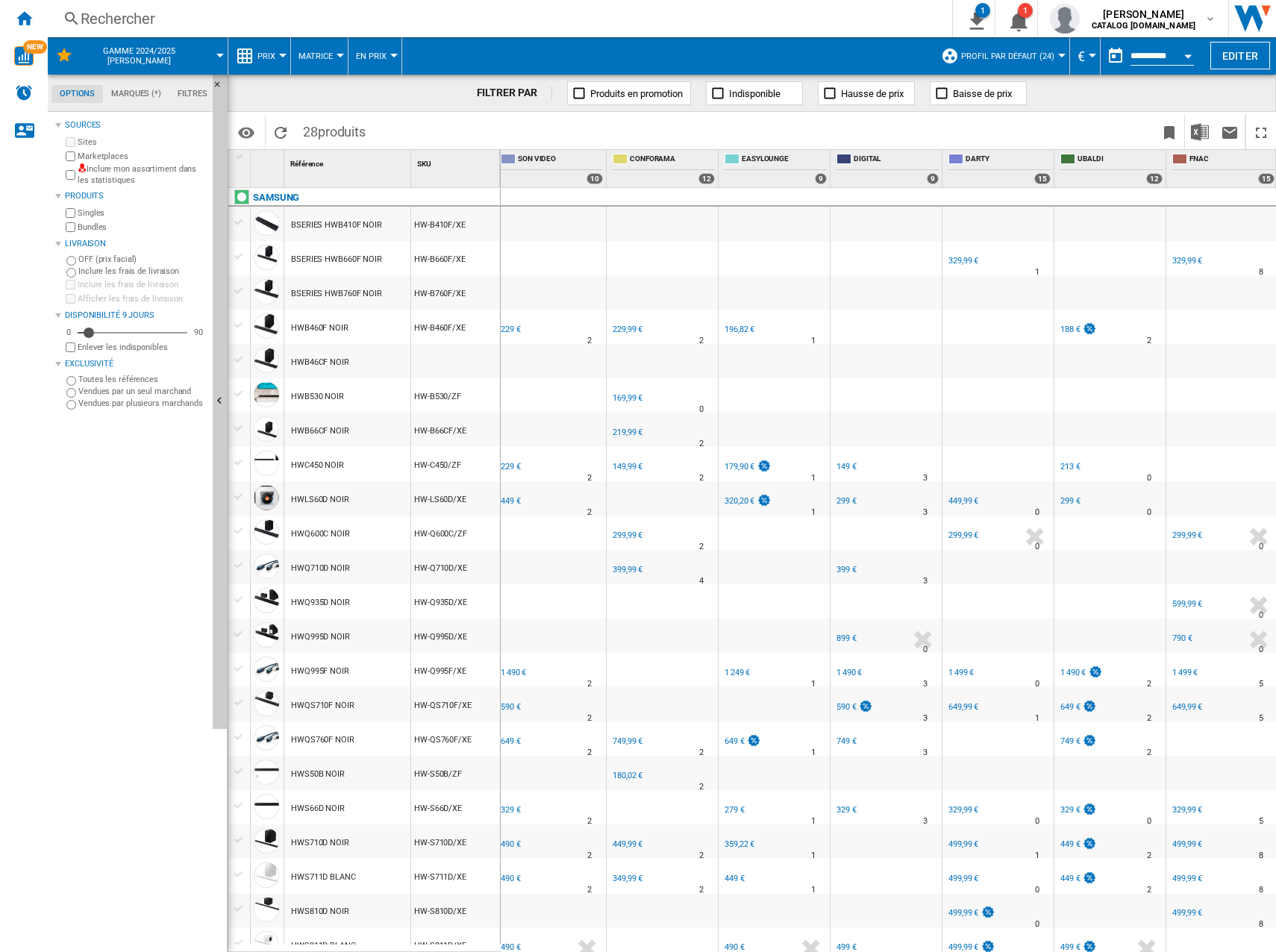
scroll to position [0, 1461]
click at [513, 328] on div "229 €" at bounding box center [509, 330] width 20 height 10
click at [513, 461] on div "229 €" at bounding box center [509, 467] width 22 height 15
click at [512, 503] on div "449 €" at bounding box center [509, 501] width 20 height 10
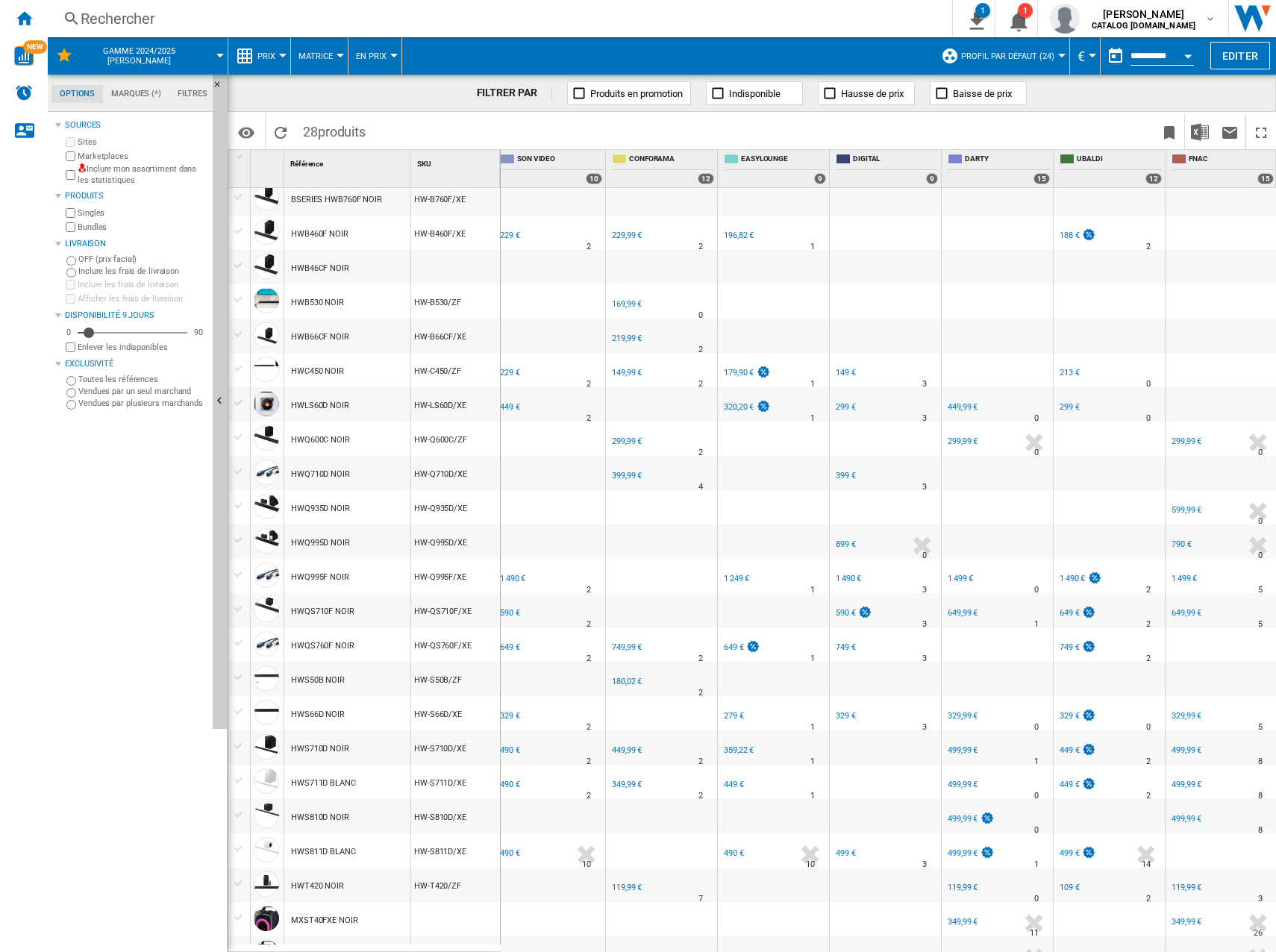
click at [524, 574] on div "1 490 €" at bounding box center [512, 579] width 26 height 10
click at [512, 609] on div "590 €" at bounding box center [509, 613] width 20 height 10
click at [518, 649] on div "649 €" at bounding box center [509, 647] width 20 height 10
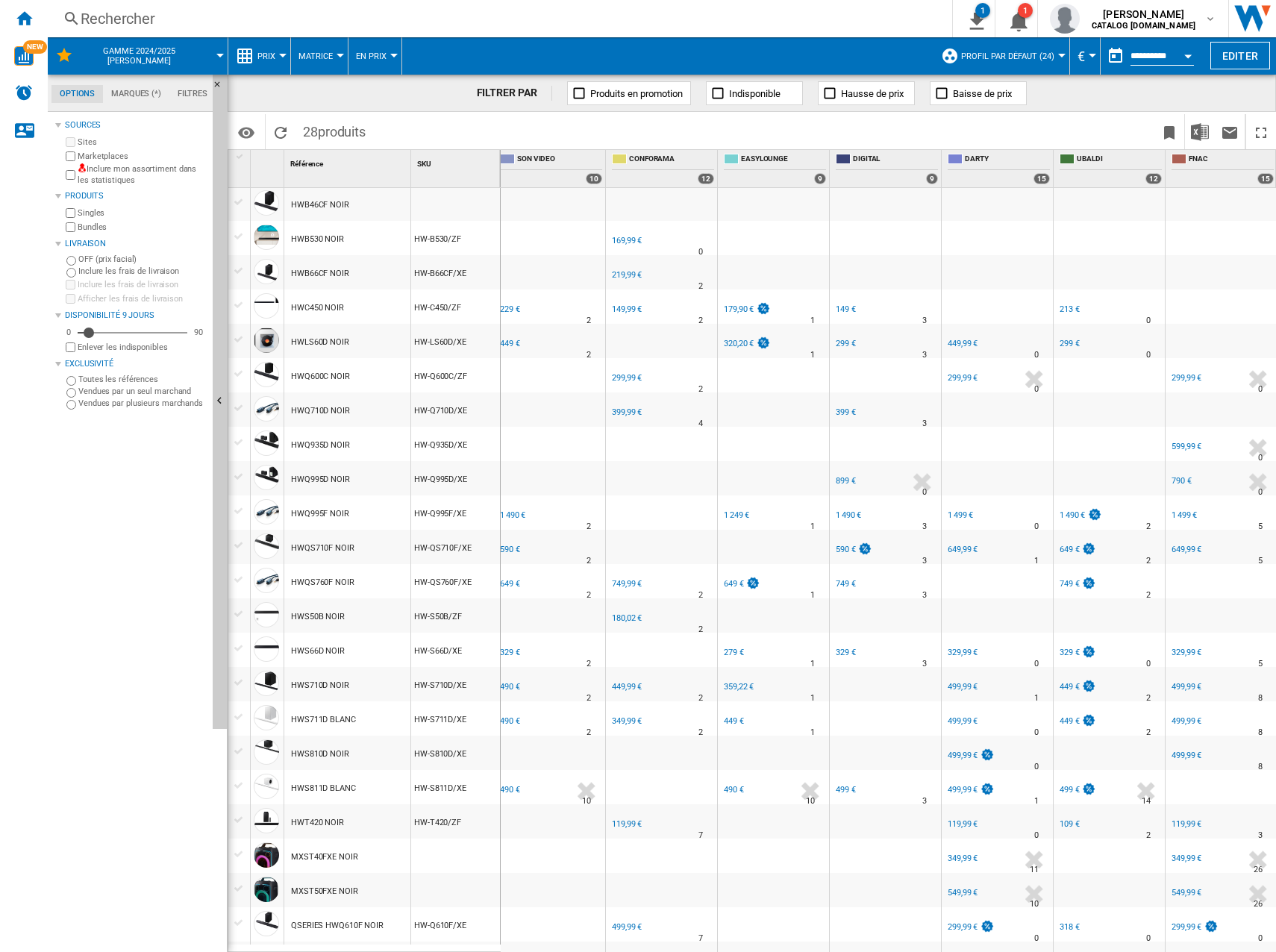
scroll to position [162, 0]
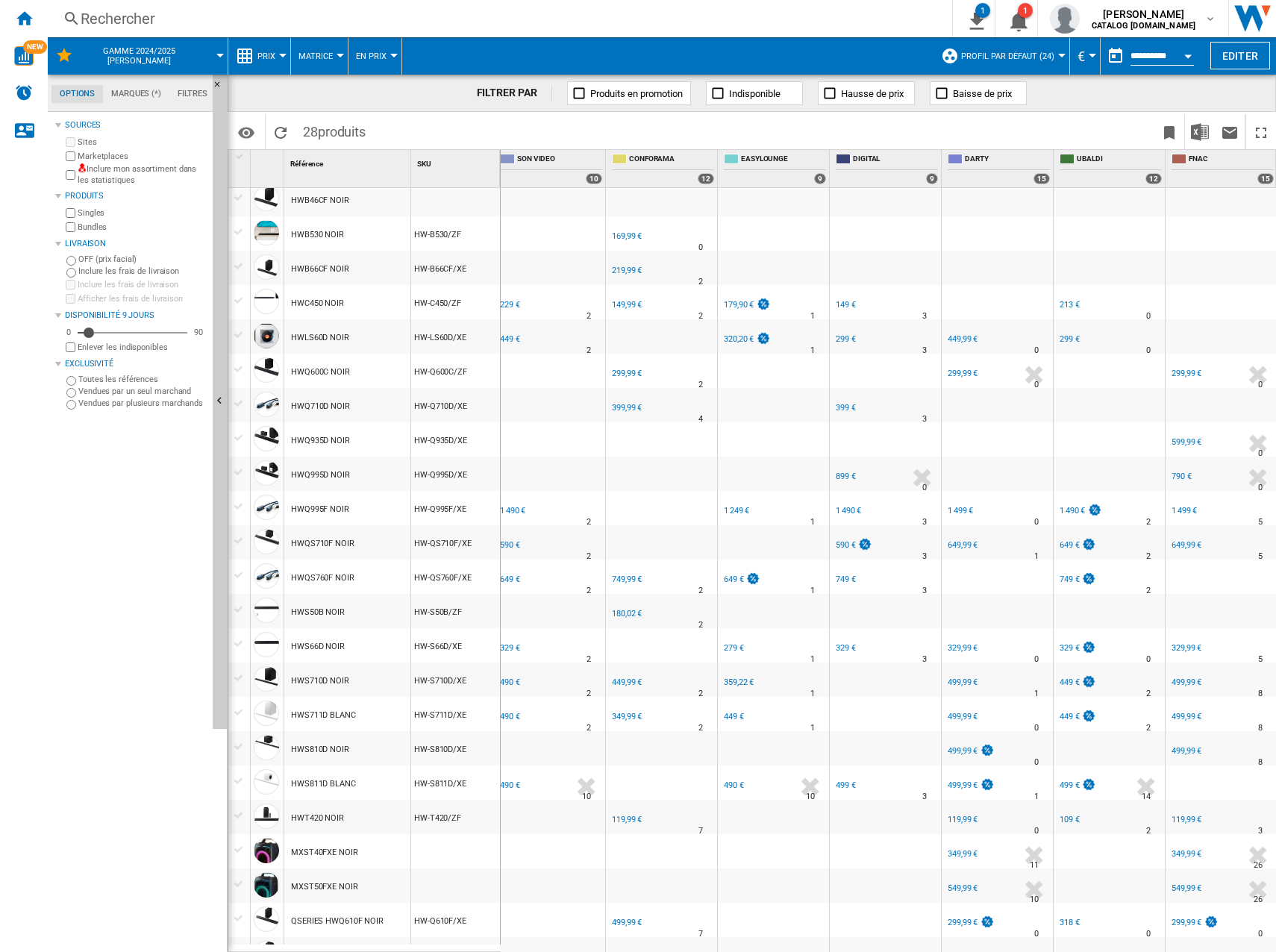
click at [514, 649] on div "329 €" at bounding box center [509, 648] width 20 height 10
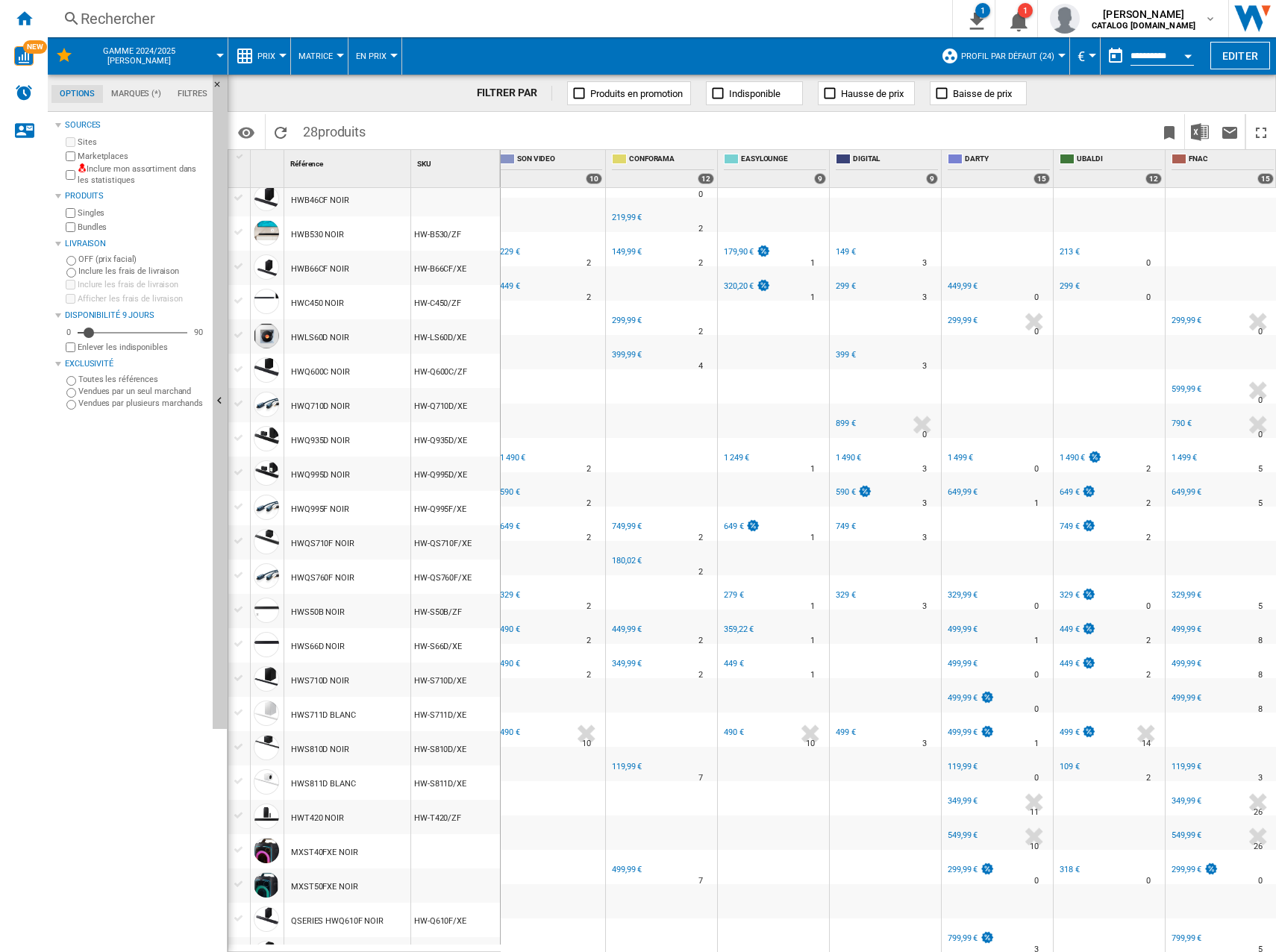
scroll to position [223, 0]
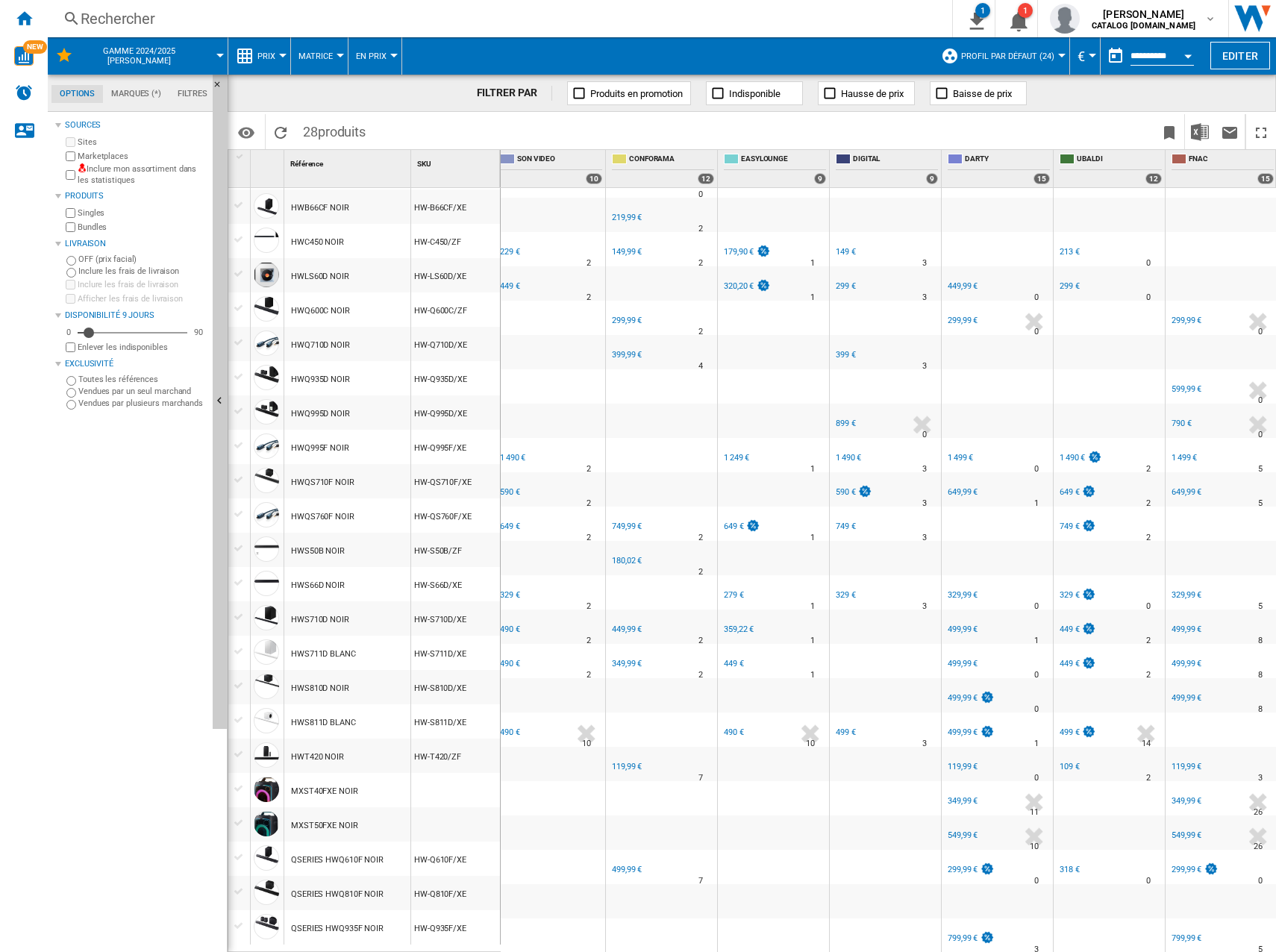
click at [506, 625] on div "490 €" at bounding box center [509, 630] width 20 height 10
click at [514, 660] on div "490 €" at bounding box center [509, 664] width 22 height 15
click at [505, 727] on div "490 €" at bounding box center [509, 732] width 20 height 10
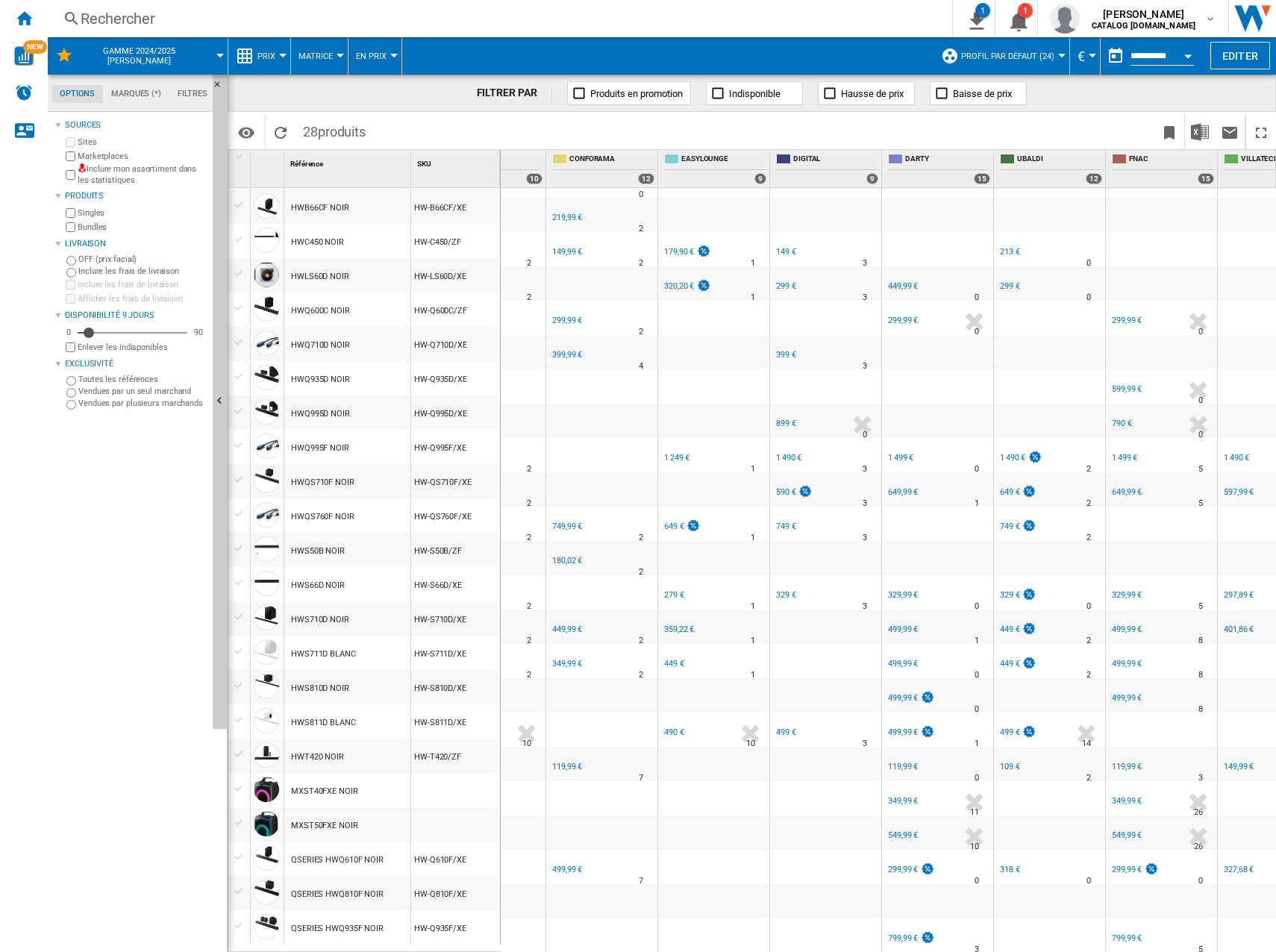
scroll to position [0, 1557]
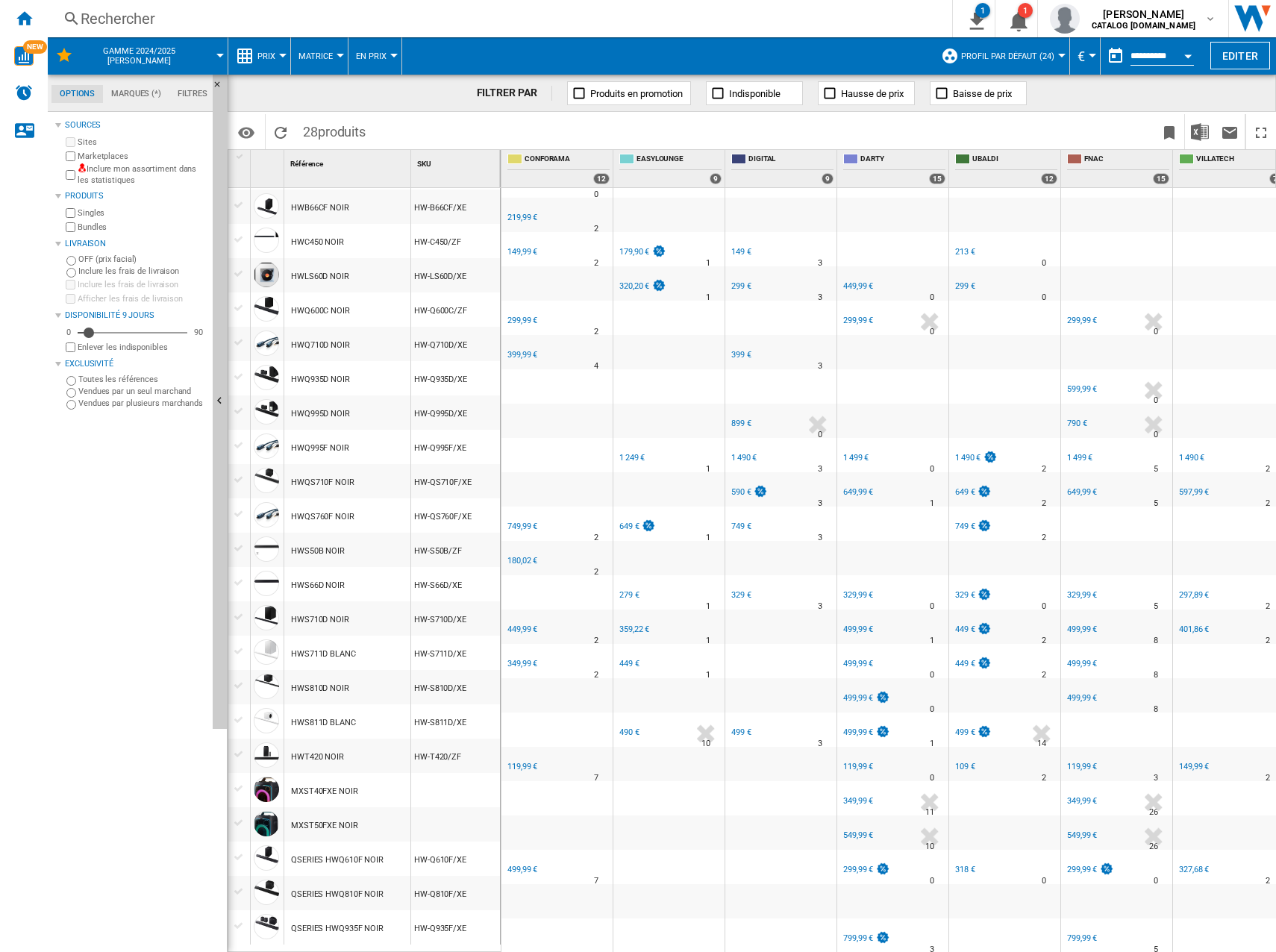
click at [523, 865] on div "499,99 €" at bounding box center [522, 870] width 30 height 10
click at [517, 762] on div "119,99 €" at bounding box center [522, 767] width 30 height 10
click at [523, 659] on div "349,99 €" at bounding box center [522, 664] width 30 height 10
click at [520, 625] on div "449,99 €" at bounding box center [522, 630] width 30 height 10
click at [523, 659] on div "349,99 €" at bounding box center [522, 664] width 30 height 10
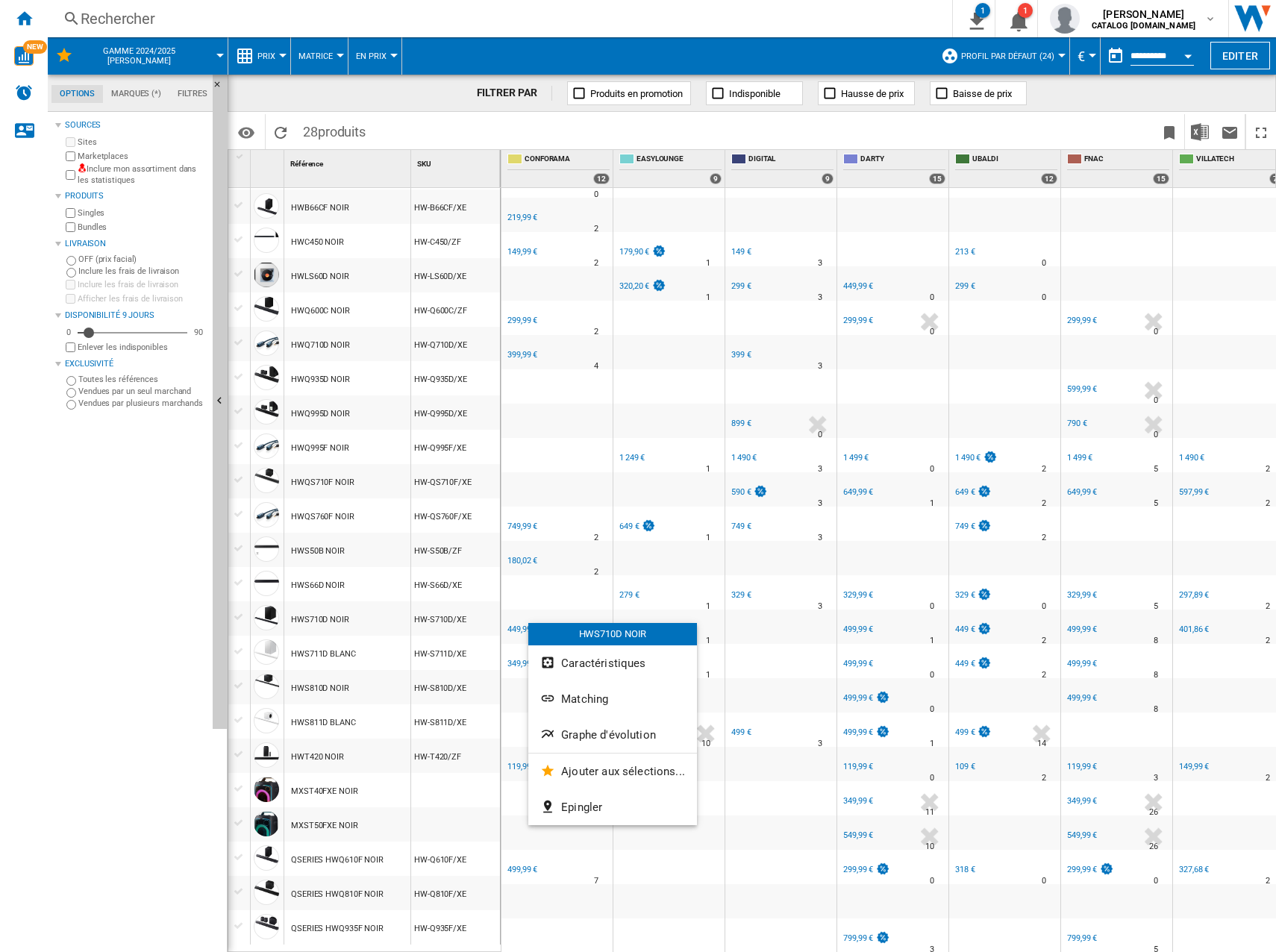
click at [528, 623] on div "HWS710D NOIR" at bounding box center [612, 634] width 169 height 22
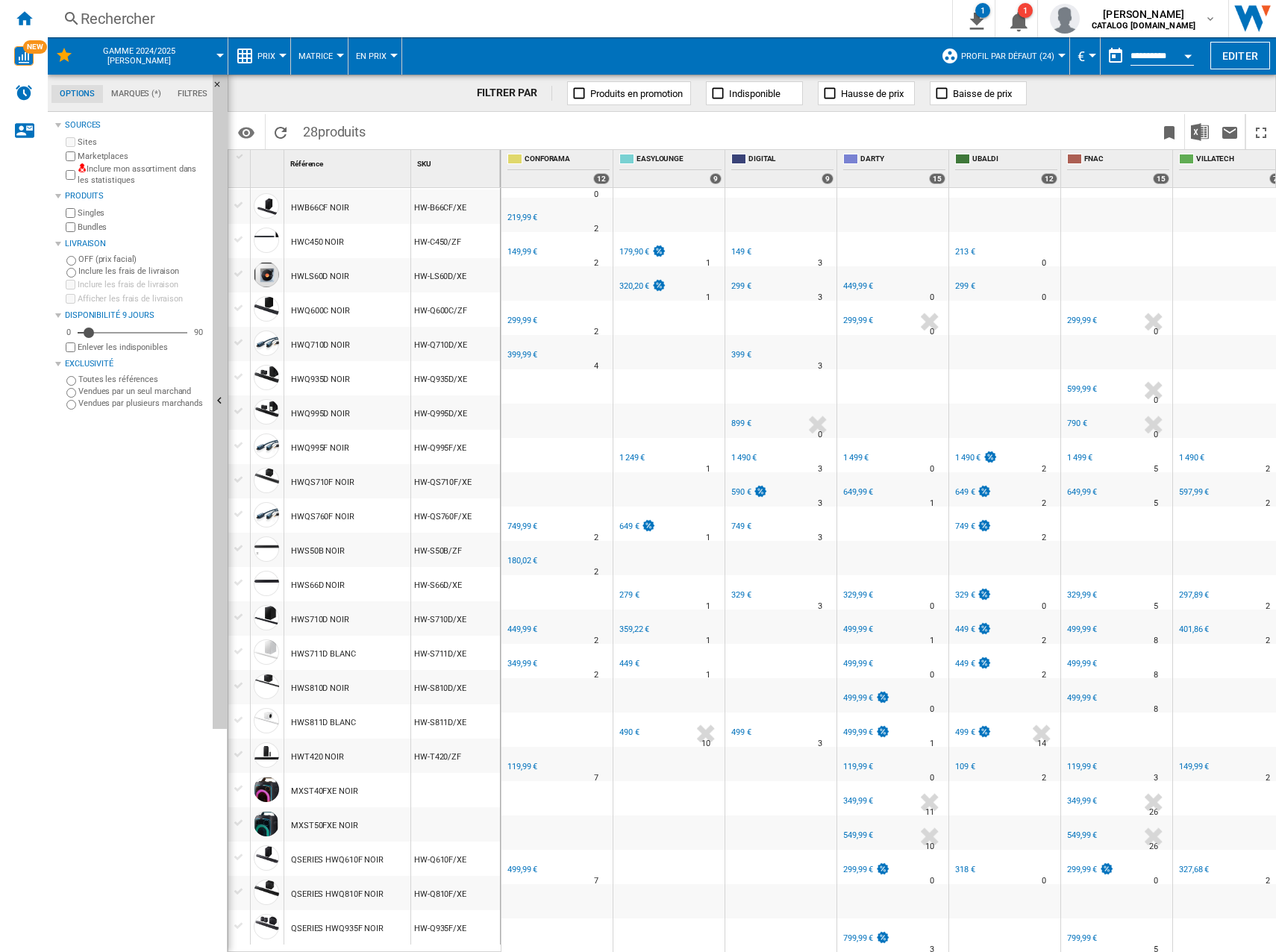
click at [517, 625] on div "449,99 €" at bounding box center [522, 630] width 30 height 10
click at [530, 556] on div "180,02 €" at bounding box center [522, 560] width 30 height 10
click at [517, 522] on div "749,99 €" at bounding box center [522, 527] width 30 height 10
click at [521, 339] on div "FR CONFORAMA" at bounding box center [557, 343] width 106 height 9
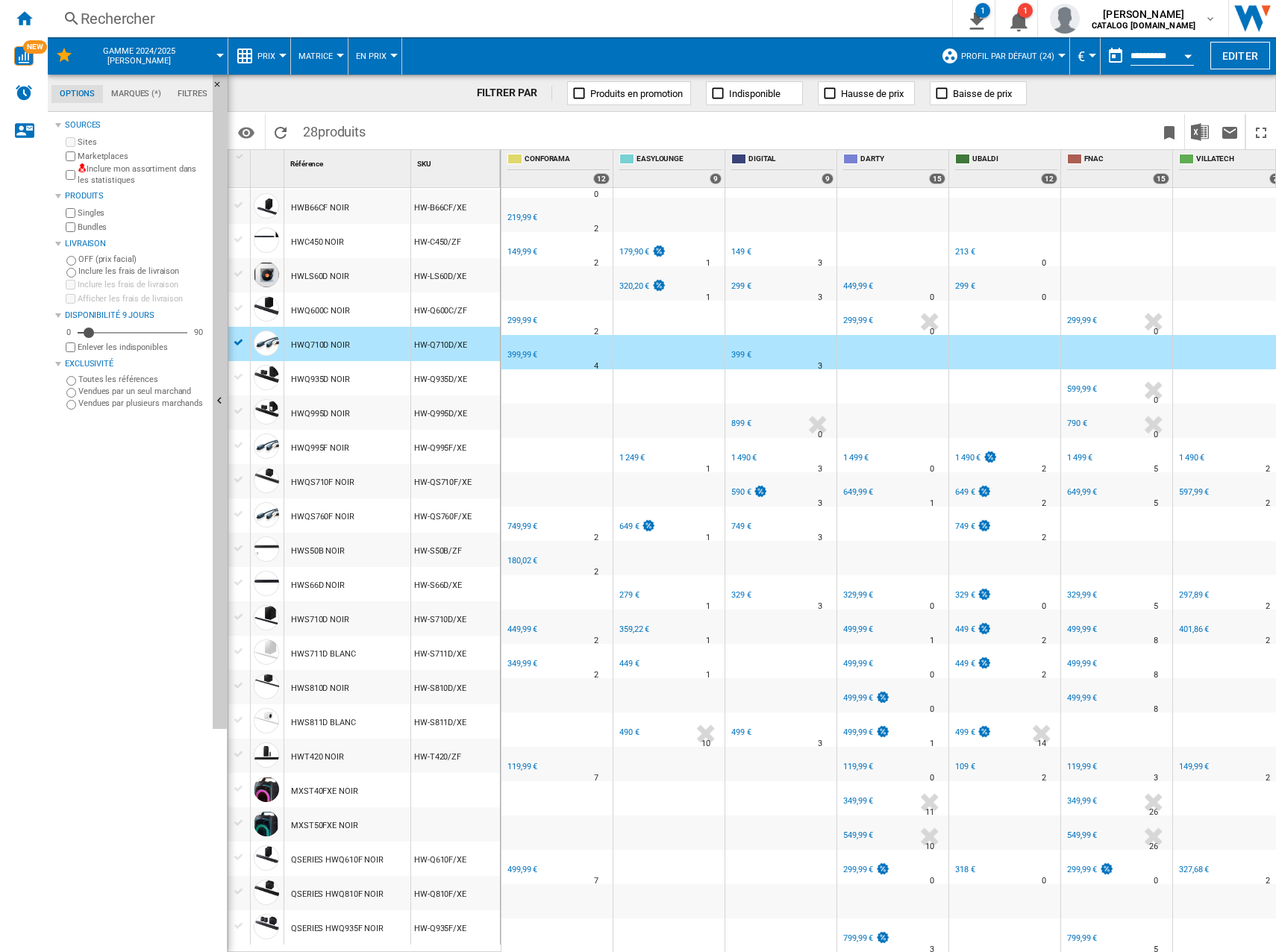
click at [521, 349] on div "399,99 €" at bounding box center [522, 354] width 30 height 10
click at [528, 316] on div "299,99 €" at bounding box center [522, 321] width 30 height 10
click at [526, 245] on div "149,99 €" at bounding box center [521, 252] width 32 height 15
click at [526, 213] on div "219,99 €" at bounding box center [522, 218] width 30 height 10
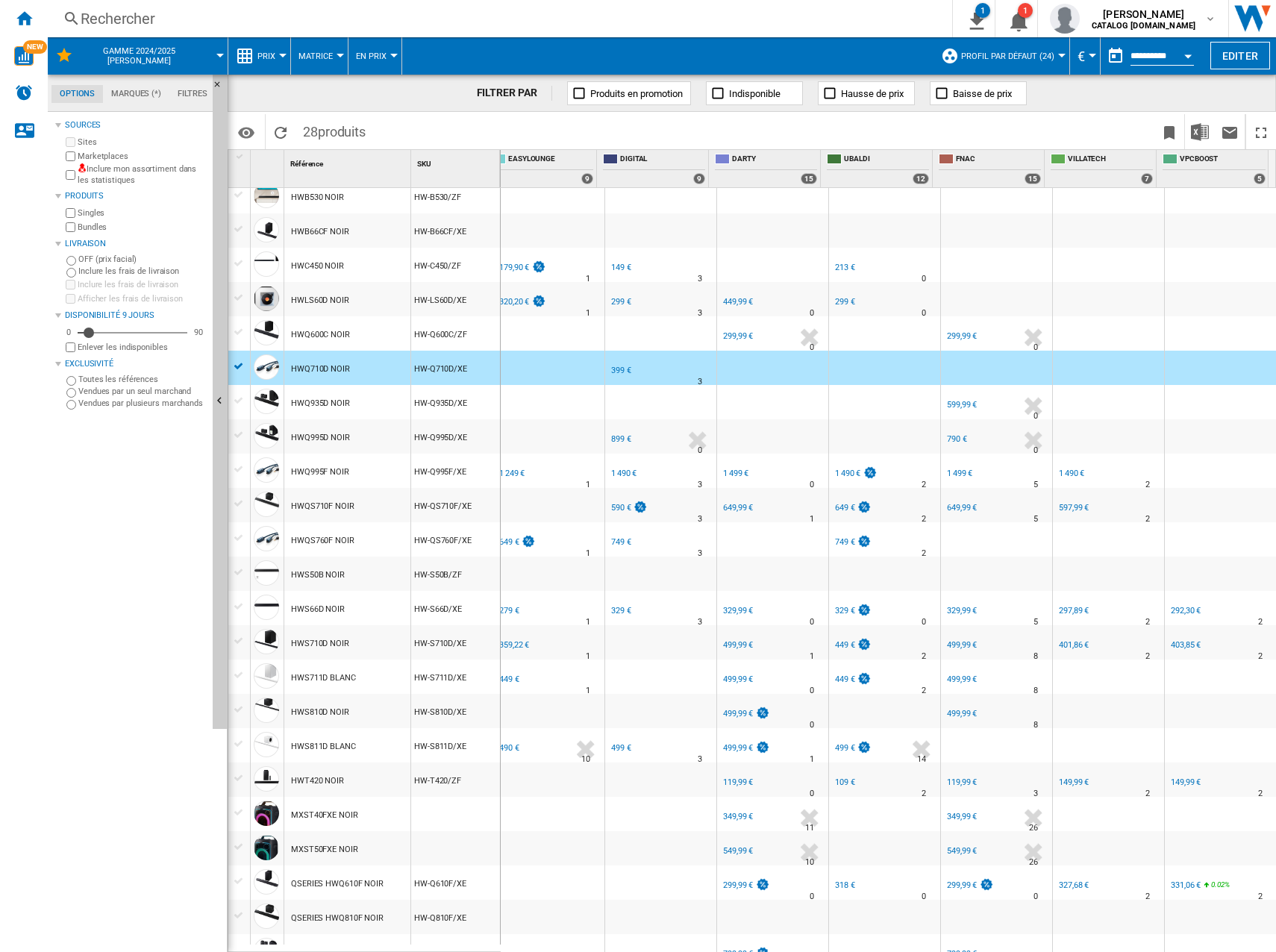
scroll to position [208, 1659]
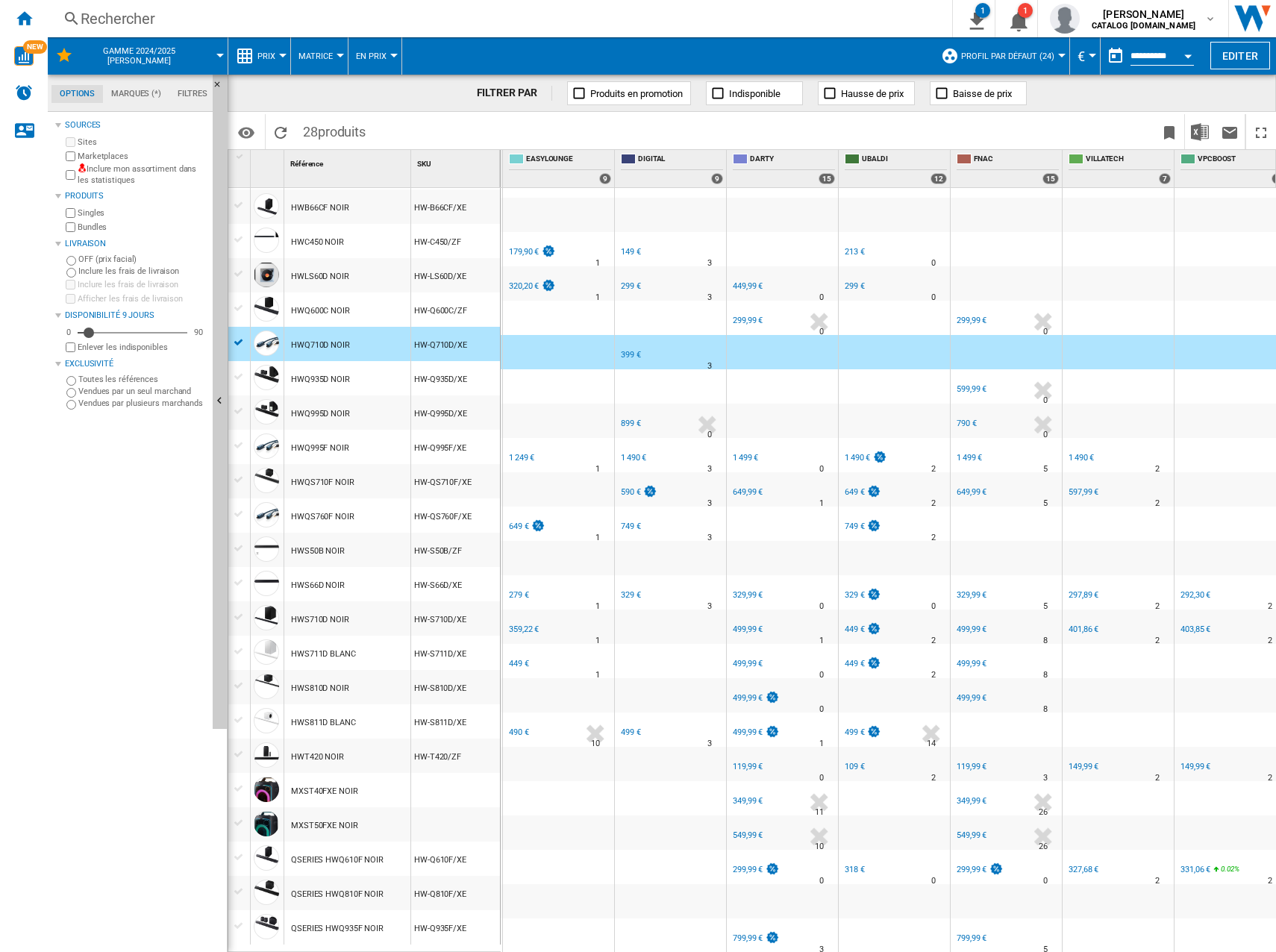
click at [518, 727] on div "490 €" at bounding box center [518, 732] width 20 height 10
click at [522, 659] on div "449 €" at bounding box center [518, 664] width 20 height 10
click at [518, 625] on div "359,22 €" at bounding box center [523, 630] width 30 height 10
click at [523, 590] on div "279 €" at bounding box center [518, 595] width 20 height 10
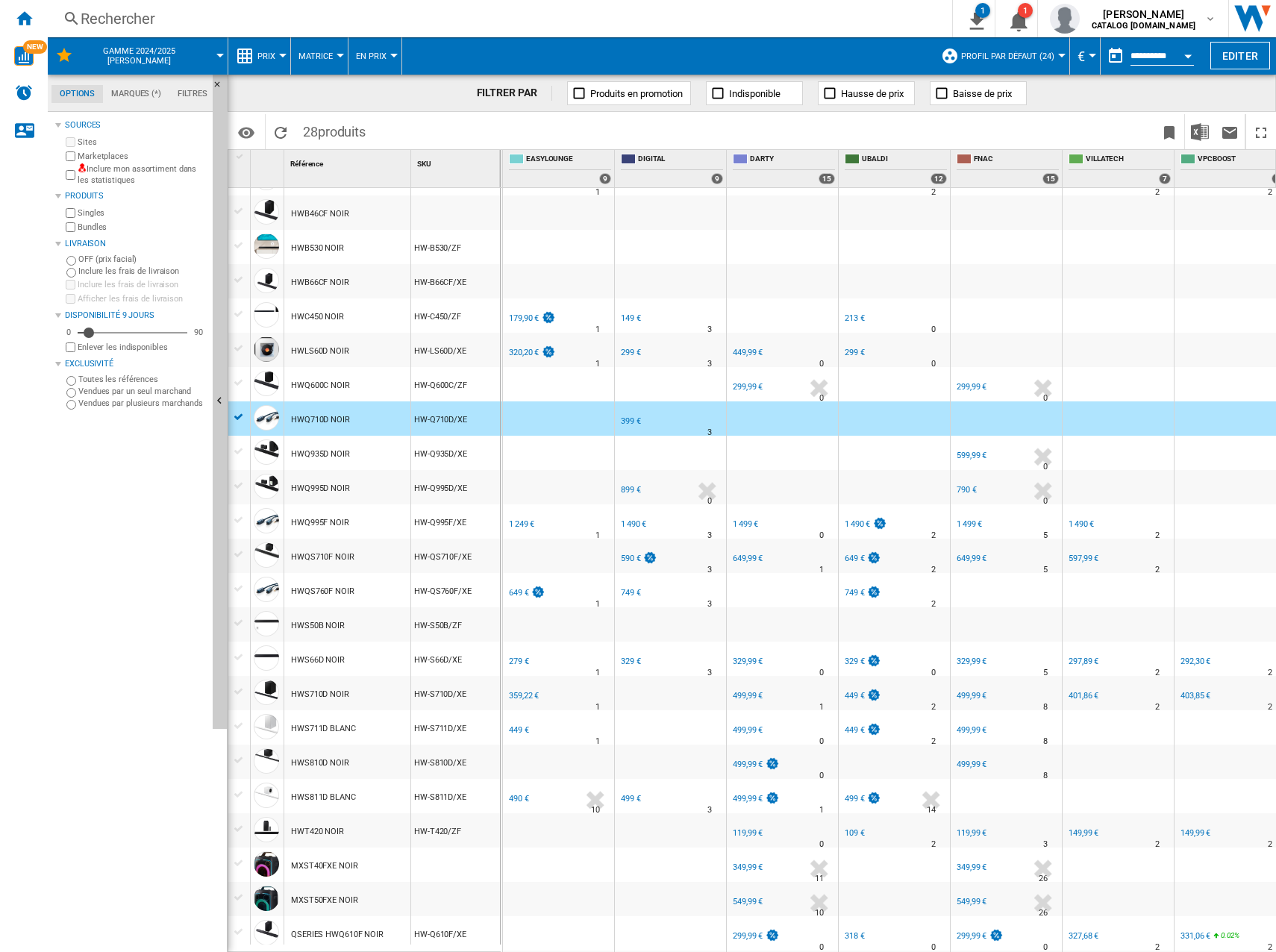
click at [517, 585] on div "EASYLOUNGE" at bounding box center [559, 581] width 106 height 9
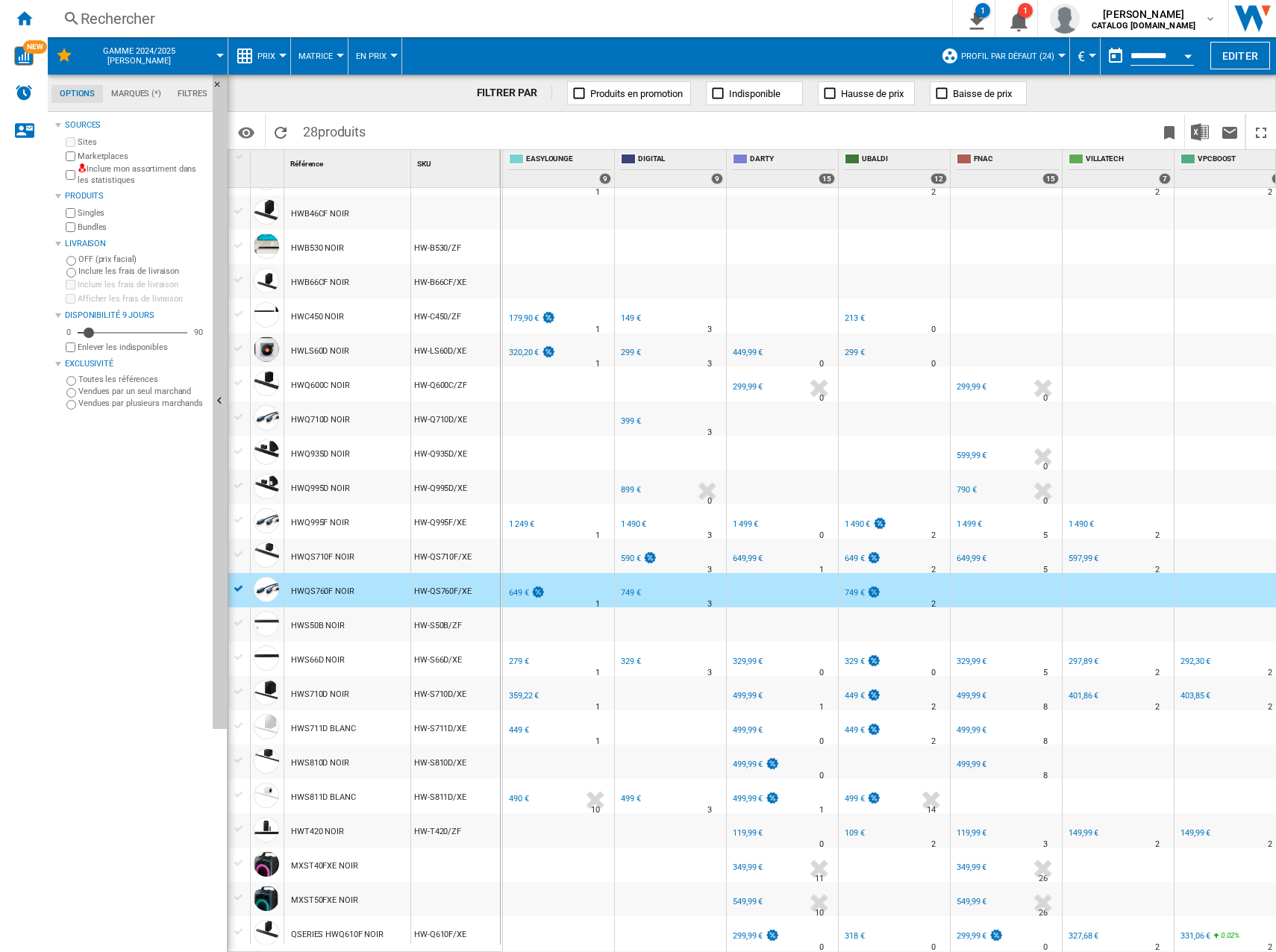
click at [518, 581] on div "EASYLOUNGE" at bounding box center [559, 581] width 106 height 9
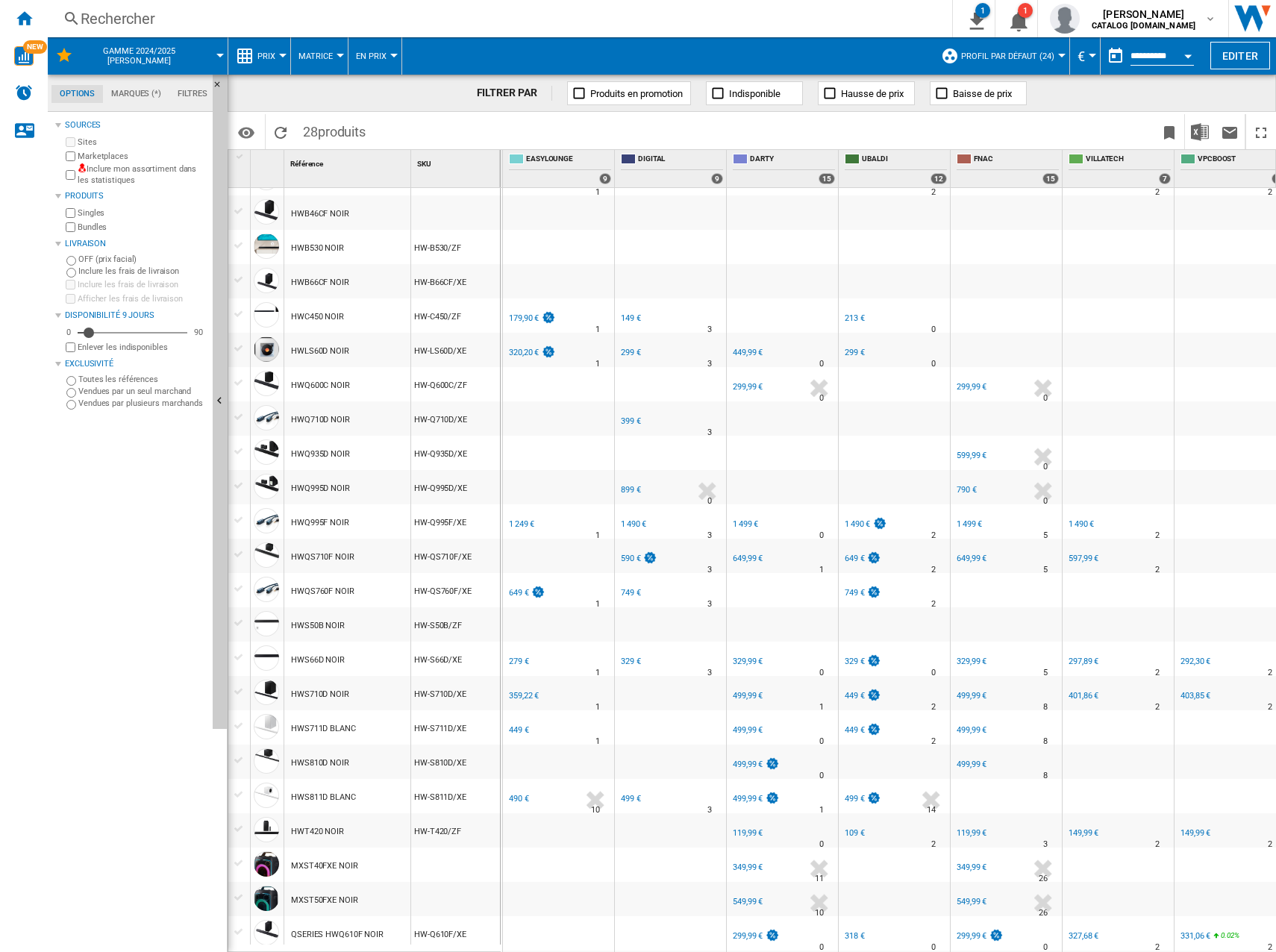
click at [519, 593] on div "649 €" at bounding box center [518, 593] width 20 height 10
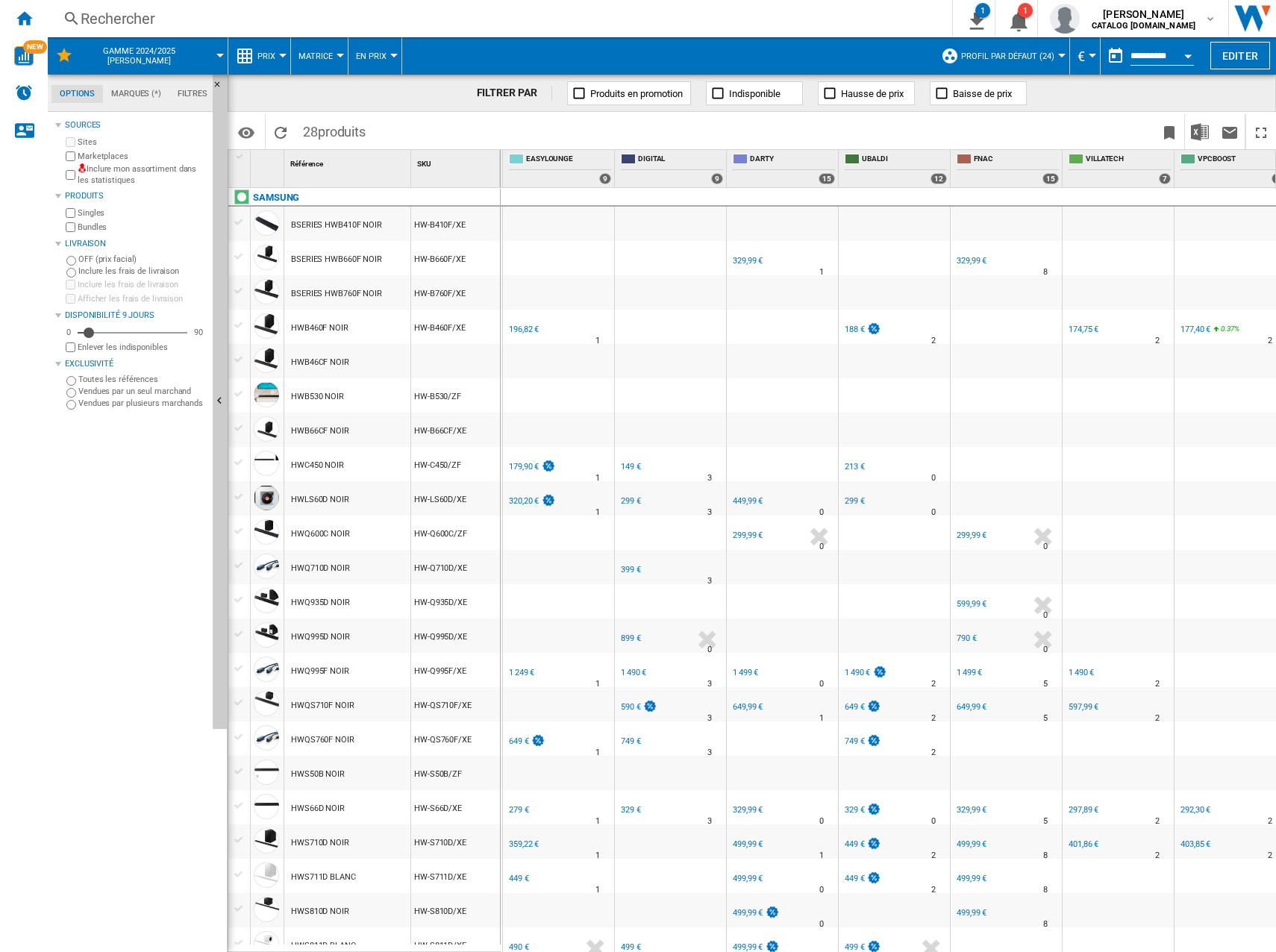
click at [514, 669] on div "1 249 €" at bounding box center [521, 673] width 26 height 10
click at [521, 507] on div "320,20 €" at bounding box center [532, 501] width 49 height 15
click at [523, 467] on div "179,90 €" at bounding box center [523, 467] width 30 height 10
click at [526, 321] on div "EASYLOUNGE -1.0 % 196,82 € % N/A 1" at bounding box center [559, 317] width 106 height 9
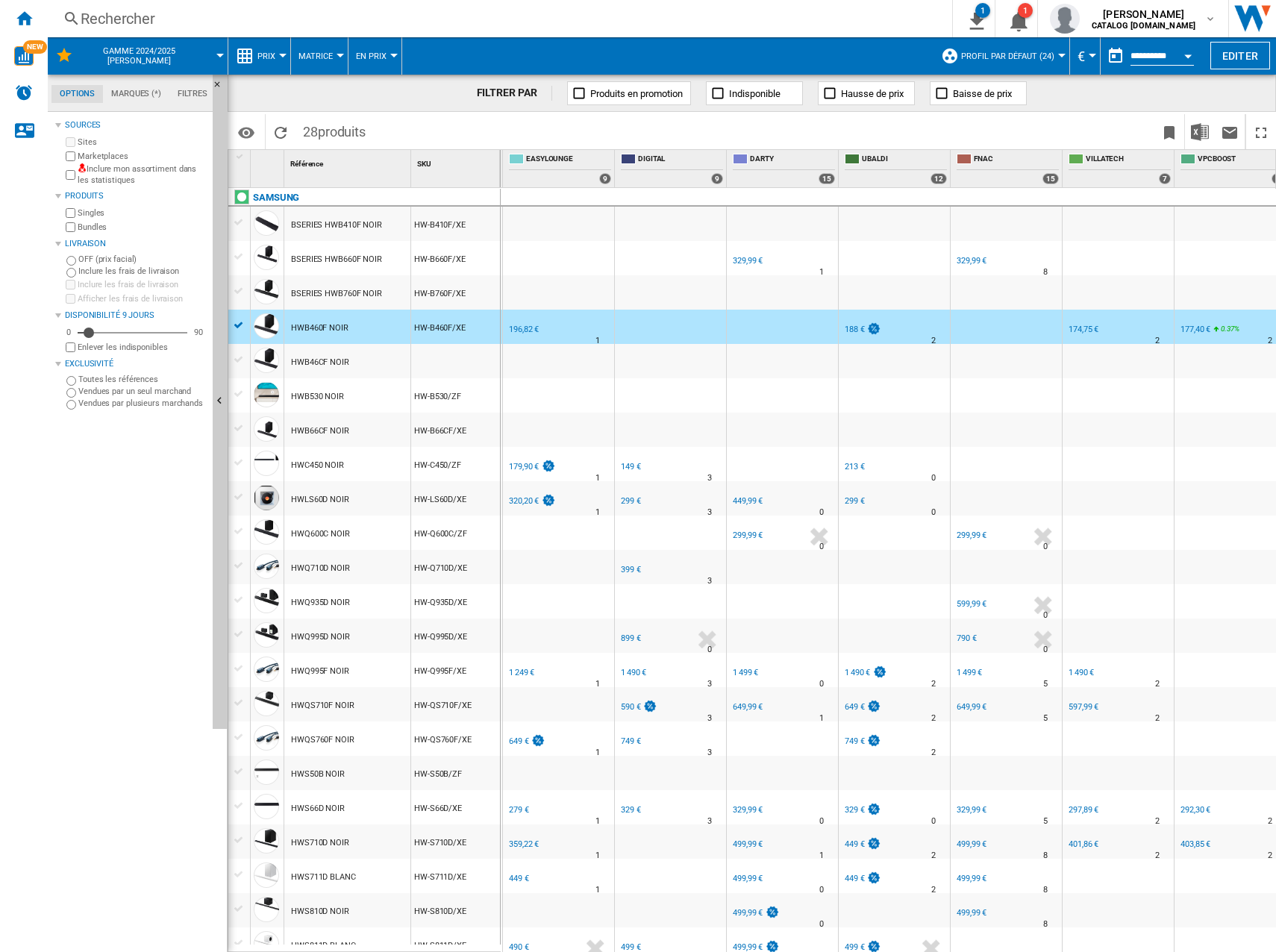
click at [523, 329] on div "196,82 €" at bounding box center [523, 330] width 30 height 10
click at [585, 333] on div "EASYLOUNGE -1.0 % 196,82 € % N/A 1 [GEOGRAPHIC_DATA]" at bounding box center [559, 331] width 106 height 35
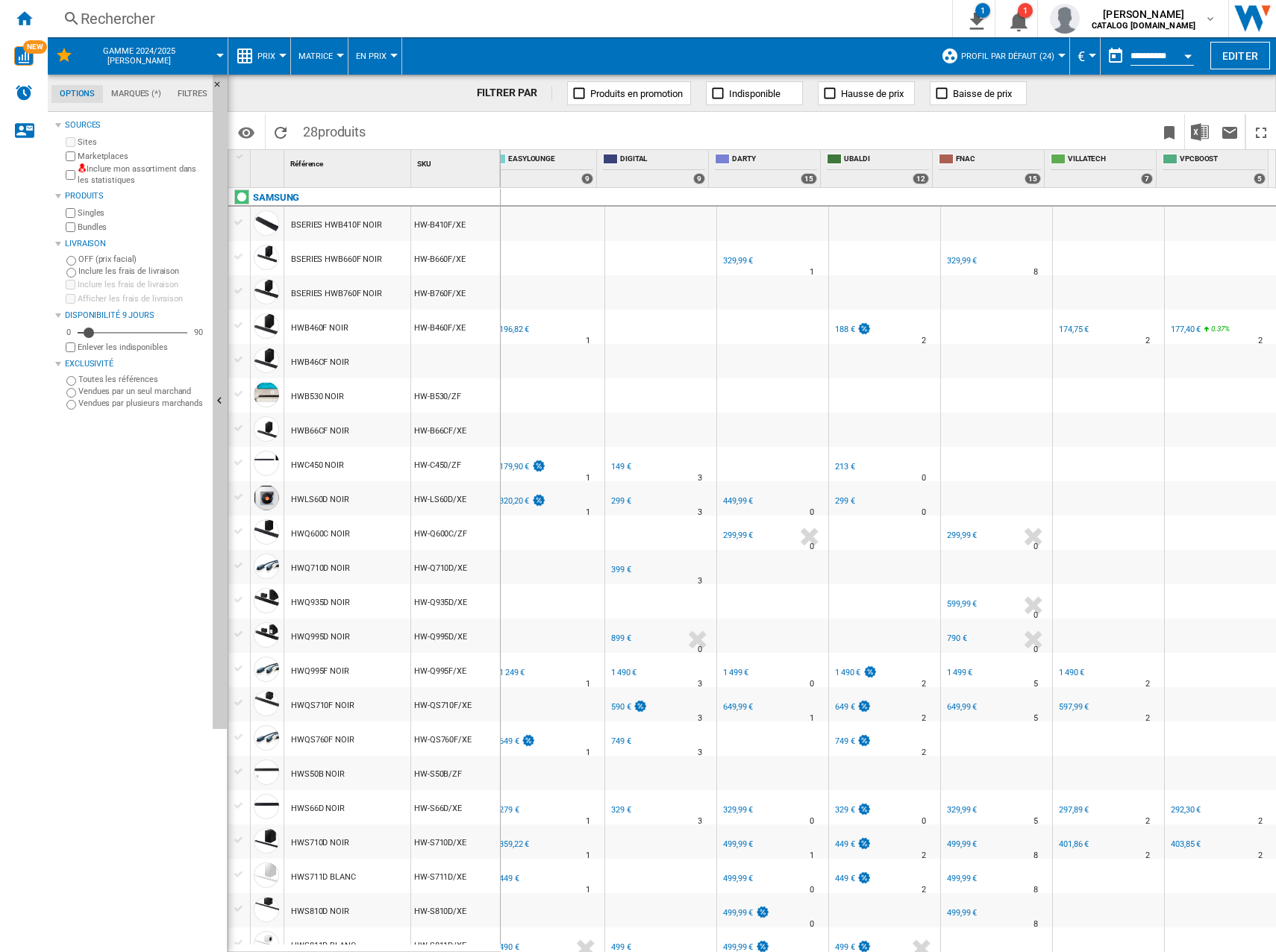
drag, startPoint x: 609, startPoint y: 476, endPoint x: 610, endPoint y: 467, distance: 9.1
click at [609, 472] on div "-1.0 % 149 € % N/A" at bounding box center [627, 477] width 37 height 35
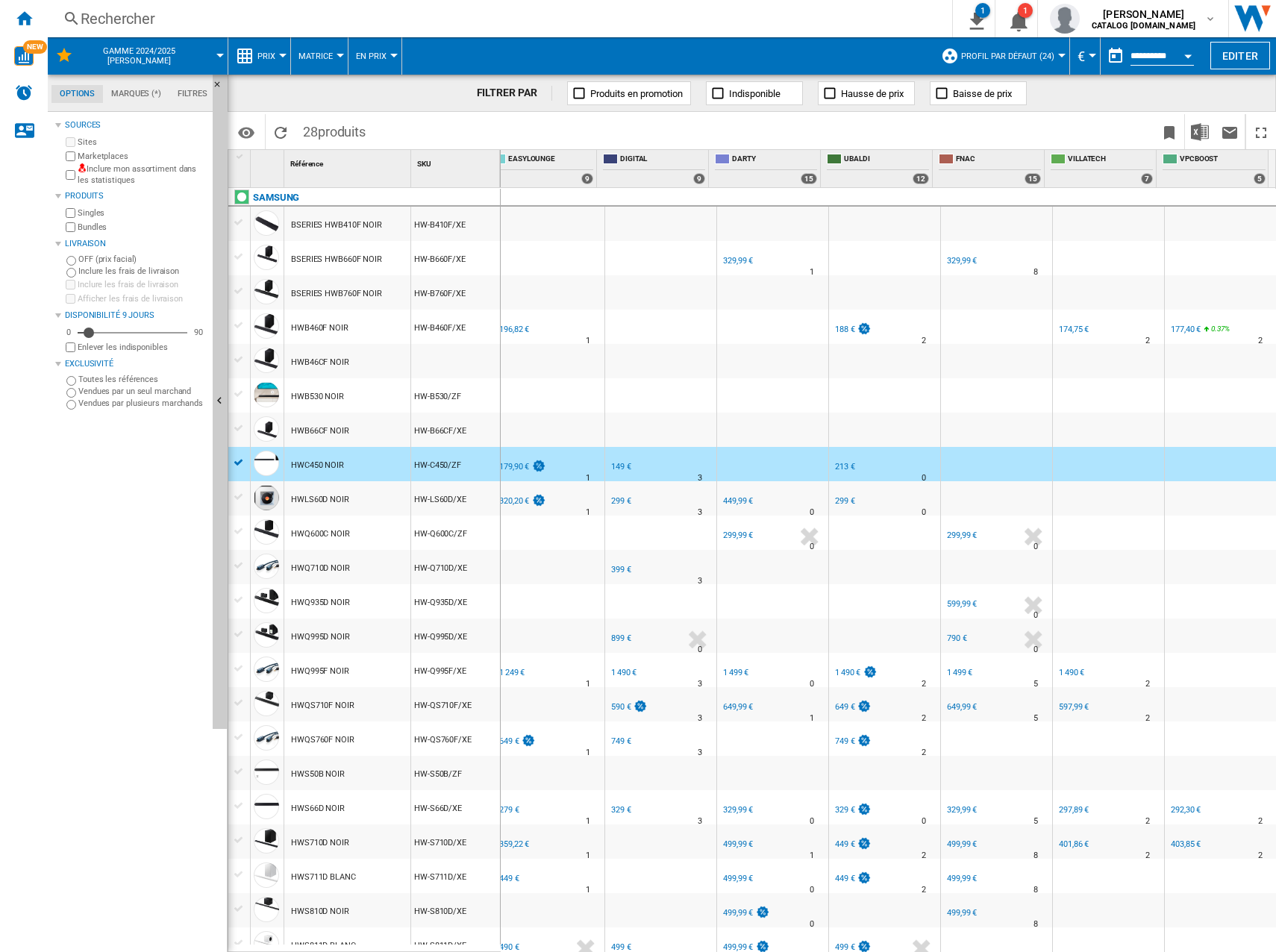
click at [617, 457] on div "FR GROUP-DIGITAL" at bounding box center [661, 455] width 106 height 9
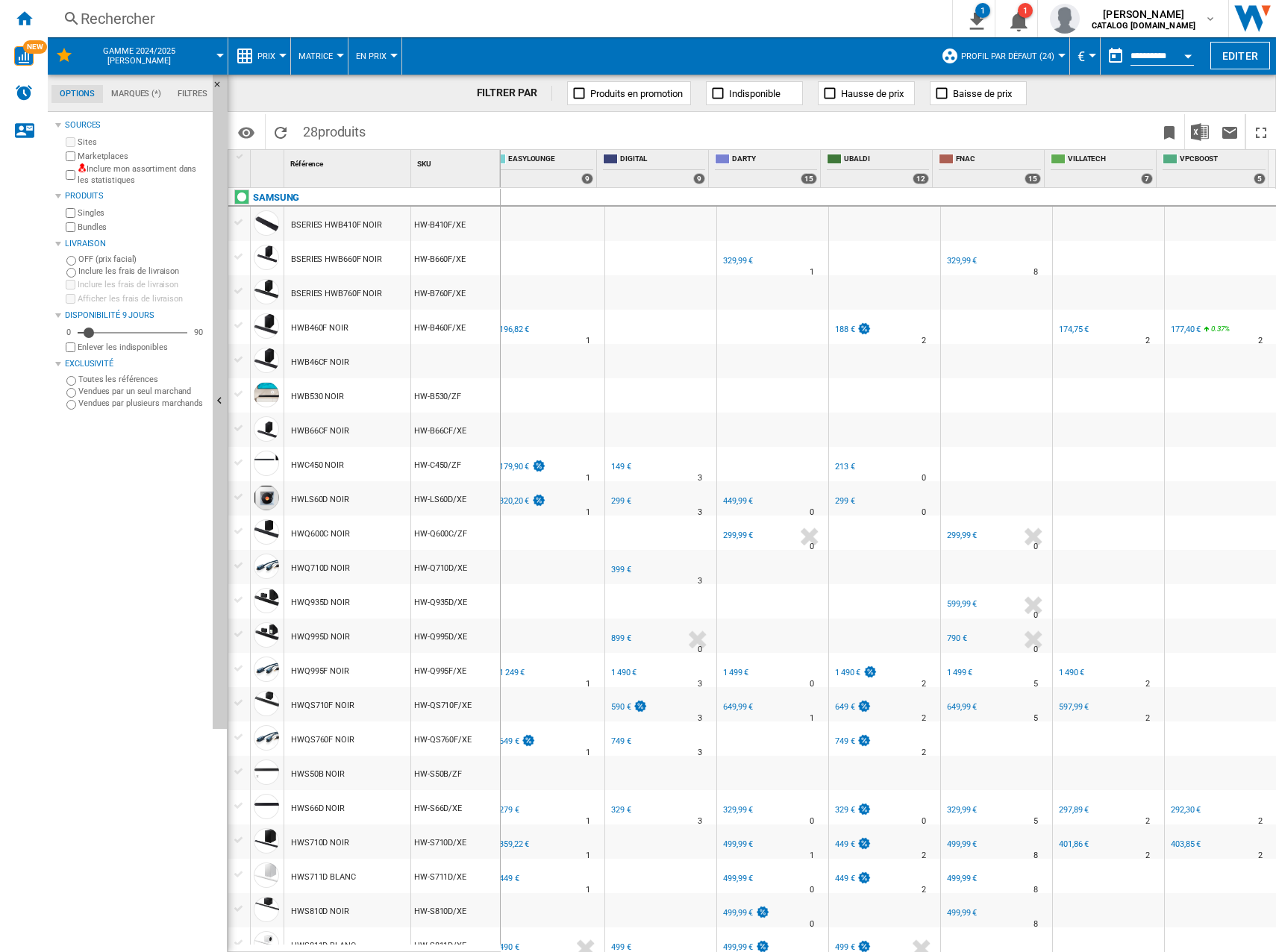
click at [611, 467] on div "149 €" at bounding box center [621, 467] width 20 height 10
click at [611, 496] on div "299 €" at bounding box center [621, 501] width 20 height 10
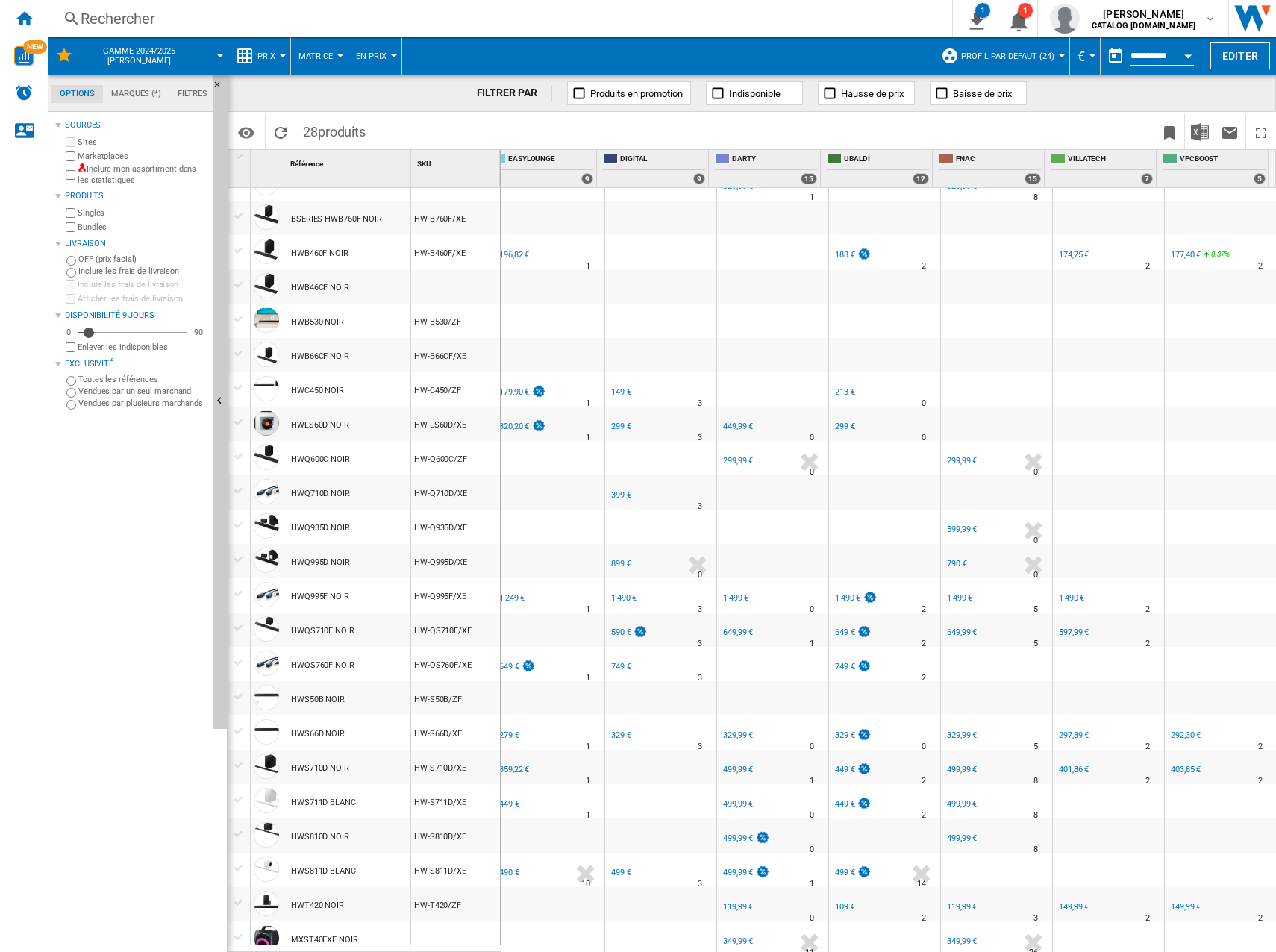
click at [617, 495] on div "399 €" at bounding box center [621, 495] width 20 height 10
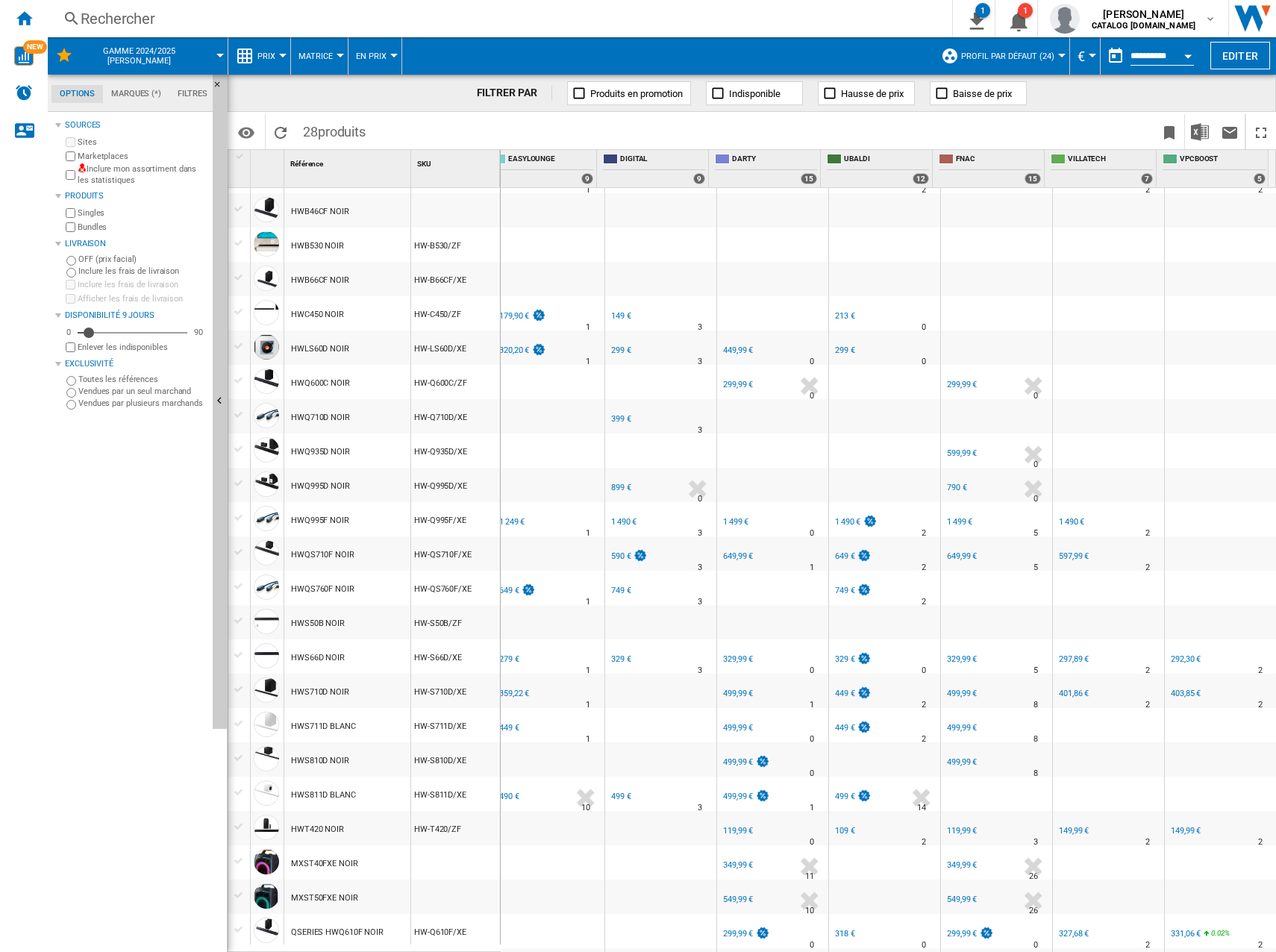
scroll to position [152, 0]
click at [618, 491] on div "899 €" at bounding box center [621, 487] width 20 height 10
click at [614, 516] on div "1 490 €" at bounding box center [623, 521] width 26 height 10
click at [616, 555] on div "590 €" at bounding box center [621, 556] width 20 height 10
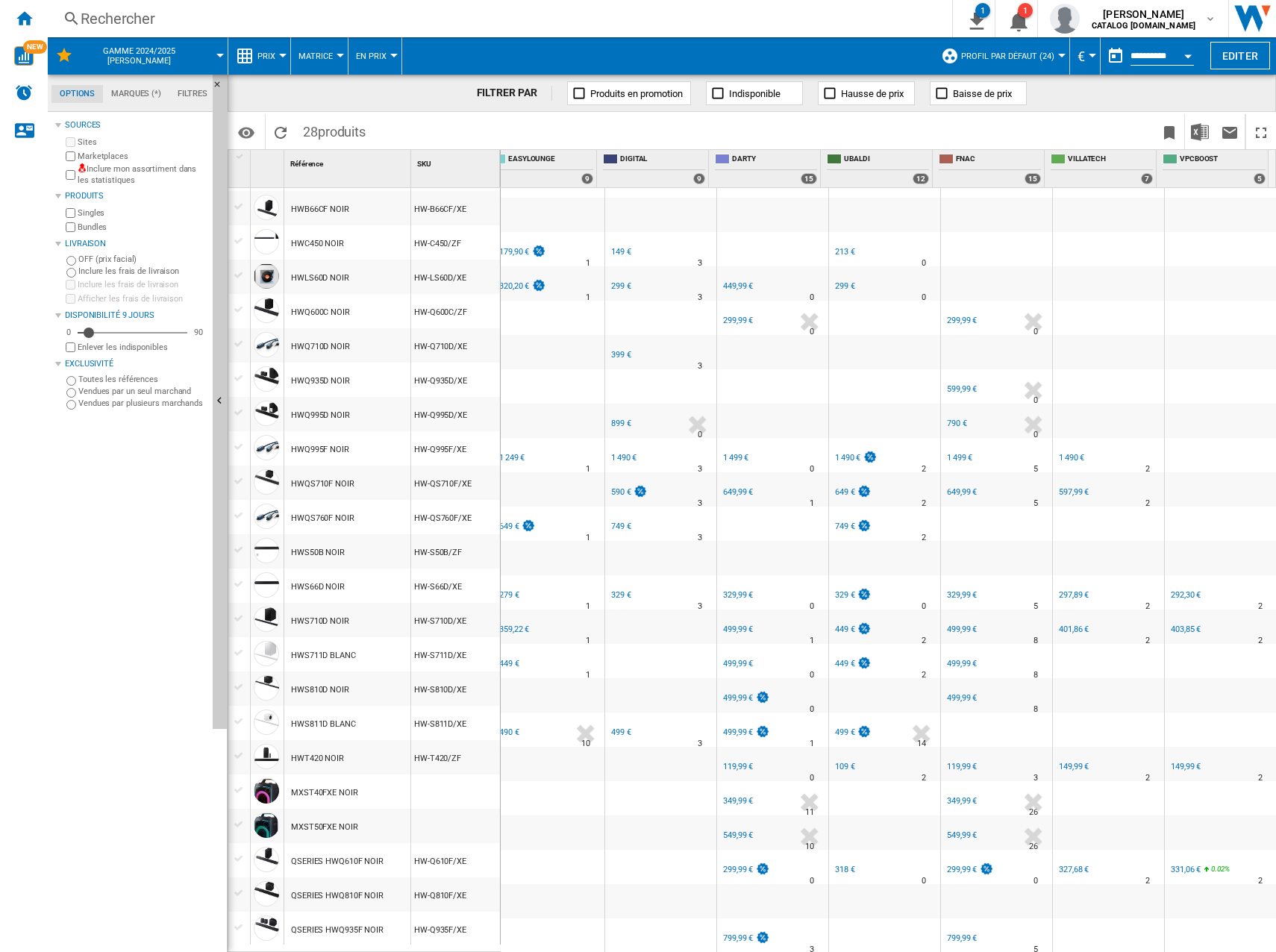
scroll to position [223, 0]
click at [617, 522] on div "749 €" at bounding box center [621, 527] width 20 height 10
click at [616, 588] on div "329 €" at bounding box center [620, 595] width 22 height 15
click at [615, 727] on div "499 €" at bounding box center [621, 732] width 20 height 10
click at [729, 933] on div "799,99 €" at bounding box center [738, 938] width 30 height 10
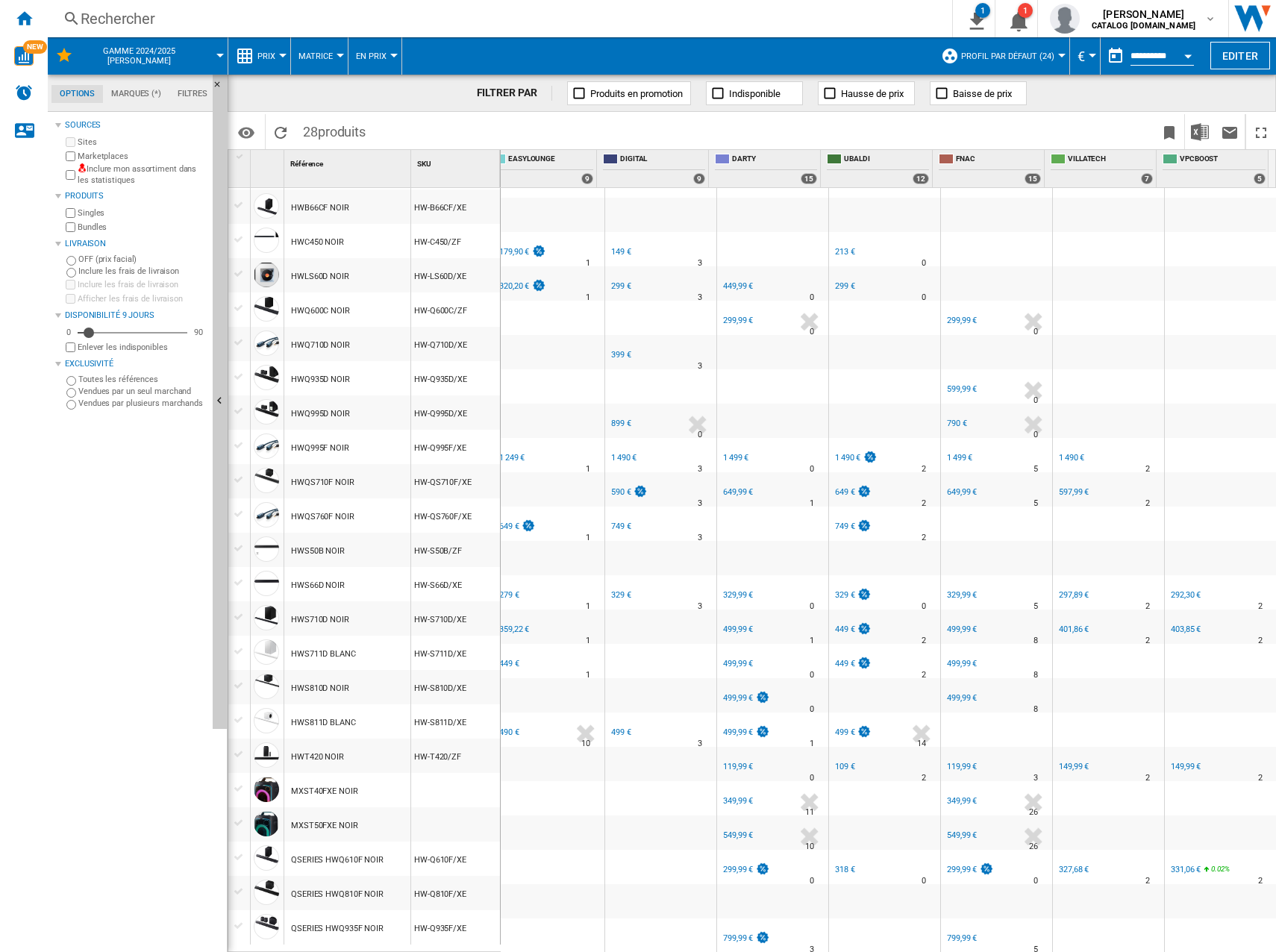
click at [723, 865] on div "299,99 €" at bounding box center [738, 870] width 30 height 10
click at [736, 830] on div "549,99 €" at bounding box center [738, 835] width 30 height 10
click at [729, 796] on div "349,99 €" at bounding box center [738, 801] width 30 height 10
click at [735, 762] on div "119,99 €" at bounding box center [738, 767] width 30 height 10
click at [728, 725] on div "499,99 €" at bounding box center [745, 733] width 49 height 15
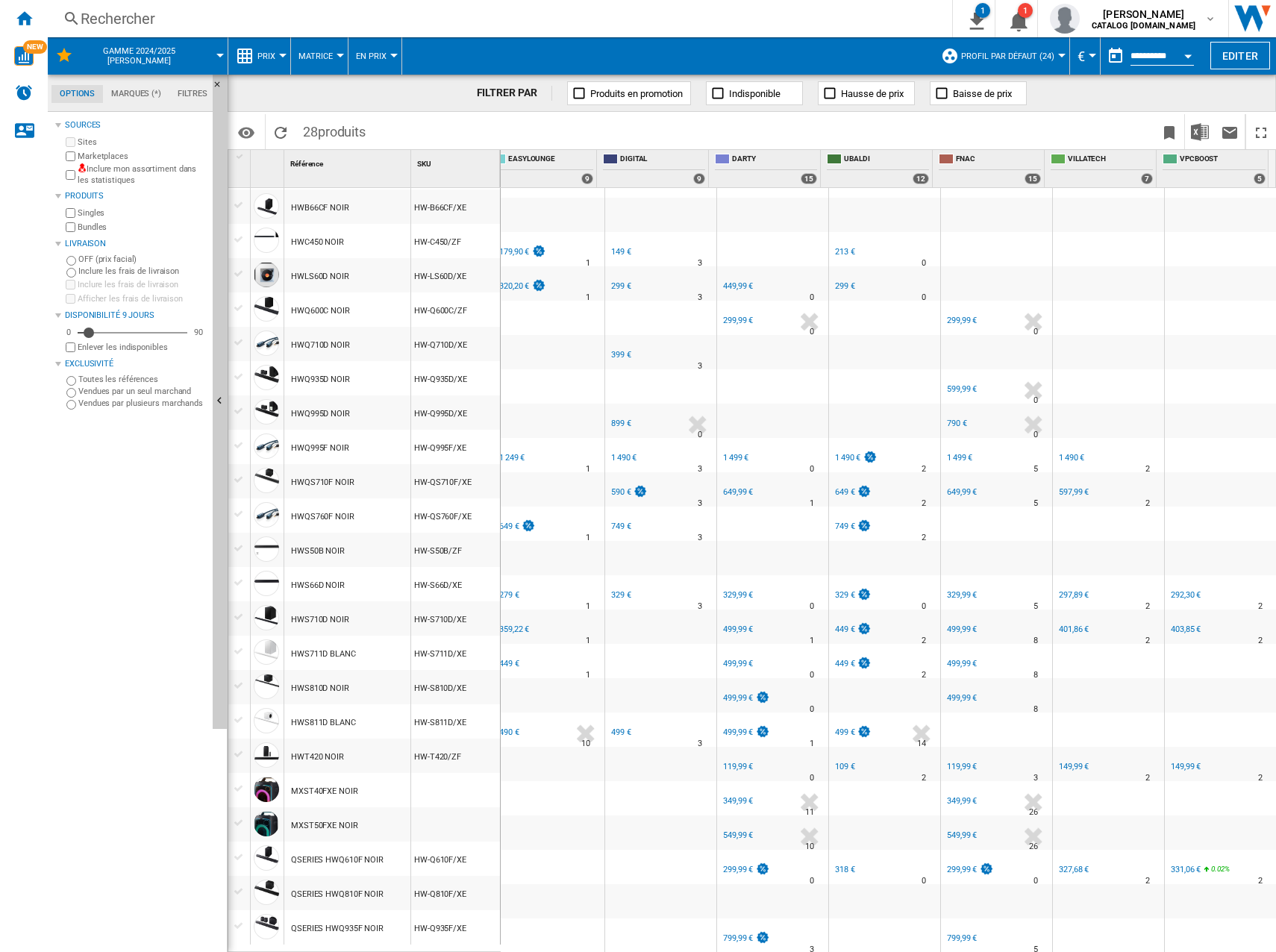
click at [731, 695] on div "499,99 €" at bounding box center [745, 698] width 49 height 15
click at [732, 659] on div "499,99 €" at bounding box center [738, 664] width 30 height 10
click at [720, 622] on div "FR DARTY -1.0 % 499,99 € % N/A 1 FR DARTY" at bounding box center [772, 631] width 106 height 35
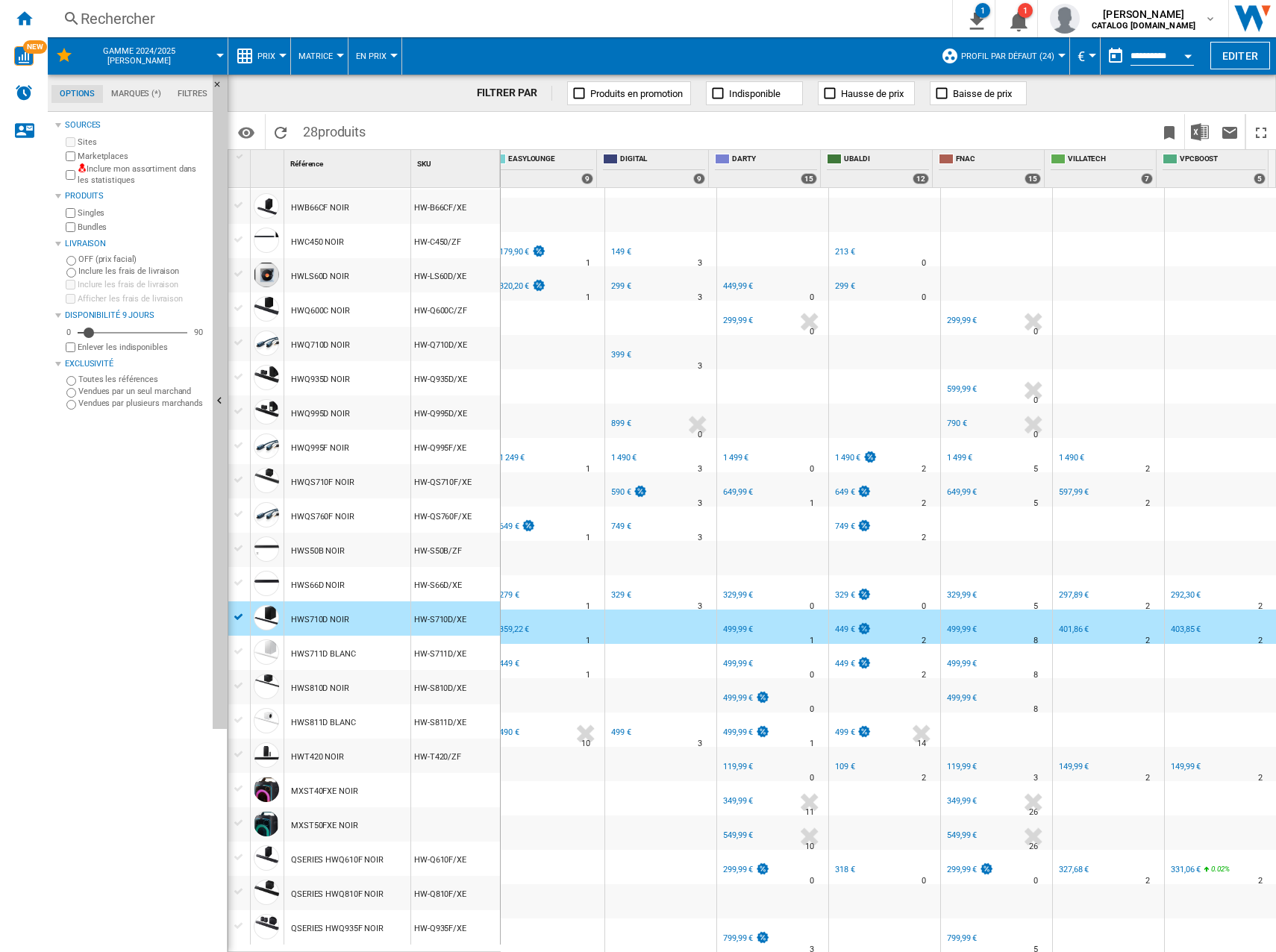
click at [723, 625] on div "499,99 €" at bounding box center [738, 630] width 30 height 10
click at [614, 617] on div at bounding box center [660, 626] width 111 height 35
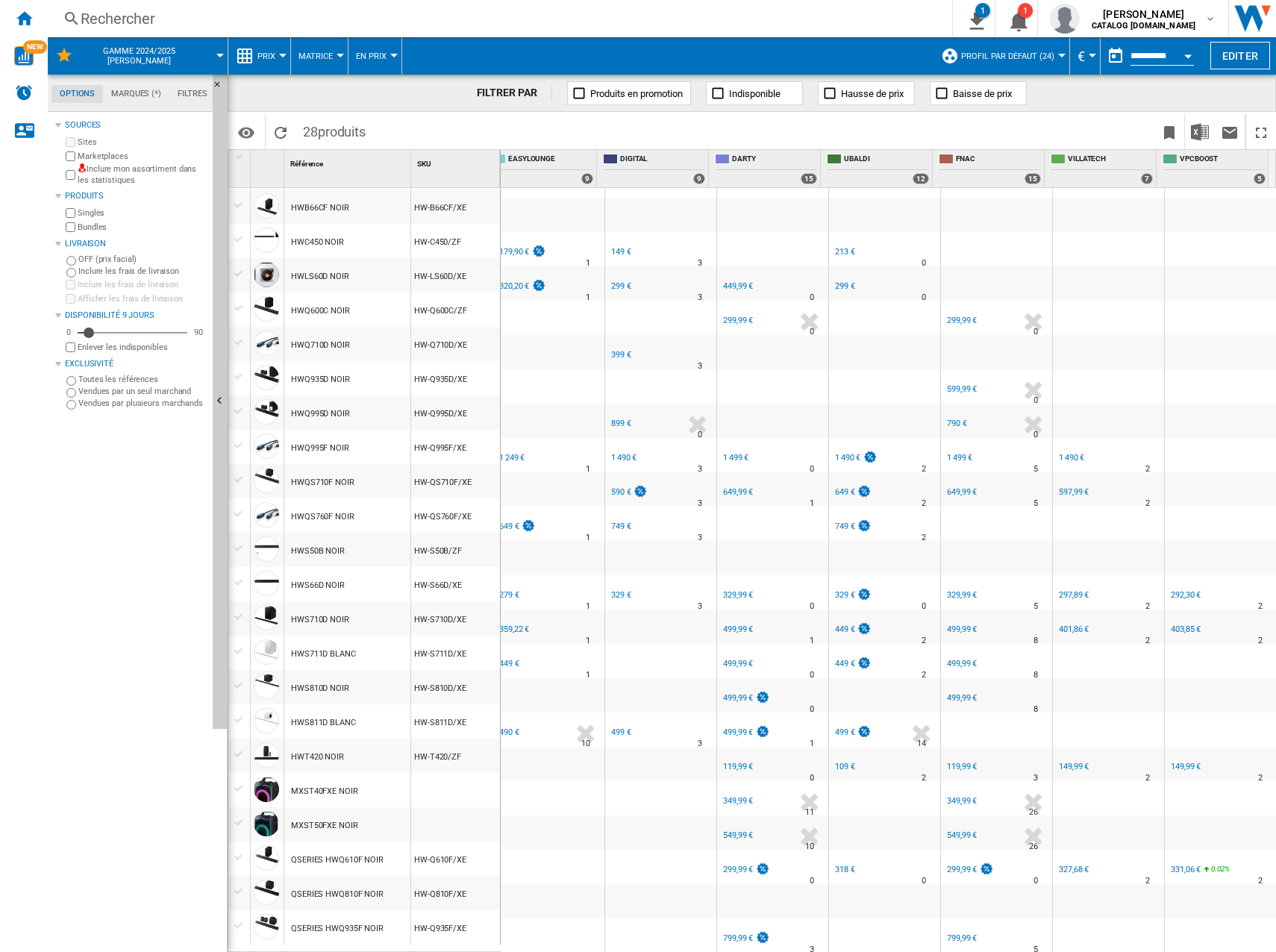
click at [734, 590] on div "329,99 €" at bounding box center [738, 595] width 30 height 10
click at [723, 487] on div "649,99 €" at bounding box center [738, 492] width 30 height 10
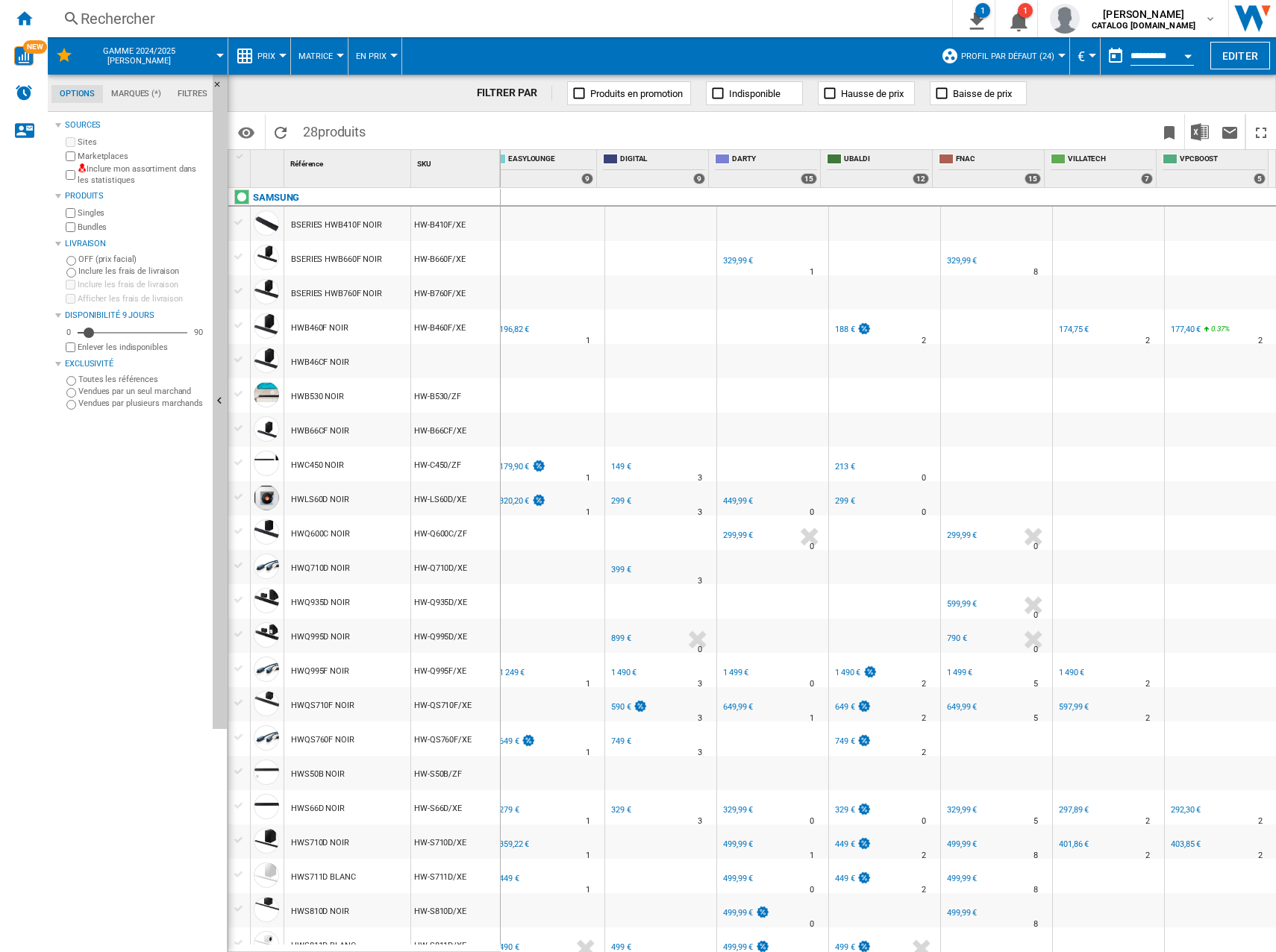
click at [735, 674] on div "1 499 €" at bounding box center [735, 673] width 26 height 10
click at [730, 537] on div "299,99 €" at bounding box center [738, 536] width 30 height 10
click at [728, 507] on div "-1.0 % 449,99 € % N/A" at bounding box center [744, 511] width 47 height 35
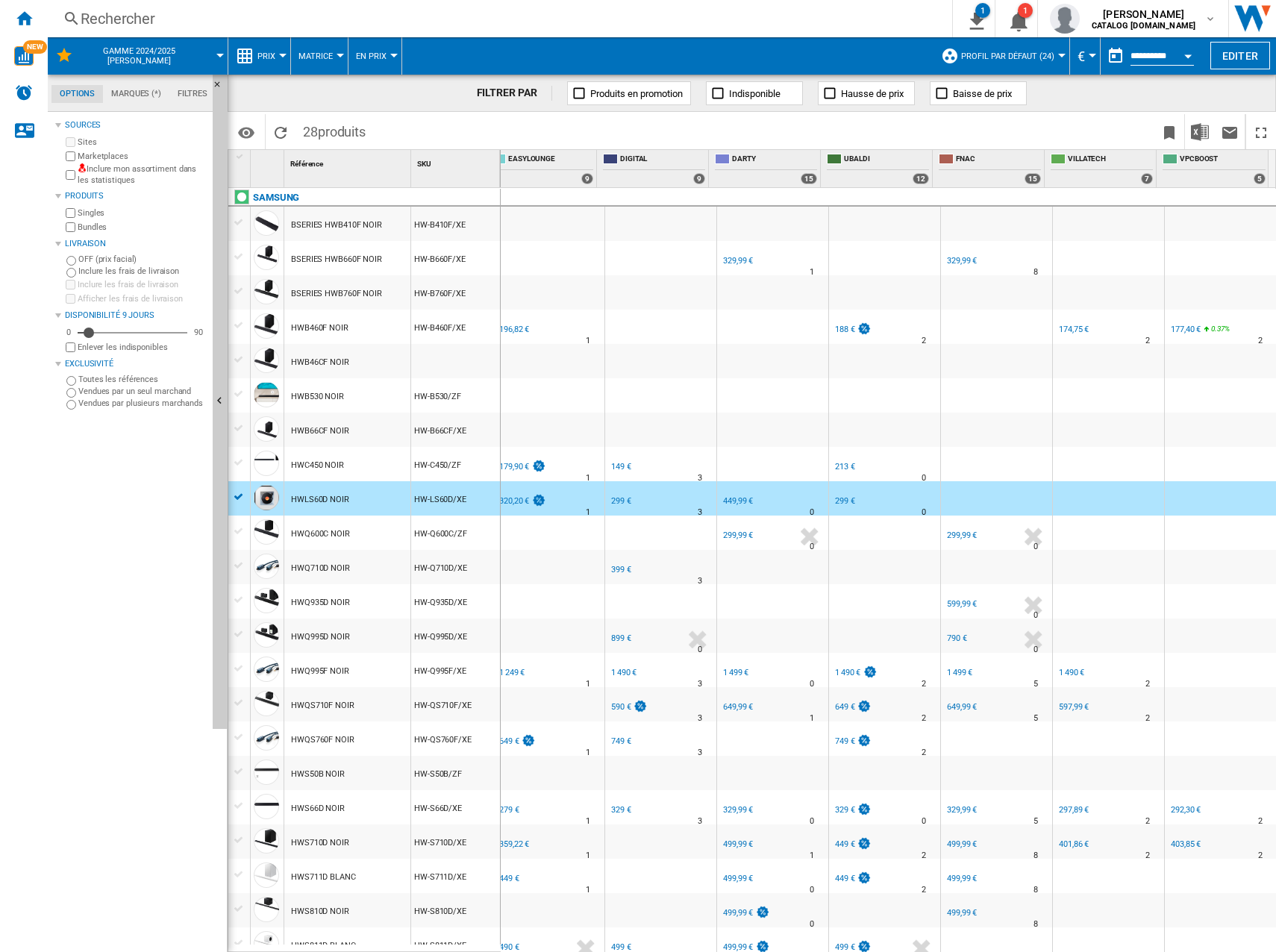
click at [729, 495] on div "449,99 €" at bounding box center [736, 501] width 32 height 15
click at [734, 265] on div "329,99 €" at bounding box center [736, 261] width 32 height 15
click at [660, 500] on div "FR GROUP-DIGITAL -1.0 % 299 € % N/A 3 FR GROUP-DIGITAL" at bounding box center [661, 502] width 106 height 35
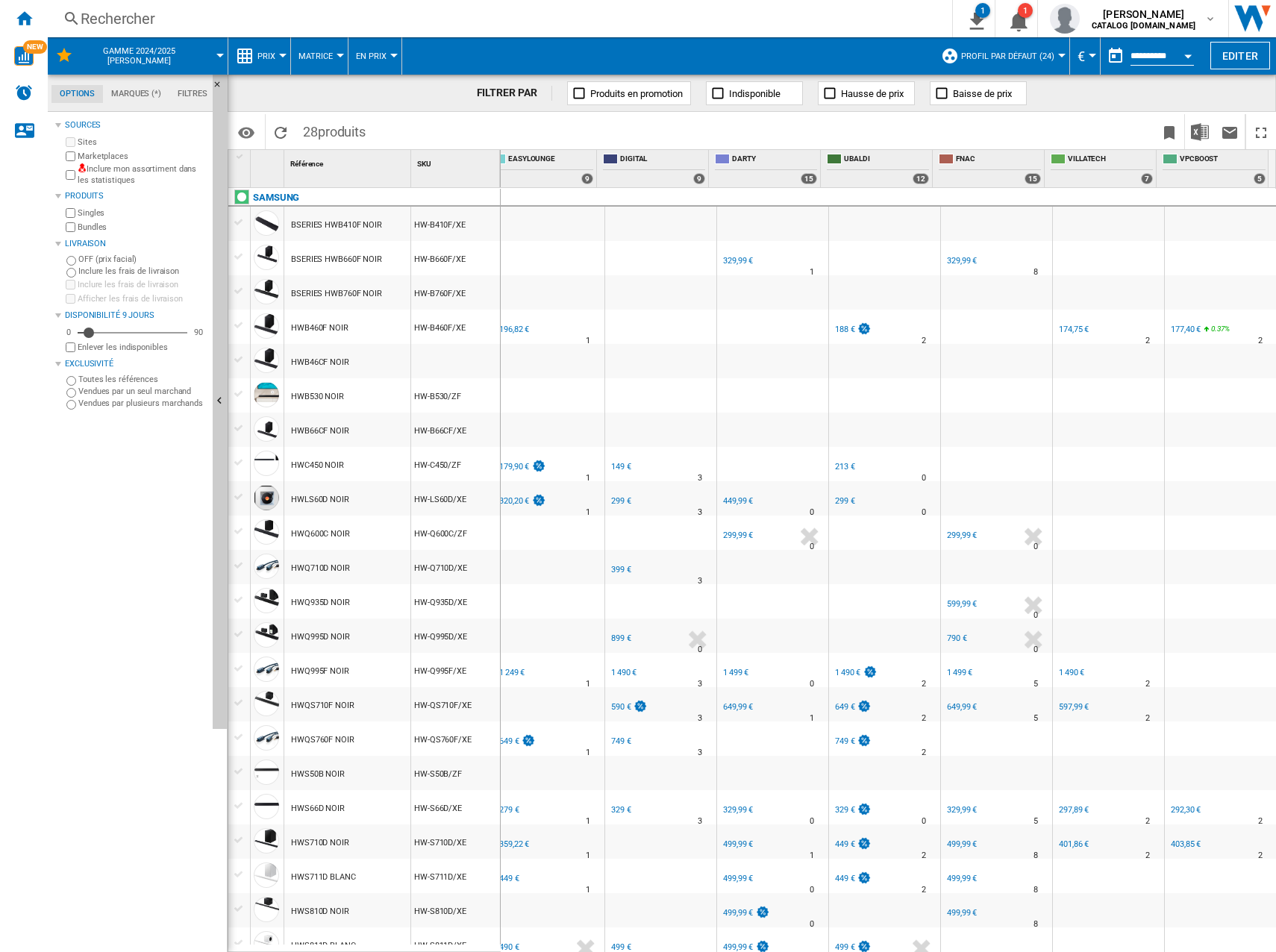
click at [835, 333] on div "188 €" at bounding box center [845, 330] width 20 height 10
click at [838, 465] on div "213 €" at bounding box center [845, 467] width 20 height 10
click at [841, 496] on div "299 €" at bounding box center [845, 501] width 20 height 10
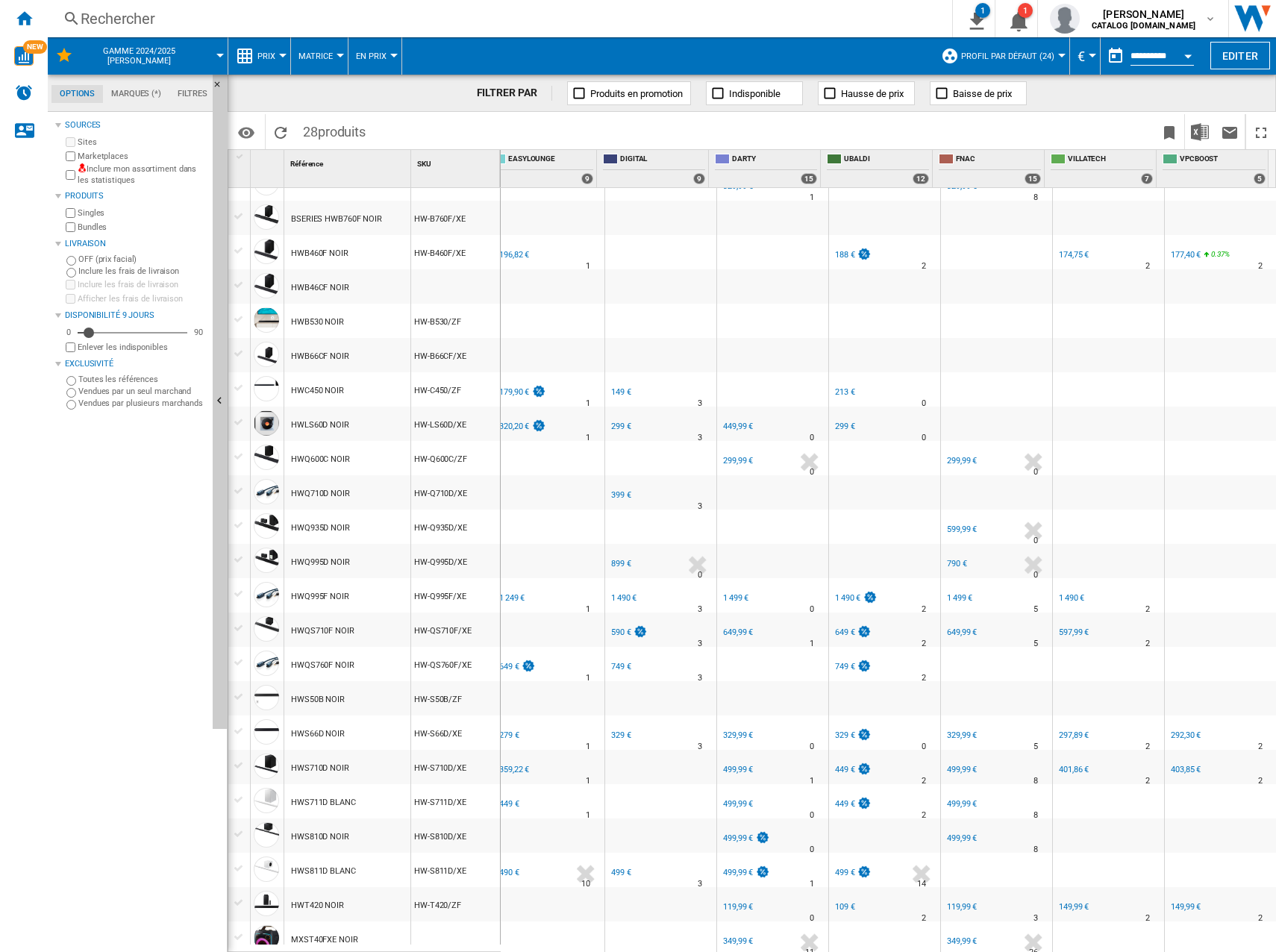
scroll to position [149, 0]
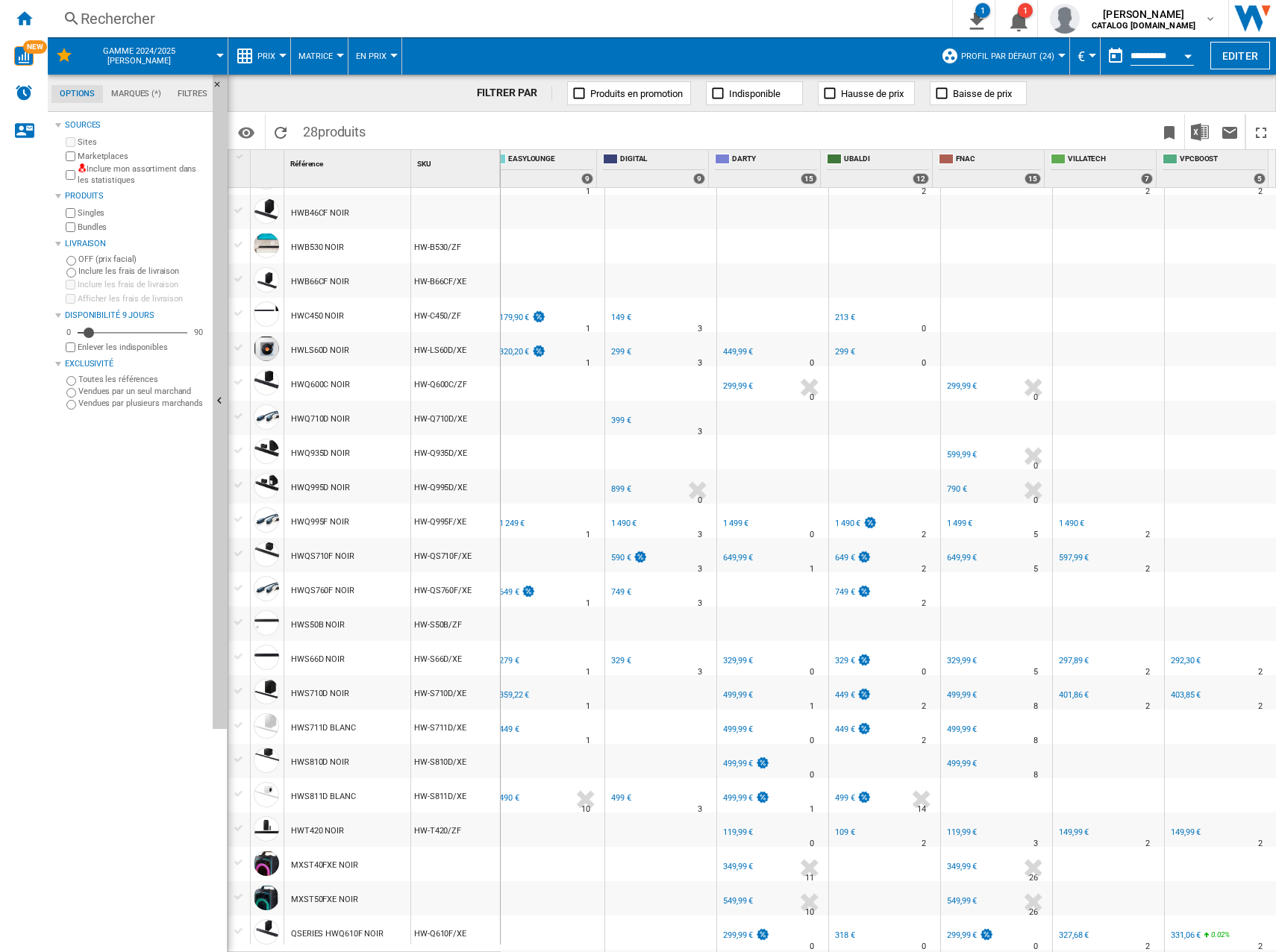
click at [837, 519] on div "1 490 €" at bounding box center [847, 523] width 26 height 10
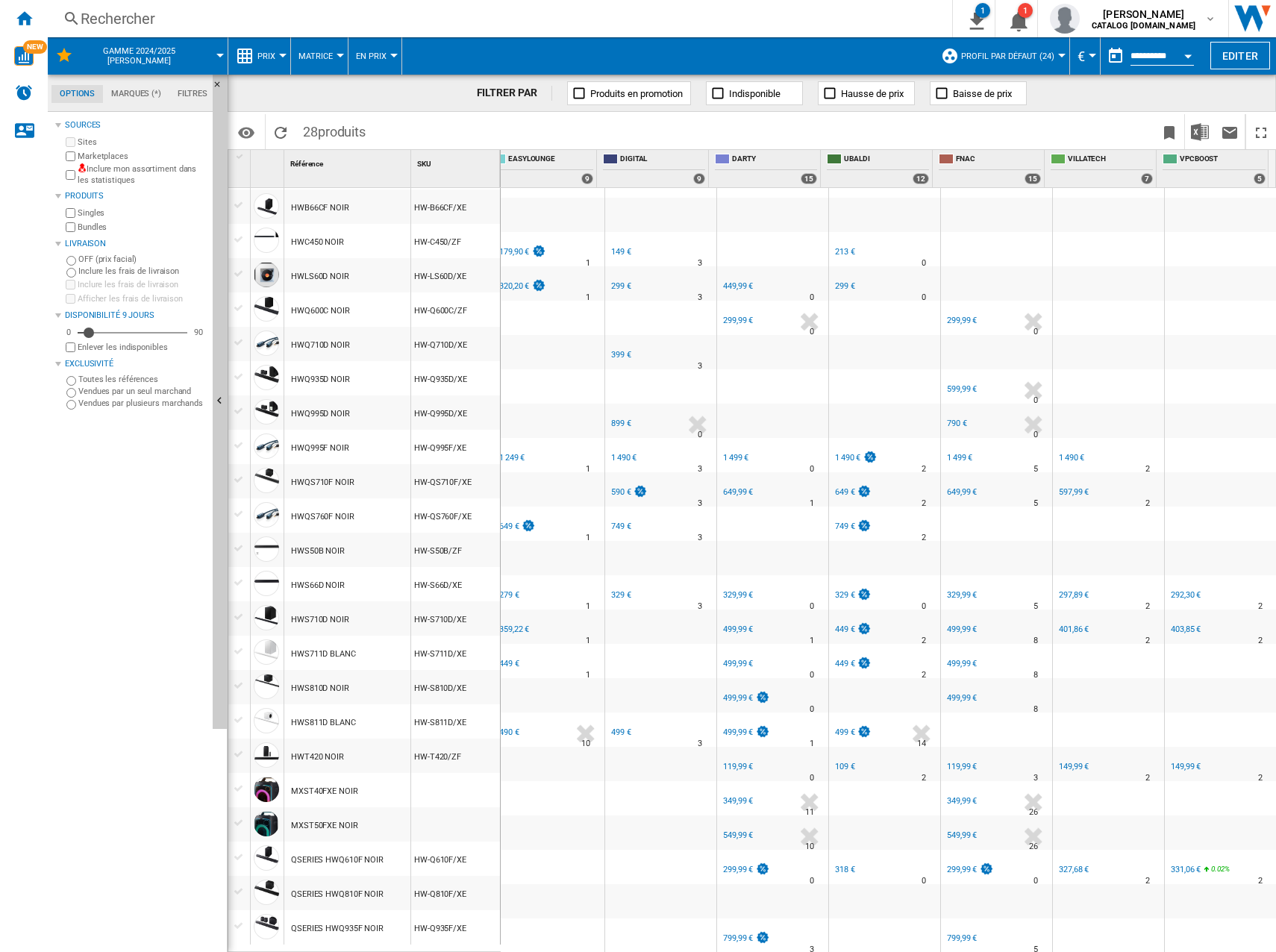
click at [835, 487] on div "649 €" at bounding box center [845, 492] width 20 height 10
click at [835, 522] on div "749 €" at bounding box center [845, 527] width 20 height 10
click at [835, 590] on div "329 €" at bounding box center [845, 595] width 20 height 10
click at [836, 625] on div "449 €" at bounding box center [845, 630] width 20 height 10
click at [837, 659] on div "449 €" at bounding box center [845, 664] width 20 height 10
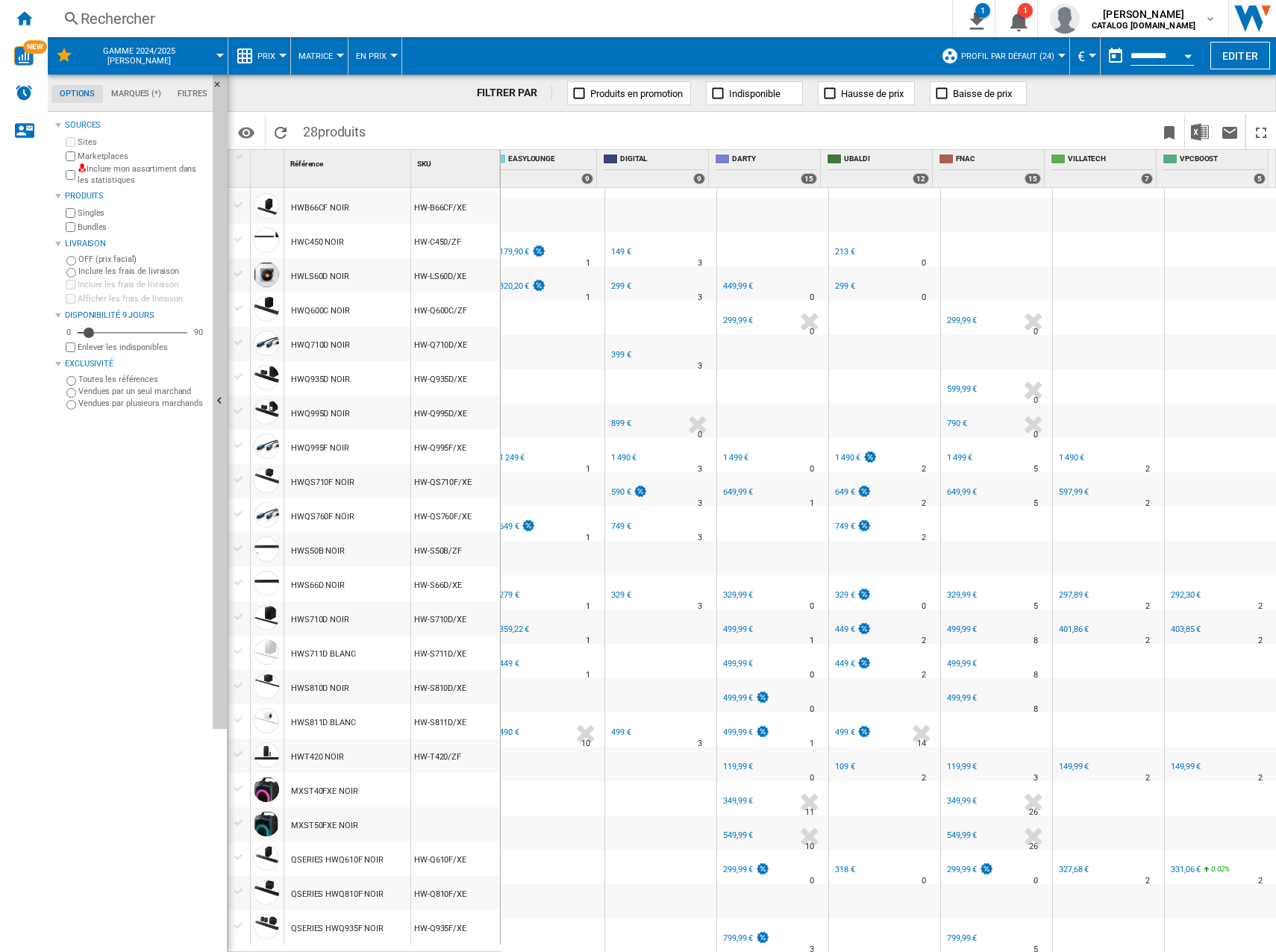
click at [837, 727] on div "499 €" at bounding box center [845, 732] width 20 height 10
click at [833, 759] on div "109 €" at bounding box center [843, 767] width 22 height 15
click at [840, 865] on div "318 €" at bounding box center [845, 870] width 20 height 10
click at [947, 419] on div "790 €" at bounding box center [957, 424] width 20 height 10
click at [1060, 865] on div "327,68 €" at bounding box center [1073, 870] width 30 height 10
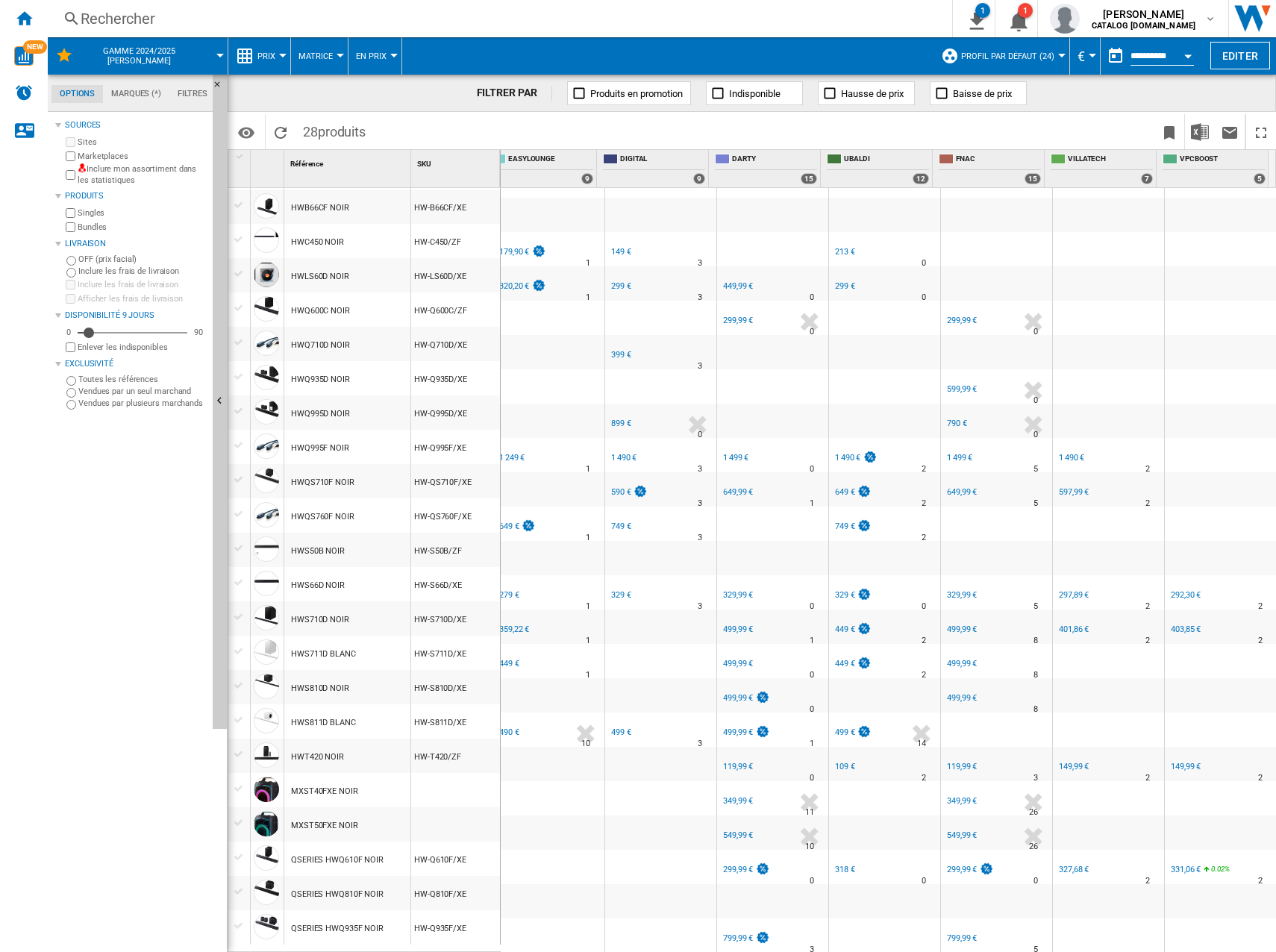
click at [1058, 762] on div "149,99 €" at bounding box center [1073, 767] width 30 height 10
click at [1058, 622] on div "401,86 €" at bounding box center [1072, 630] width 32 height 15
click at [1063, 590] on div "297,89 €" at bounding box center [1073, 595] width 30 height 10
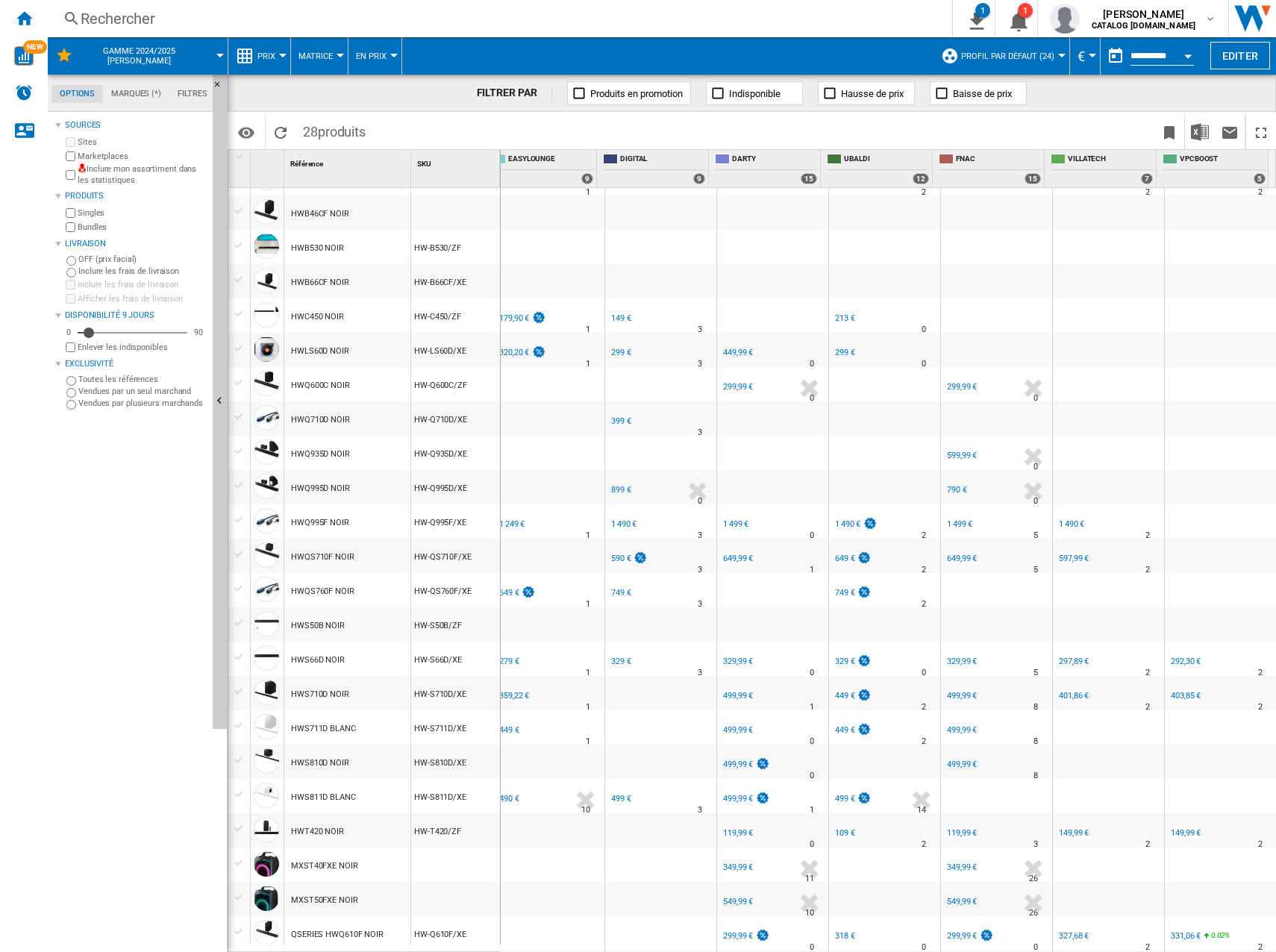
scroll to position [74, 0]
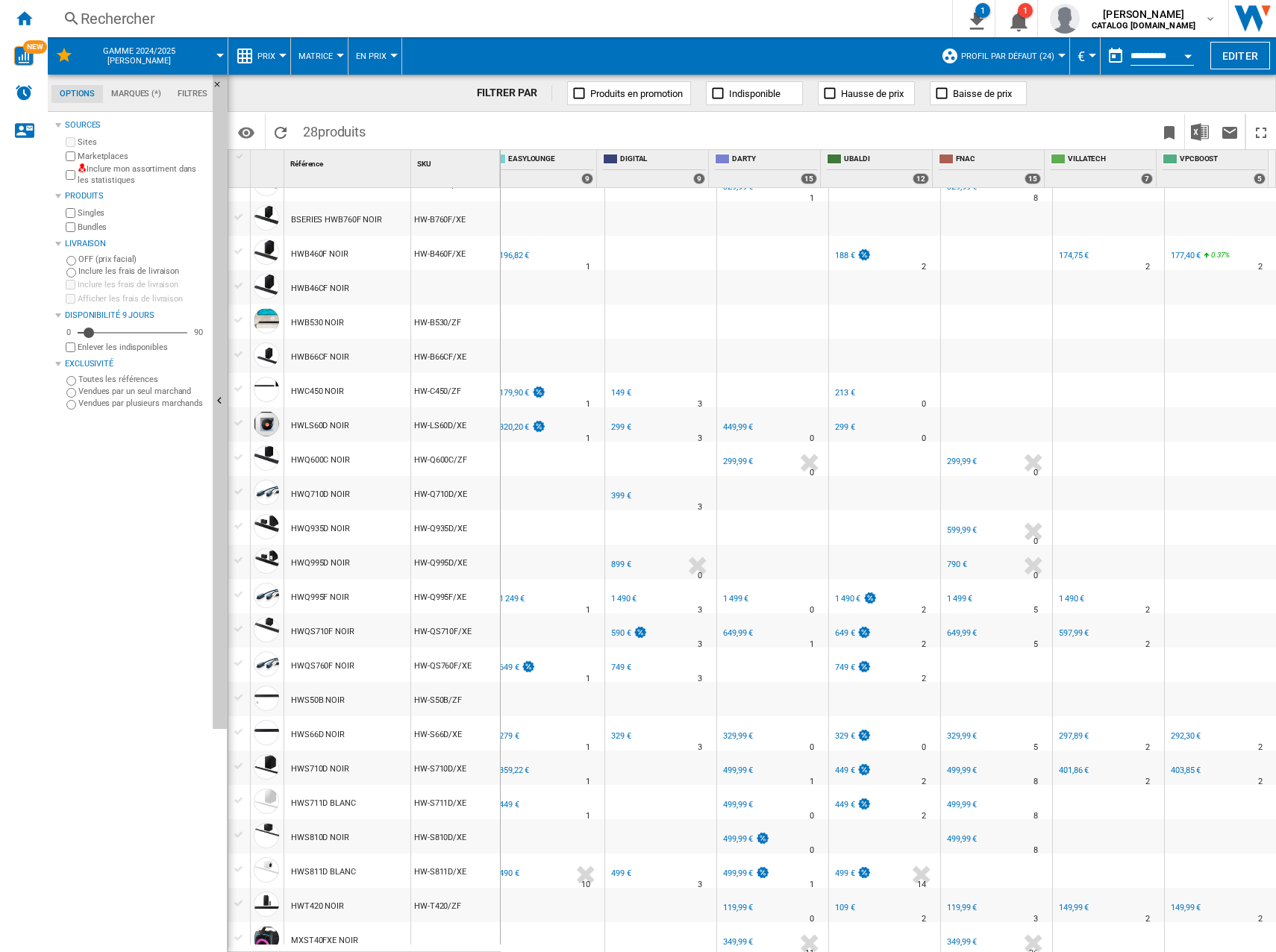
click at [1063, 634] on div "597,99 €" at bounding box center [1073, 633] width 30 height 10
click at [1058, 594] on div "1 490 €" at bounding box center [1071, 598] width 26 height 10
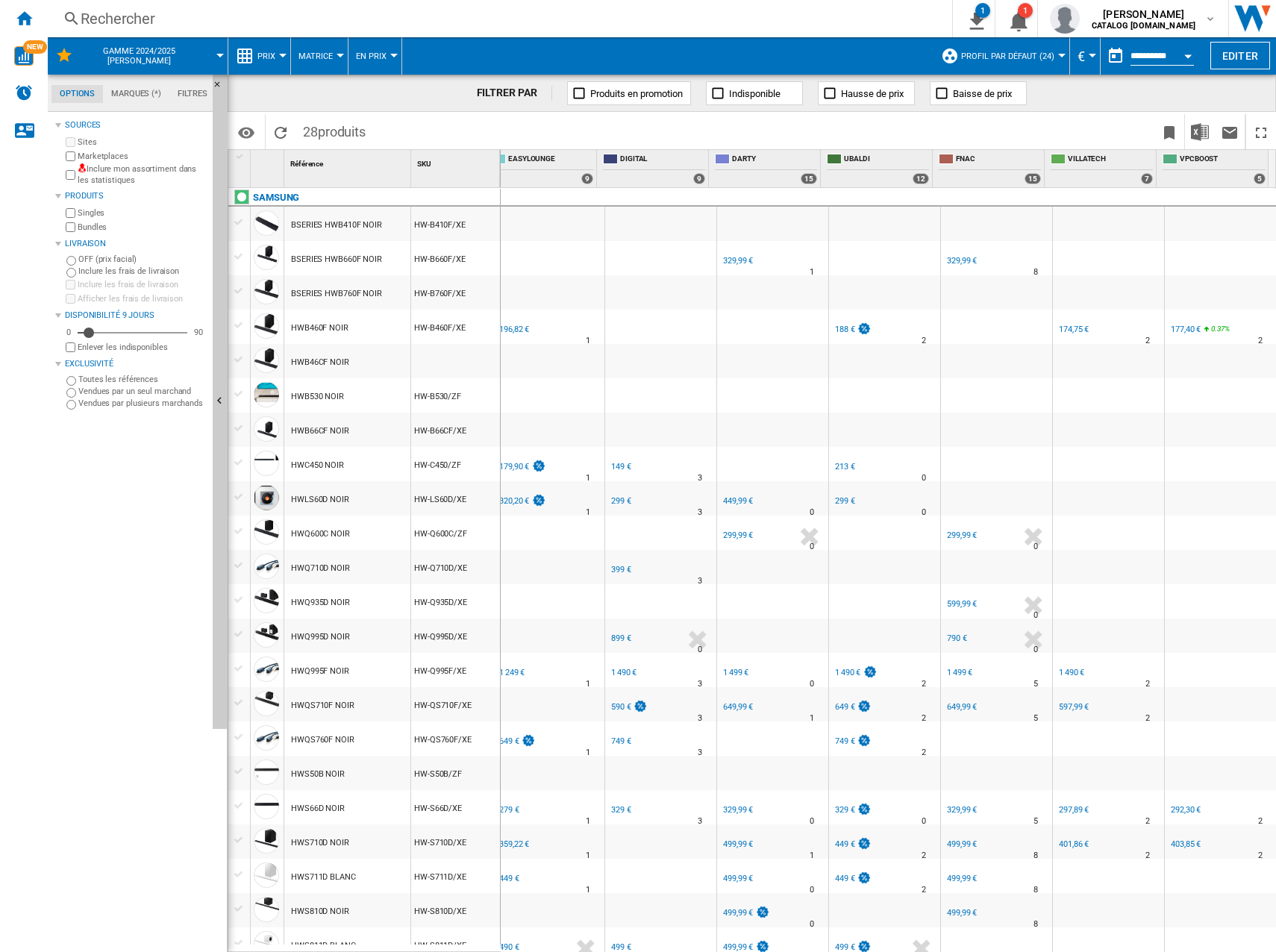
click at [1067, 331] on div "174,75 €" at bounding box center [1073, 330] width 30 height 10
click at [1185, 326] on div "177,40 €" at bounding box center [1185, 330] width 30 height 10
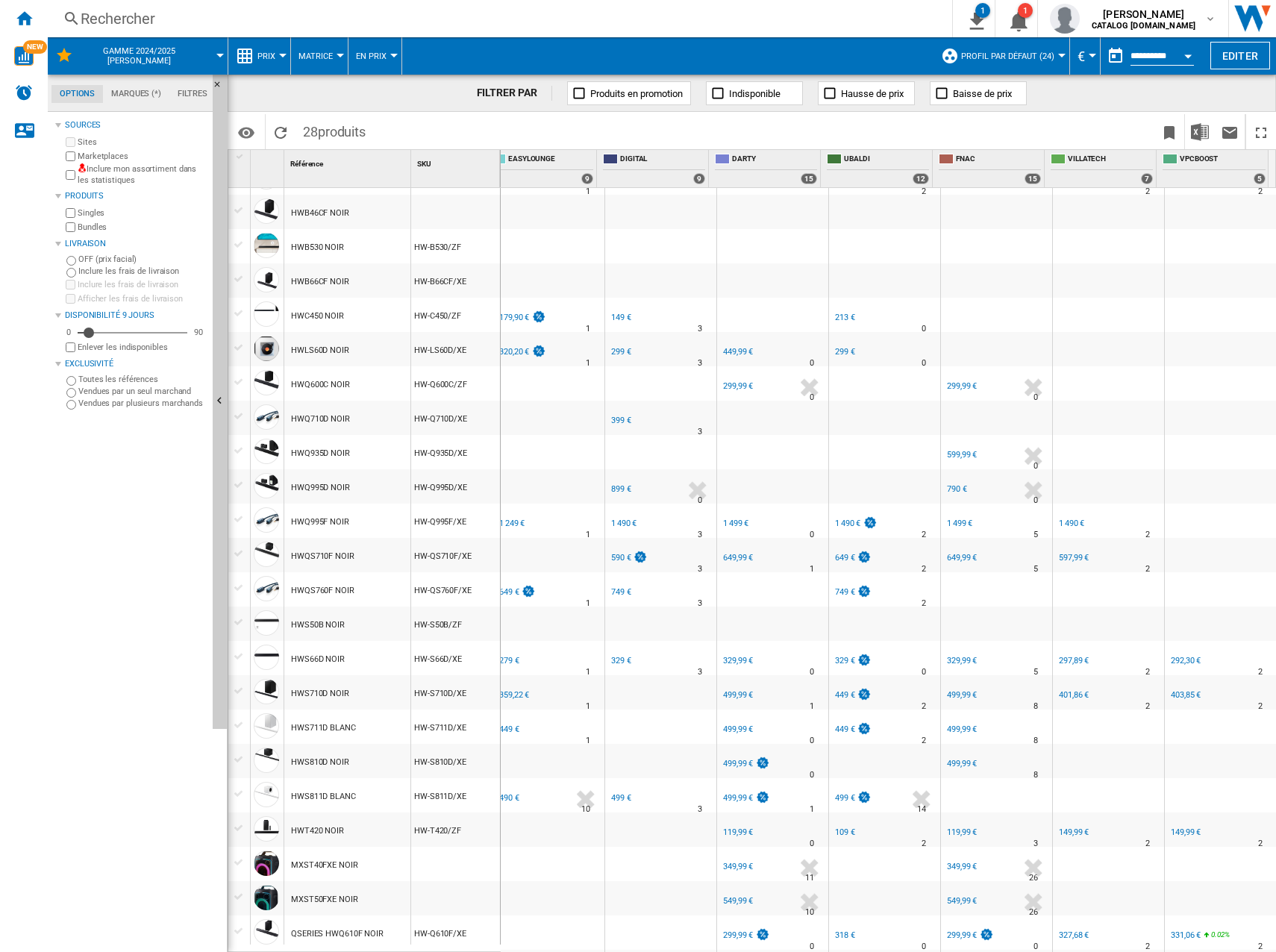
scroll to position [223, 0]
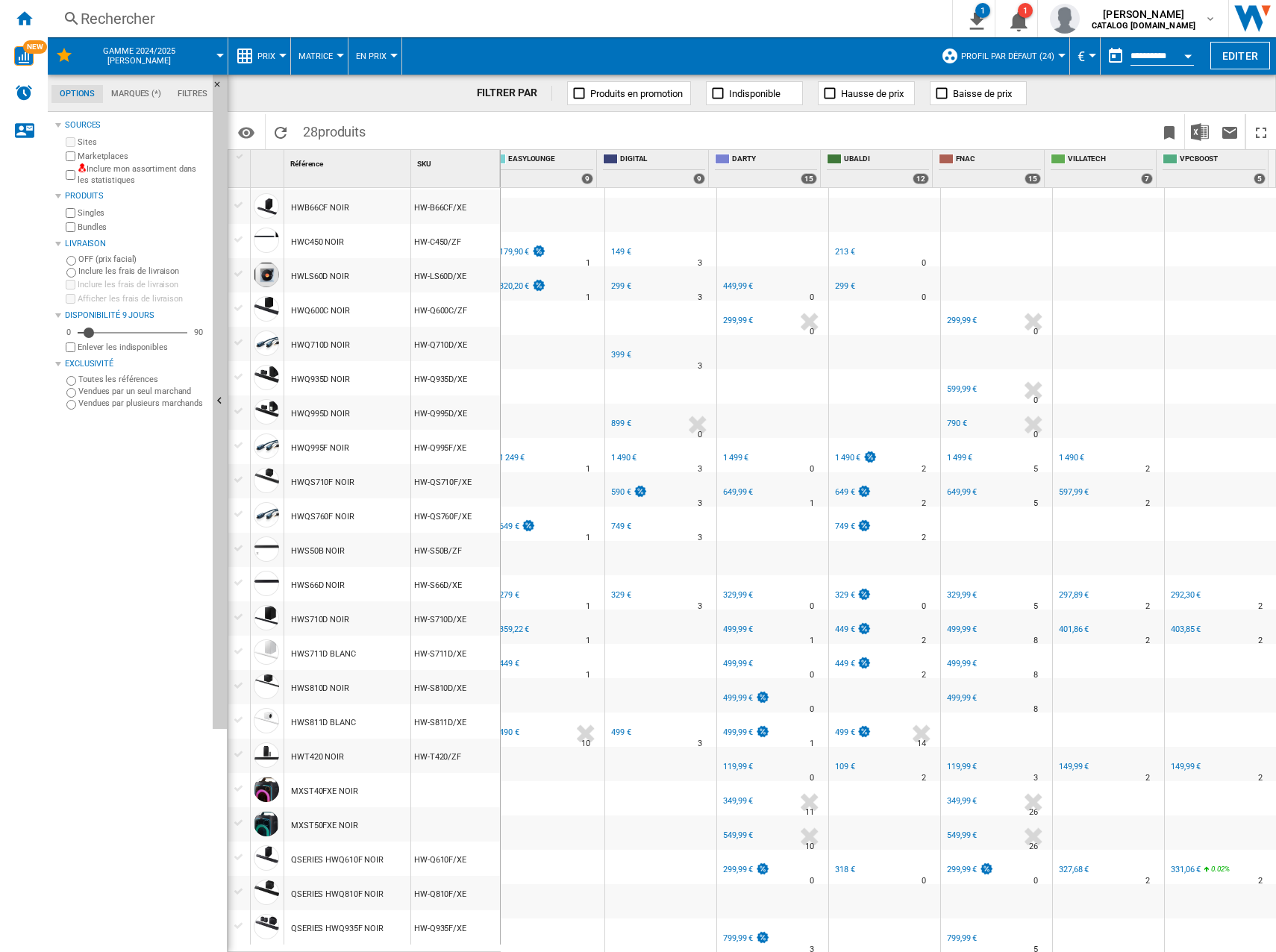
click at [1174, 590] on div "292,30 €" at bounding box center [1185, 595] width 30 height 10
click at [1170, 625] on div "403,85 €" at bounding box center [1185, 630] width 30 height 10
click at [1179, 762] on div "149,99 €" at bounding box center [1185, 767] width 30 height 10
click at [1170, 865] on div "331,06 €" at bounding box center [1185, 870] width 30 height 10
